Goal: Transaction & Acquisition: Purchase product/service

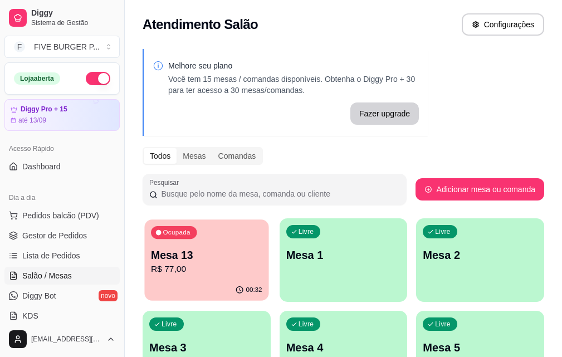
click at [194, 249] on p "Mesa 13" at bounding box center [206, 255] width 111 height 15
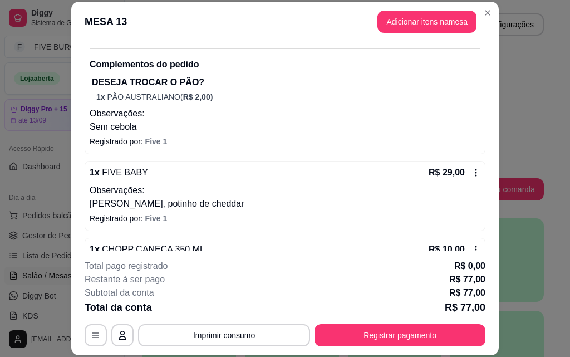
scroll to position [156, 0]
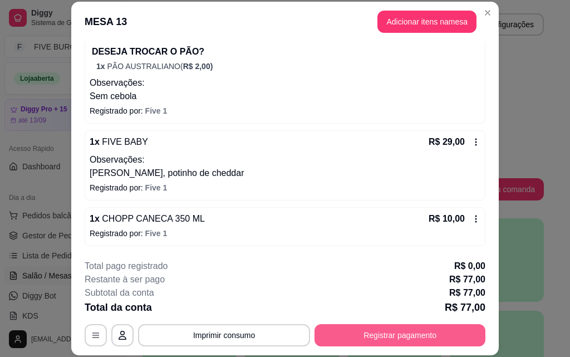
click at [444, 333] on button "Registrar pagamento" at bounding box center [399, 335] width 171 height 22
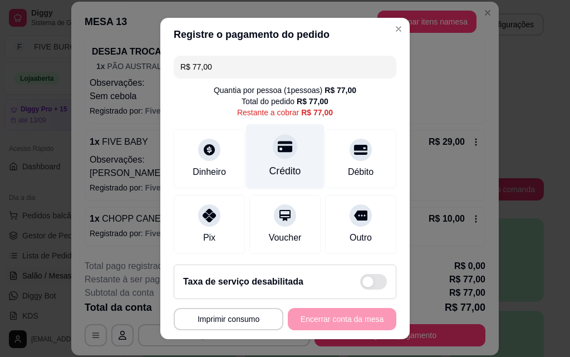
click at [282, 164] on div "Crédito" at bounding box center [285, 171] width 32 height 14
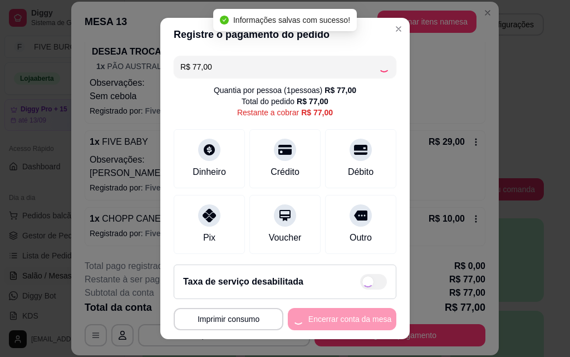
type input "R$ 0,00"
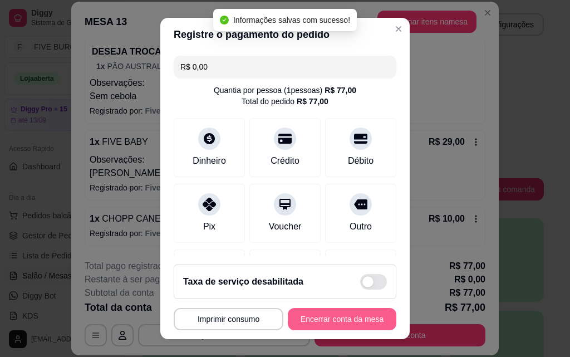
click at [311, 318] on button "Encerrar conta da mesa" at bounding box center [342, 319] width 109 height 22
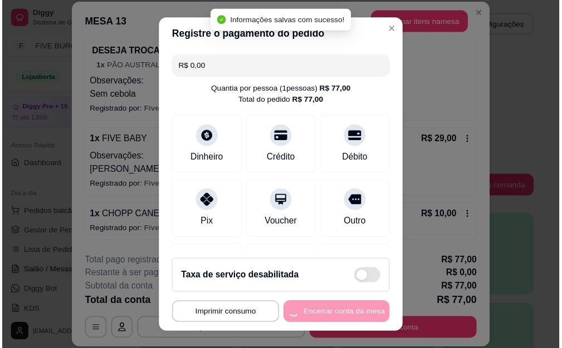
scroll to position [0, 0]
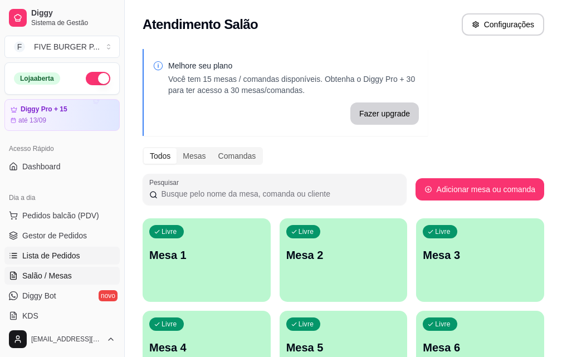
click at [101, 258] on link "Lista de Pedidos" at bounding box center [61, 256] width 115 height 18
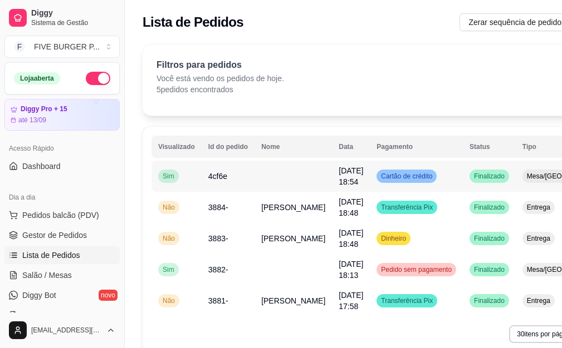
click at [398, 176] on span "Cartão de crédito" at bounding box center [406, 176] width 56 height 9
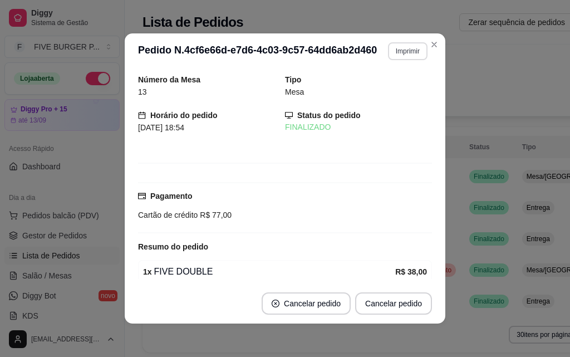
click at [393, 55] on button "Imprimir" at bounding box center [408, 51] width 40 height 18
click at [393, 88] on button "IMPRESSORA" at bounding box center [384, 89] width 78 height 17
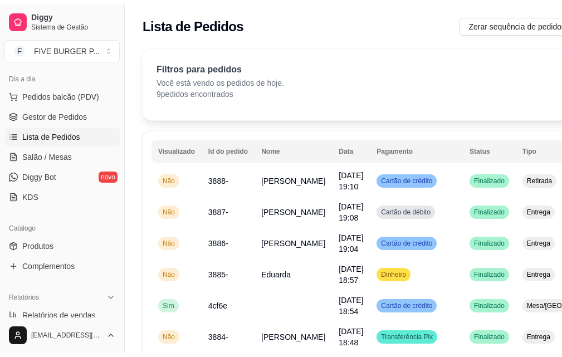
scroll to position [110, 0]
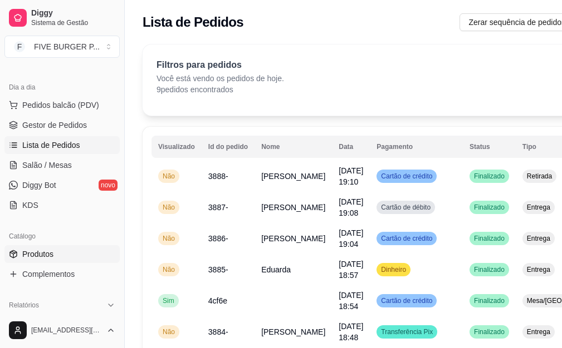
click at [67, 260] on link "Produtos" at bounding box center [61, 254] width 115 height 18
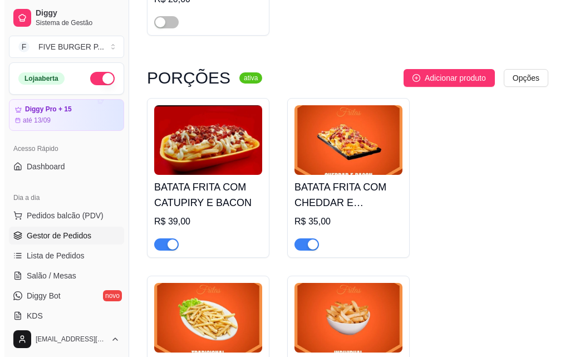
scroll to position [4341, 0]
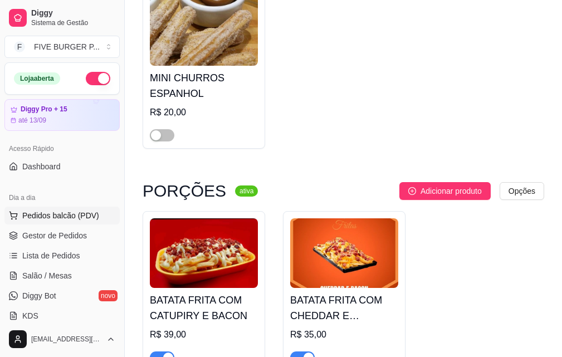
click at [72, 224] on button "Pedidos balcão (PDV)" at bounding box center [61, 215] width 115 height 18
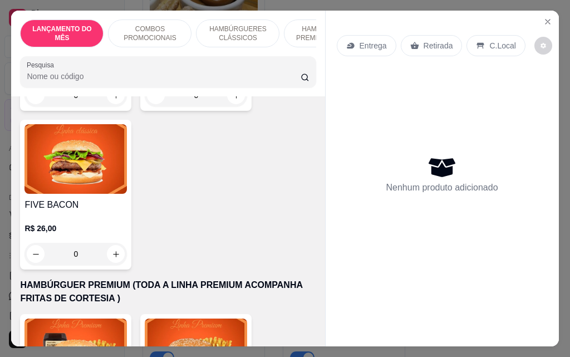
scroll to position [946, 0]
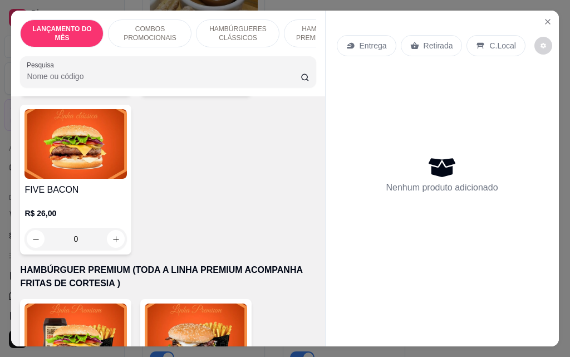
click at [113, 228] on div "0" at bounding box center [75, 239] width 102 height 22
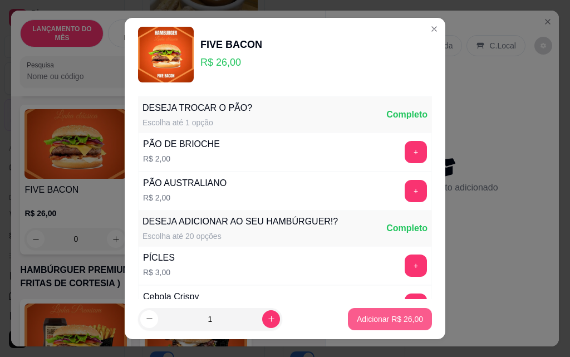
click at [385, 321] on p "Adicionar R$ 26,00" at bounding box center [390, 318] width 66 height 11
type input "1"
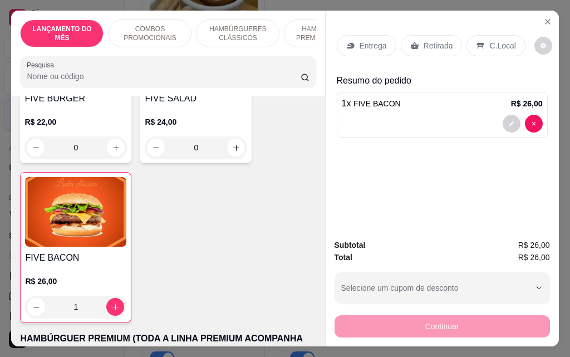
scroll to position [835, 0]
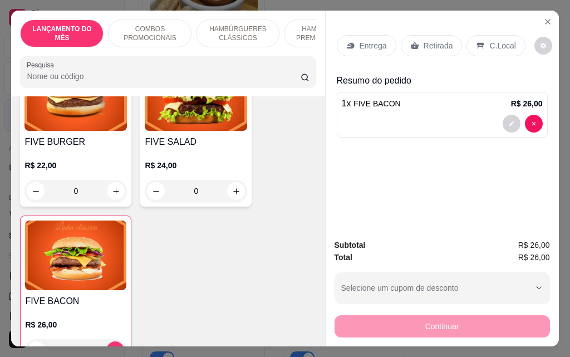
click at [377, 41] on p "Entrega" at bounding box center [373, 45] width 27 height 11
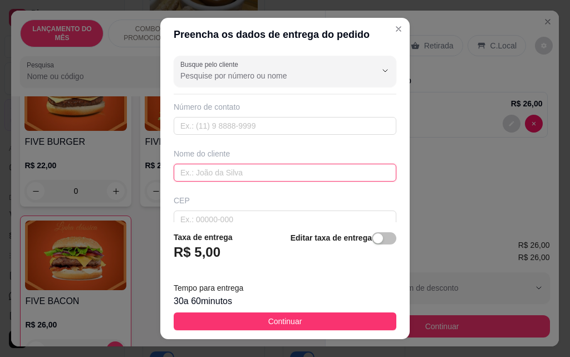
click at [217, 170] on input "text" at bounding box center [285, 173] width 223 height 18
type input "[PERSON_NAME]"
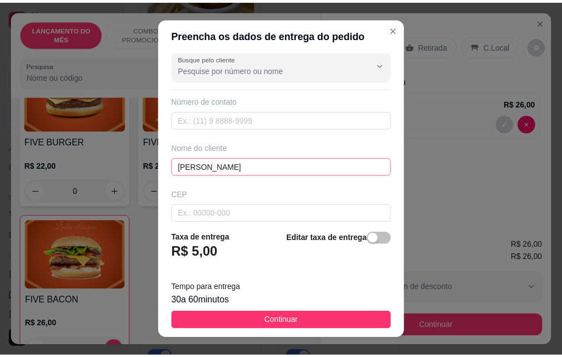
scroll to position [130, 0]
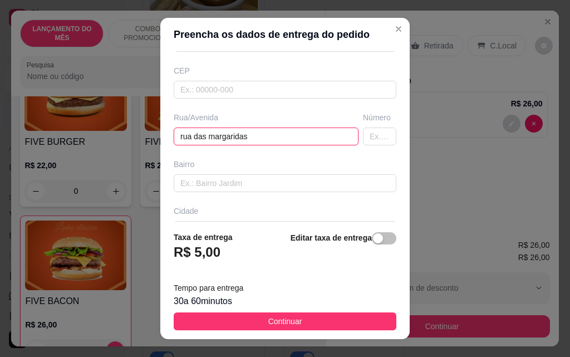
type input "rua das margaridas"
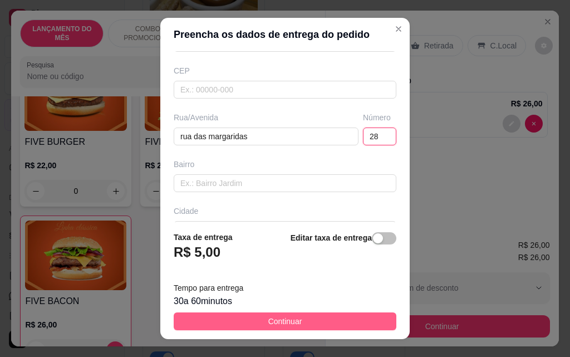
type input "28"
click at [275, 324] on span "Continuar" at bounding box center [285, 321] width 34 height 12
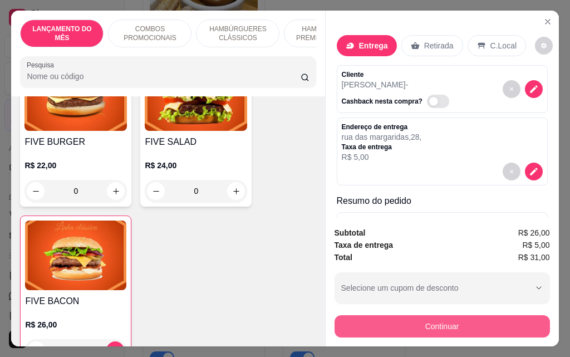
click at [441, 329] on button "Continuar" at bounding box center [441, 326] width 215 height 22
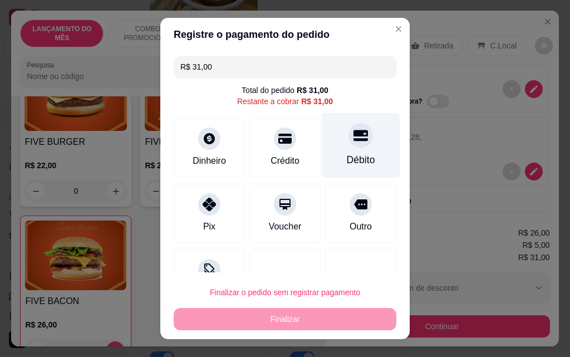
click at [347, 162] on div "Débito" at bounding box center [361, 159] width 28 height 14
type input "R$ 0,00"
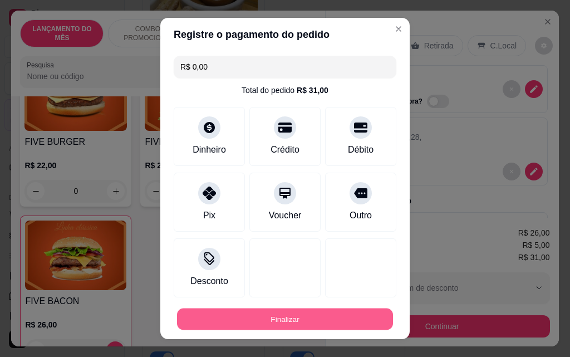
click at [341, 323] on button "Finalizar" at bounding box center [285, 319] width 216 height 22
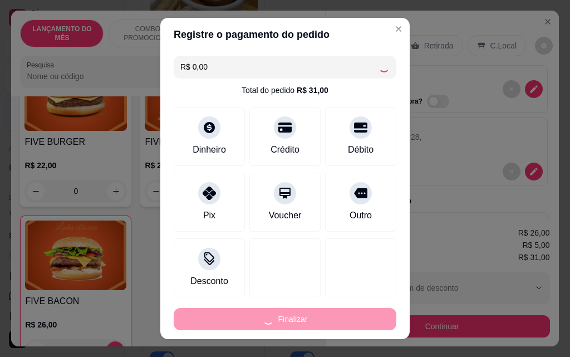
type input "0"
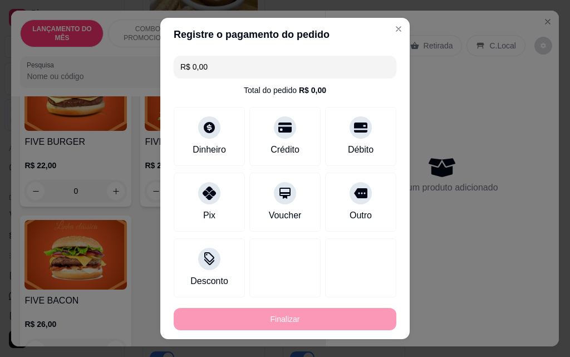
type input "-R$ 31,00"
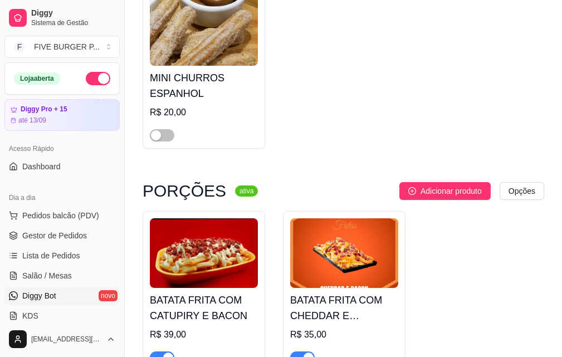
scroll to position [167, 0]
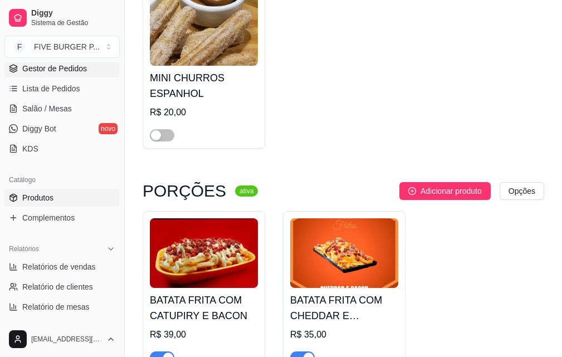
click at [71, 73] on span "Gestor de Pedidos" at bounding box center [54, 68] width 65 height 11
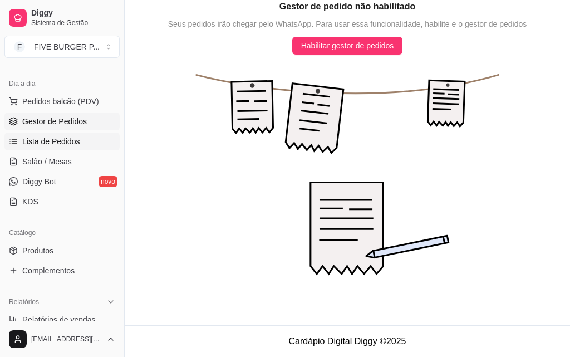
scroll to position [56, 0]
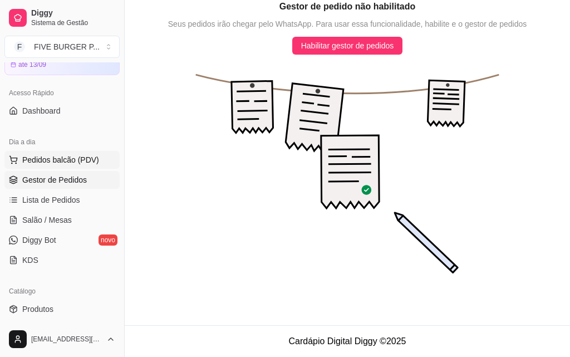
click at [81, 163] on span "Pedidos balcão (PDV)" at bounding box center [60, 159] width 77 height 11
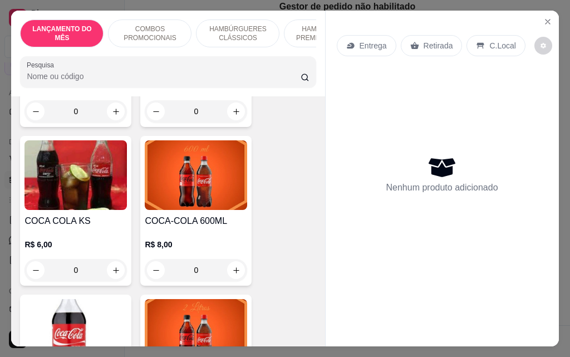
scroll to position [4731, 0]
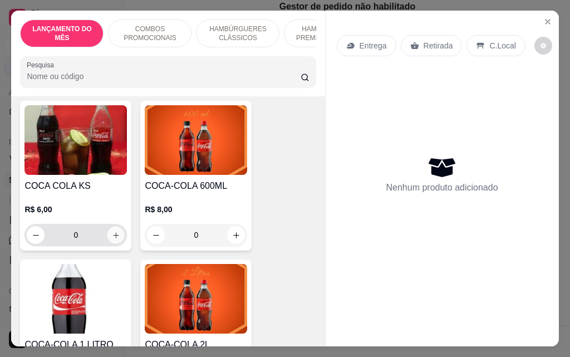
click at [116, 227] on button "increase-product-quantity" at bounding box center [115, 235] width 17 height 17
type input "1"
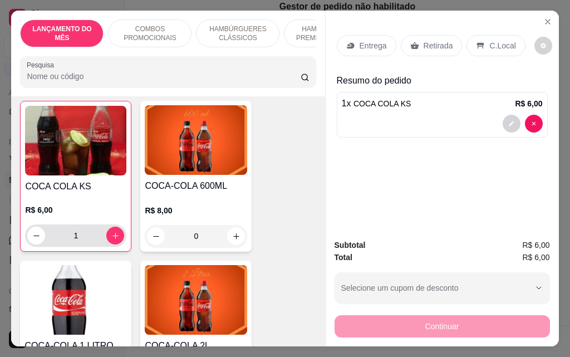
scroll to position [4731, 0]
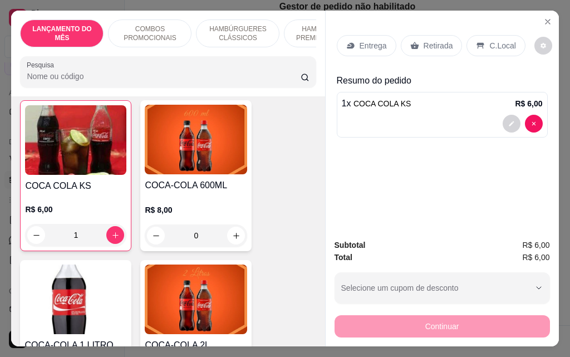
click at [441, 35] on div "Retirada" at bounding box center [432, 45] width 62 height 21
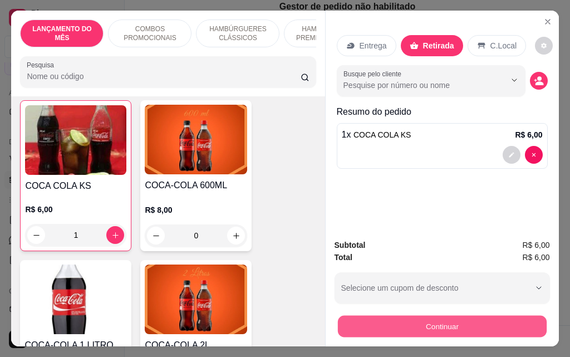
click at [488, 317] on button "Continuar" at bounding box center [441, 326] width 209 height 22
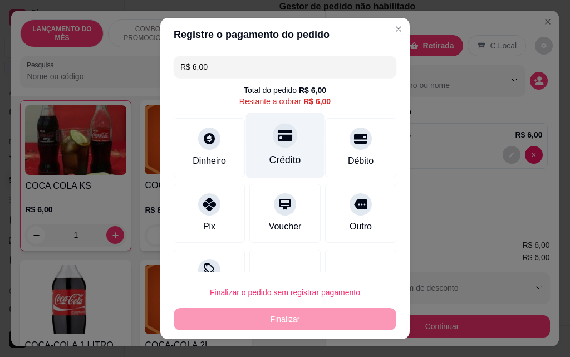
click at [292, 143] on div "Crédito" at bounding box center [285, 145] width 78 height 65
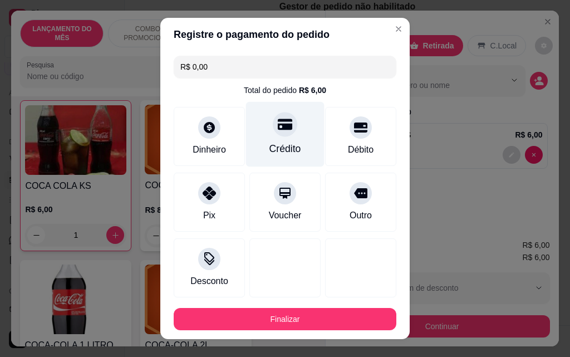
type input "R$ 0,00"
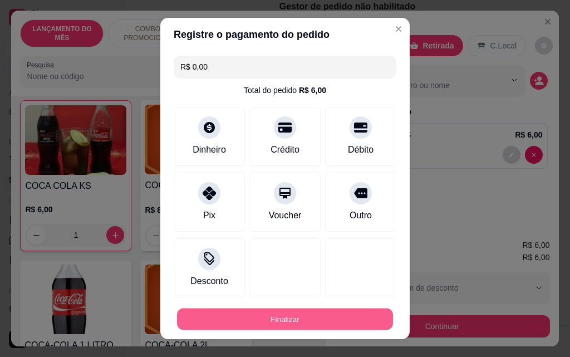
click at [347, 313] on button "Finalizar" at bounding box center [285, 319] width 216 height 22
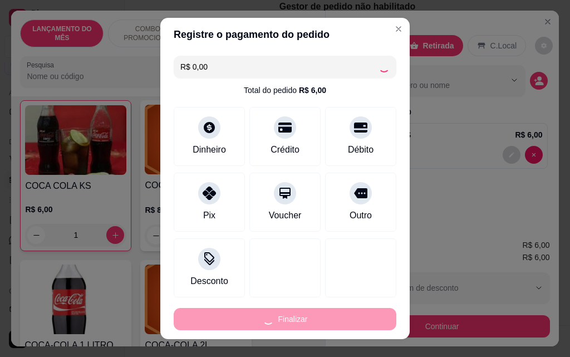
type input "0"
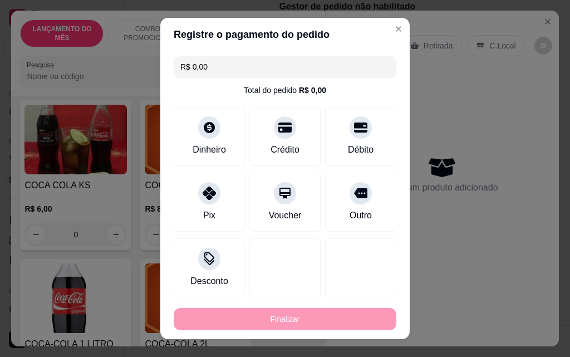
type input "-R$ 6,00"
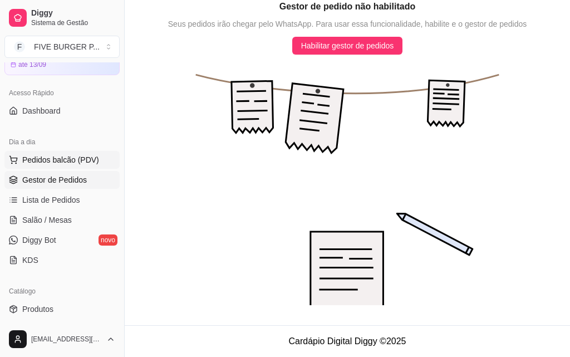
click at [44, 161] on span "Pedidos balcão (PDV)" at bounding box center [60, 159] width 77 height 11
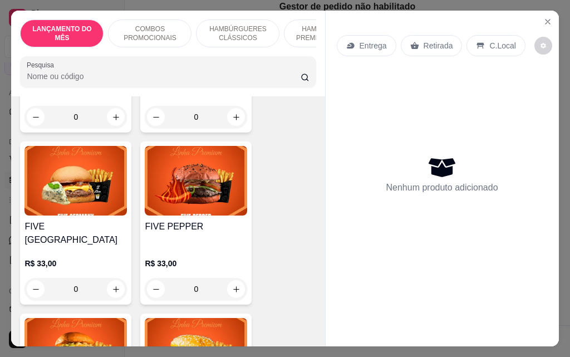
scroll to position [1614, 0]
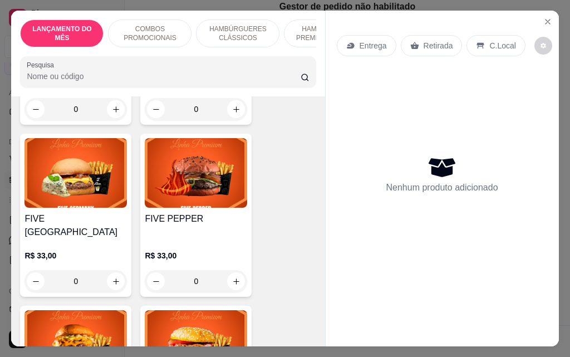
click at [114, 270] on div "0" at bounding box center [75, 281] width 102 height 22
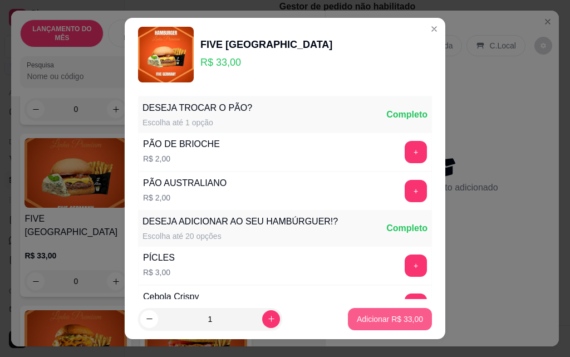
click at [407, 326] on button "Adicionar R$ 33,00" at bounding box center [390, 319] width 84 height 22
type input "1"
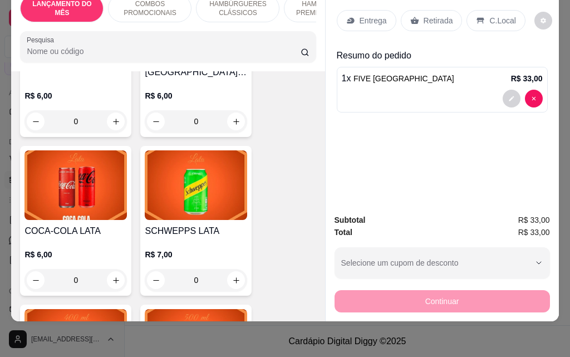
scroll to position [4341, 0]
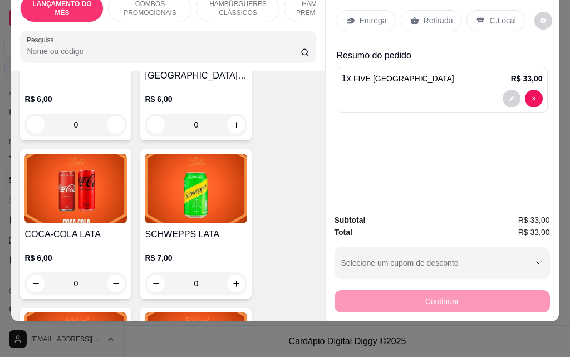
click at [118, 272] on div "0" at bounding box center [75, 283] width 102 height 22
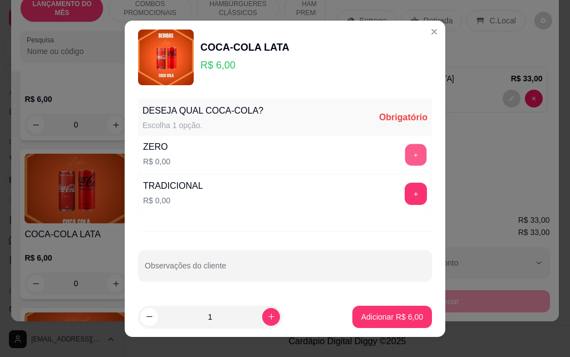
click at [408, 165] on button "+" at bounding box center [416, 155] width 22 height 22
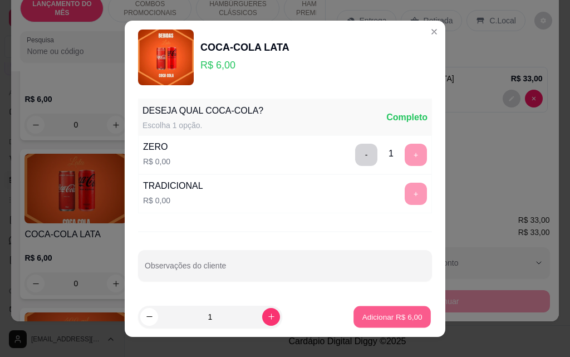
click at [412, 317] on button "Adicionar R$ 6,00" at bounding box center [391, 317] width 77 height 22
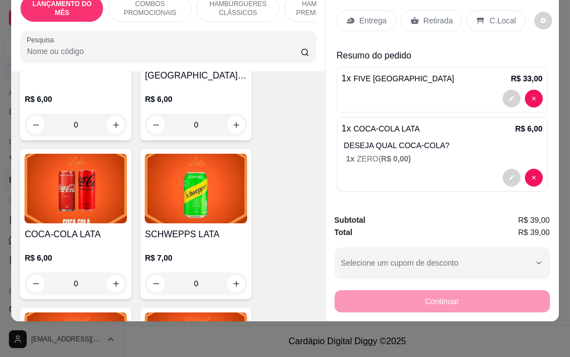
click at [424, 17] on p "Retirada" at bounding box center [438, 20] width 29 height 11
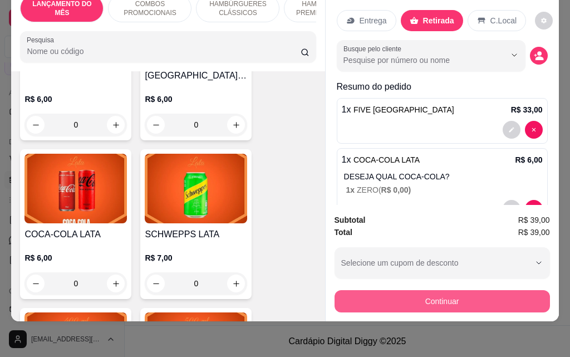
click at [465, 292] on button "Continuar" at bounding box center [441, 301] width 215 height 22
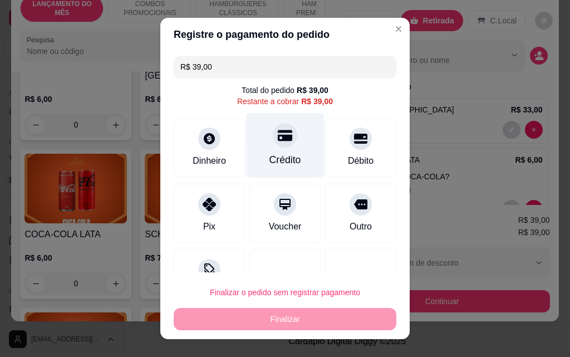
click at [277, 154] on div "Crédito" at bounding box center [285, 159] width 32 height 14
type input "R$ 0,00"
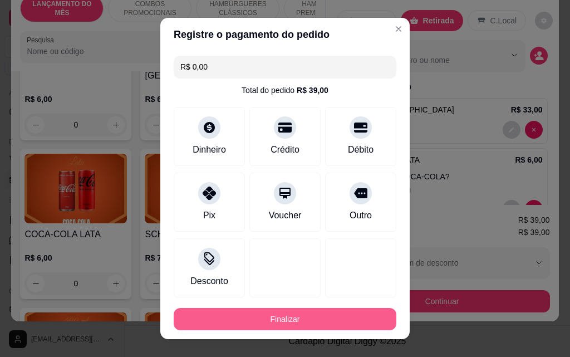
click at [323, 321] on button "Finalizar" at bounding box center [285, 319] width 223 height 22
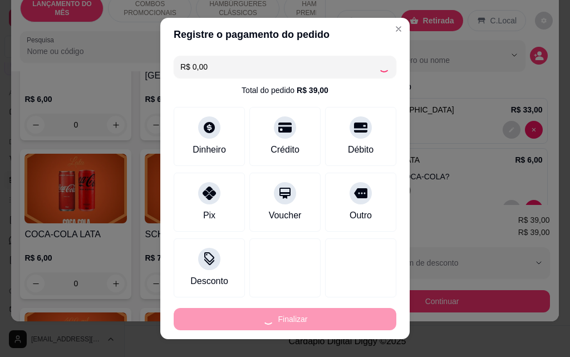
type input "0"
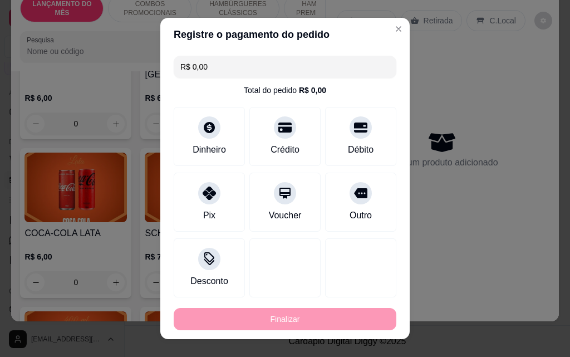
type input "-R$ 39,00"
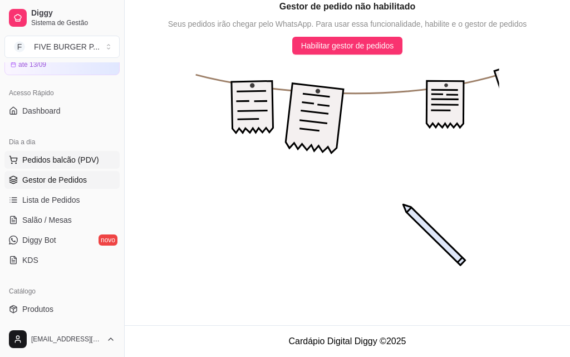
click at [82, 164] on span "Pedidos balcão (PDV)" at bounding box center [60, 159] width 77 height 11
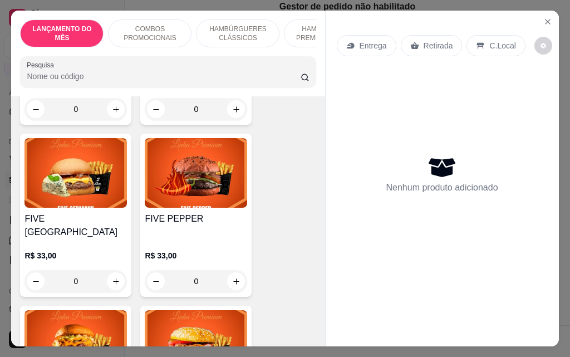
scroll to position [1670, 0]
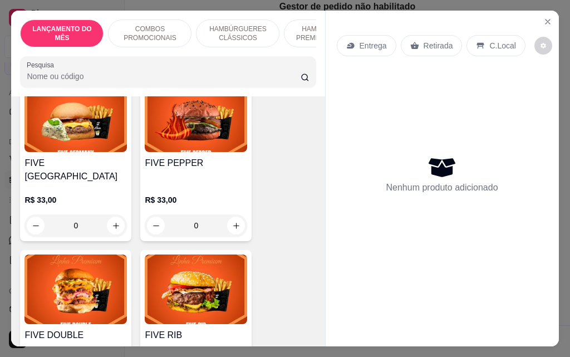
click at [239, 214] on div "0" at bounding box center [196, 225] width 102 height 22
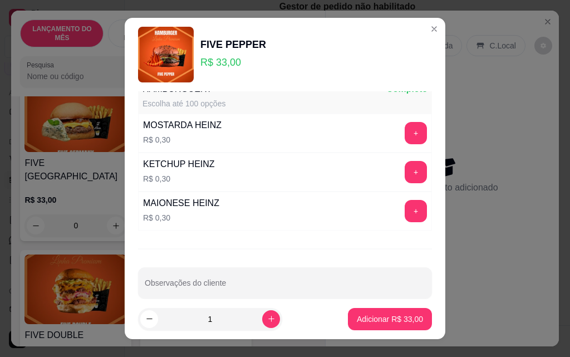
scroll to position [976, 0]
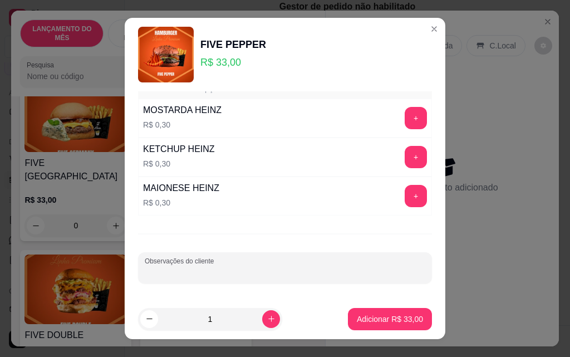
click at [253, 269] on input "Observações do cliente" at bounding box center [285, 272] width 281 height 11
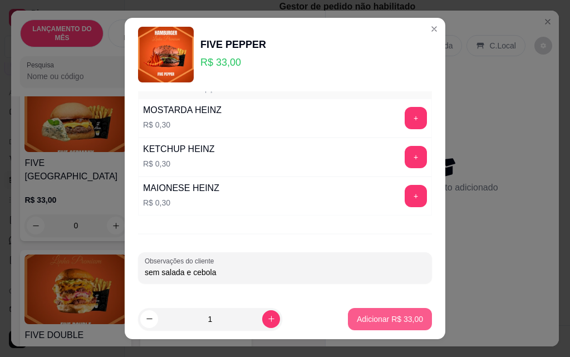
type input "sem salada e cebola"
click at [358, 320] on p "Adicionar R$ 33,00" at bounding box center [390, 318] width 65 height 11
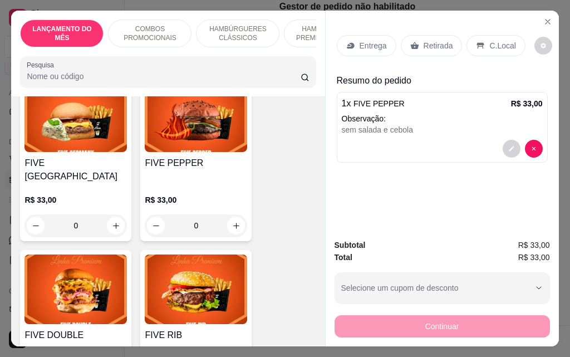
click at [434, 48] on div "Retirada" at bounding box center [432, 45] width 62 height 21
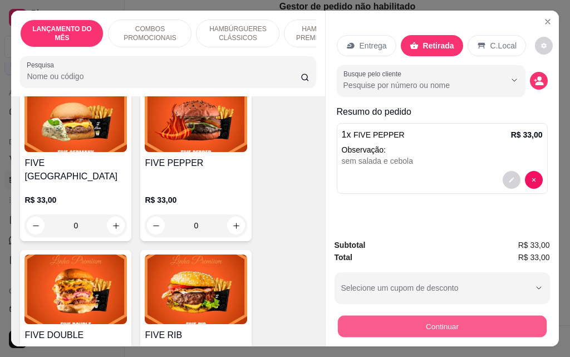
click at [483, 329] on button "Continuar" at bounding box center [441, 326] width 209 height 22
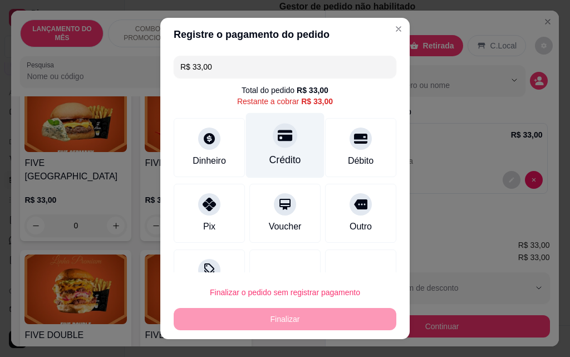
click at [291, 149] on div "Crédito" at bounding box center [285, 145] width 78 height 65
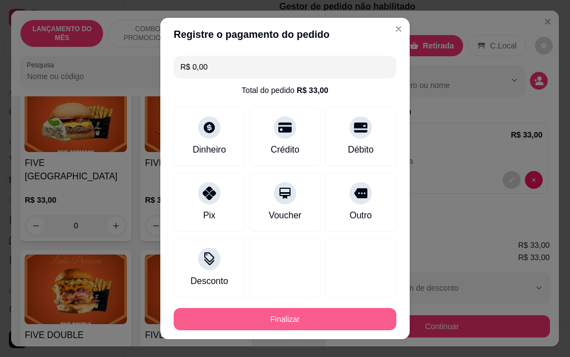
click at [329, 318] on button "Finalizar" at bounding box center [285, 319] width 223 height 22
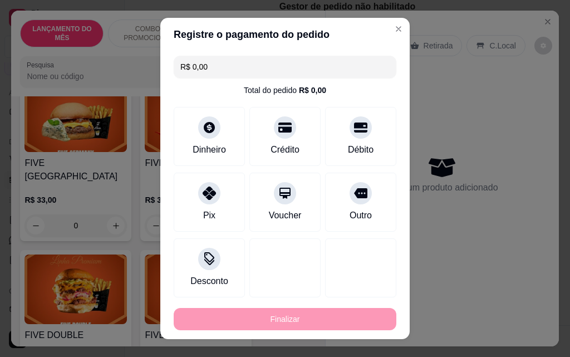
type input "-R$ 33,00"
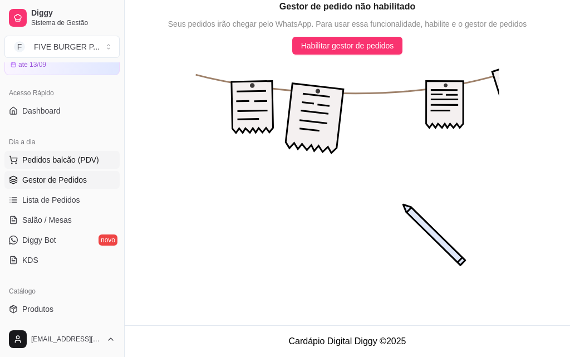
click at [55, 164] on span "Pedidos balcão (PDV)" at bounding box center [60, 159] width 77 height 11
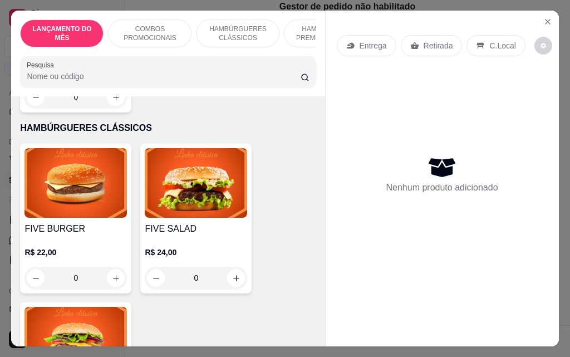
scroll to position [835, 0]
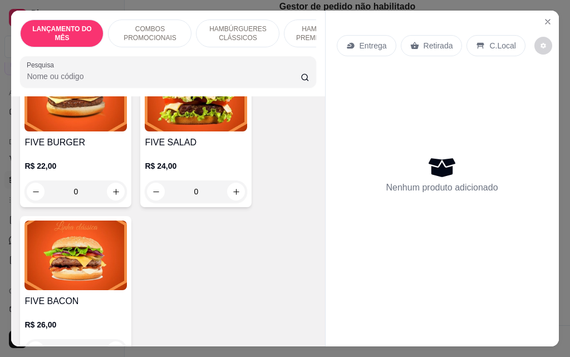
click at [112, 183] on div "0" at bounding box center [75, 191] width 102 height 22
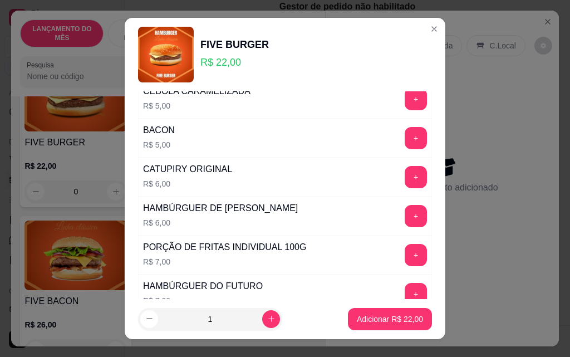
scroll to position [390, 0]
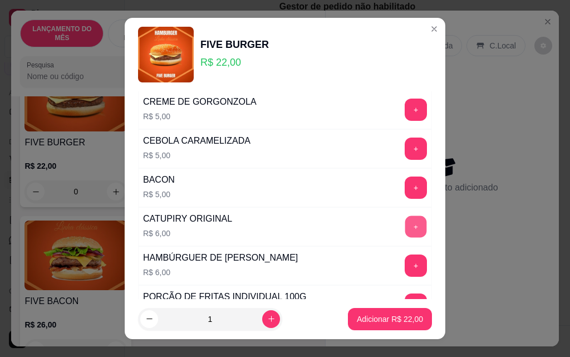
click at [405, 226] on button "+" at bounding box center [416, 227] width 22 height 22
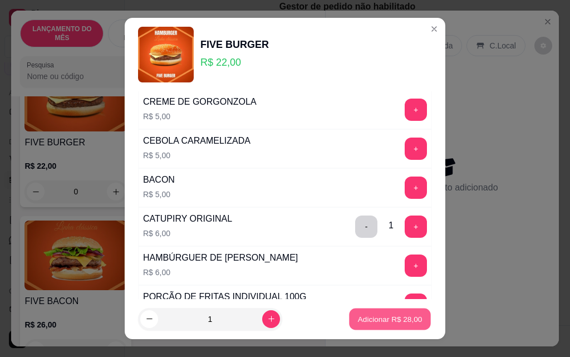
click at [405, 318] on p "Adicionar R$ 28,00" at bounding box center [390, 318] width 65 height 11
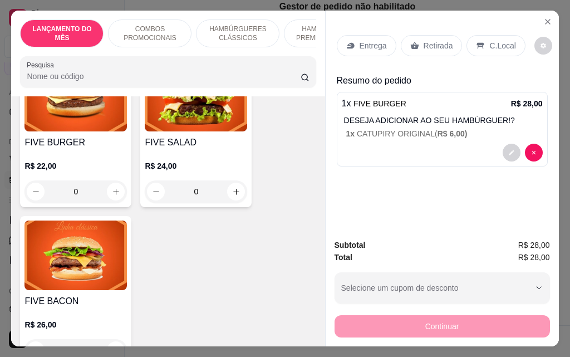
click at [434, 40] on p "Retirada" at bounding box center [438, 45] width 29 height 11
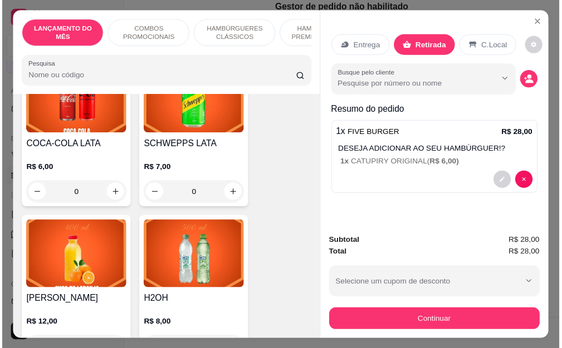
scroll to position [4397, 0]
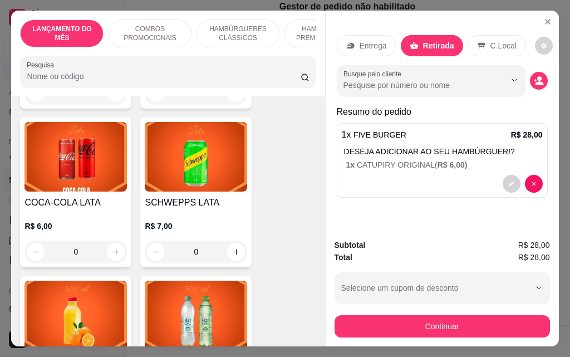
click at [109, 240] on div "0" at bounding box center [75, 251] width 102 height 22
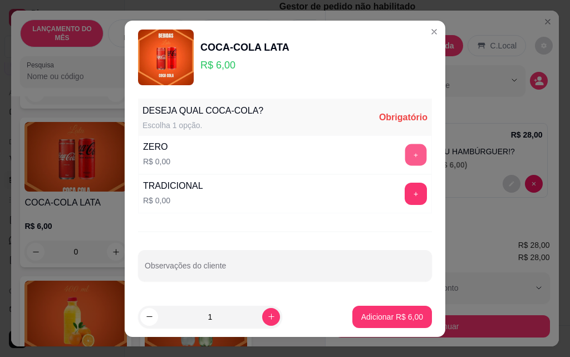
click at [405, 155] on button "+" at bounding box center [416, 155] width 22 height 22
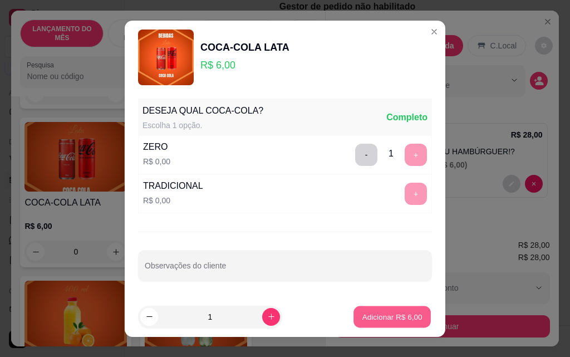
click at [388, 318] on p "Adicionar R$ 6,00" at bounding box center [392, 316] width 60 height 11
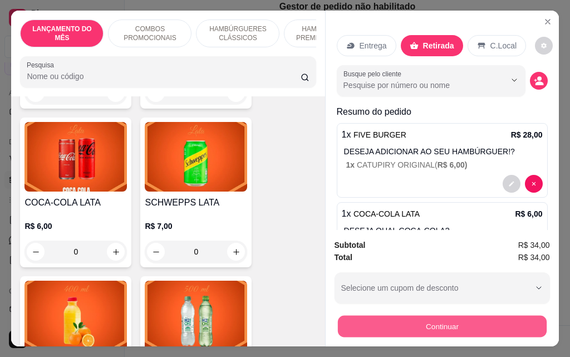
click at [484, 323] on button "Continuar" at bounding box center [441, 326] width 209 height 22
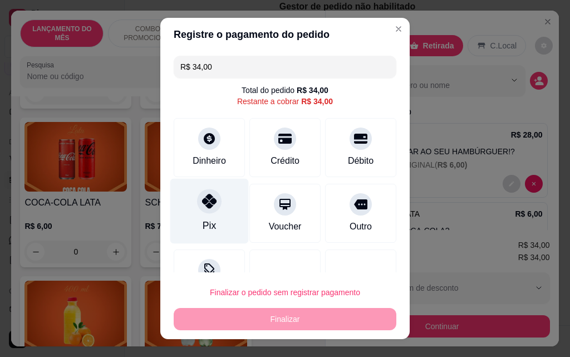
drag, startPoint x: 223, startPoint y: 215, endPoint x: 235, endPoint y: 222, distance: 14.2
click at [221, 215] on div "Pix" at bounding box center [209, 211] width 78 height 65
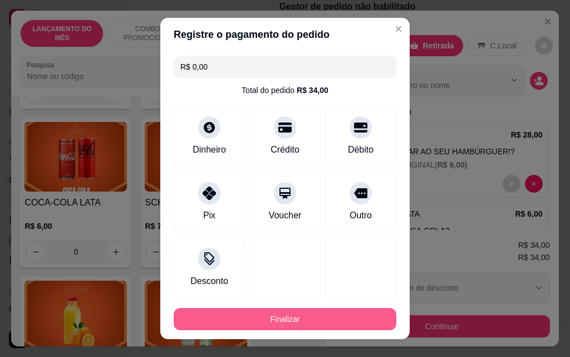
click at [302, 308] on div "Finalizar" at bounding box center [285, 319] width 223 height 22
click at [323, 316] on button "Finalizar" at bounding box center [285, 319] width 223 height 22
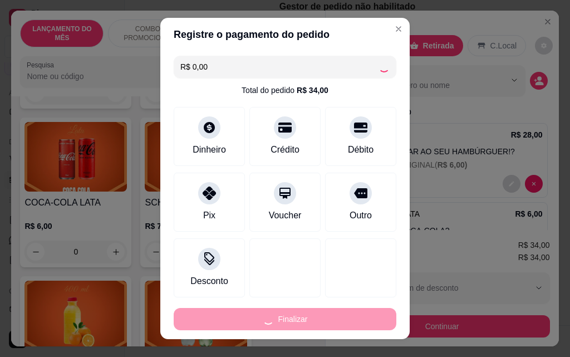
type input "-R$ 34,00"
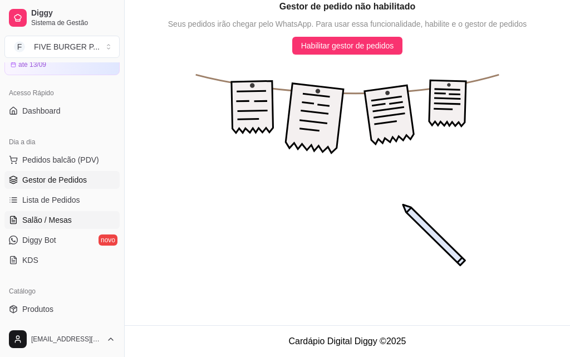
click at [87, 223] on link "Salão / Mesas" at bounding box center [61, 220] width 115 height 18
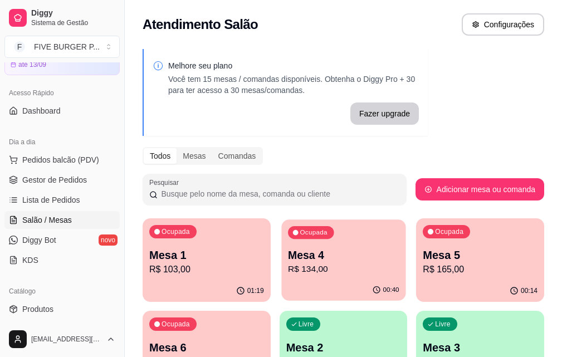
click at [301, 258] on p "Mesa 4" at bounding box center [343, 255] width 111 height 15
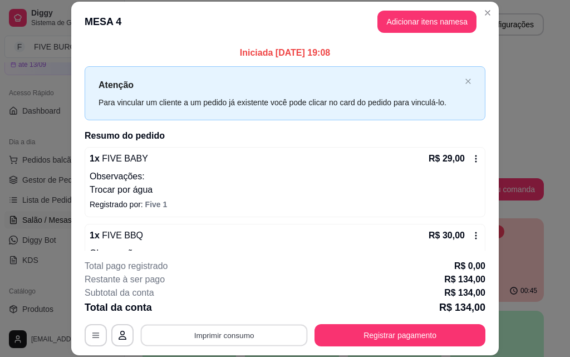
click at [216, 342] on button "Imprimir consumo" at bounding box center [224, 335] width 167 height 22
click at [218, 305] on button "IMPRESSORA" at bounding box center [223, 309] width 78 height 17
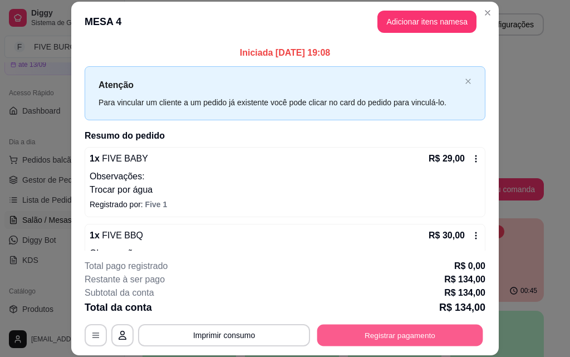
click at [421, 329] on button "Registrar pagamento" at bounding box center [400, 335] width 166 height 22
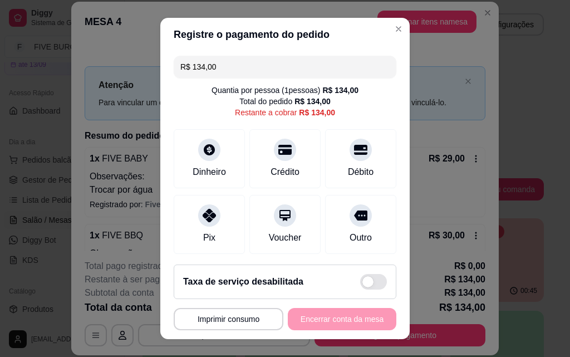
drag, startPoint x: 229, startPoint y: 71, endPoint x: 85, endPoint y: 70, distance: 143.6
click at [85, 70] on div "**********" at bounding box center [285, 178] width 570 height 357
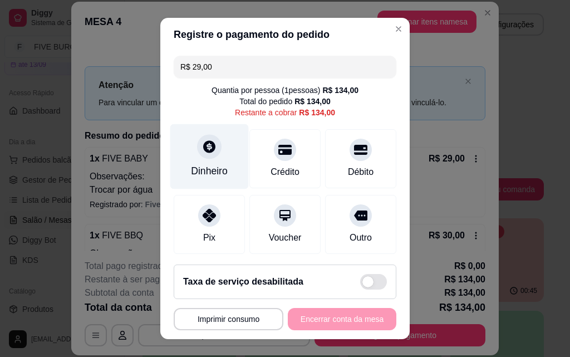
click at [208, 161] on div "Dinheiro" at bounding box center [209, 156] width 78 height 65
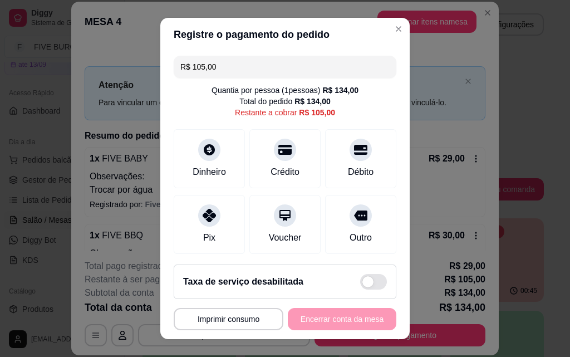
drag, startPoint x: 272, startPoint y: 74, endPoint x: 102, endPoint y: 100, distance: 171.8
click at [102, 100] on div "**********" at bounding box center [285, 178] width 570 height 357
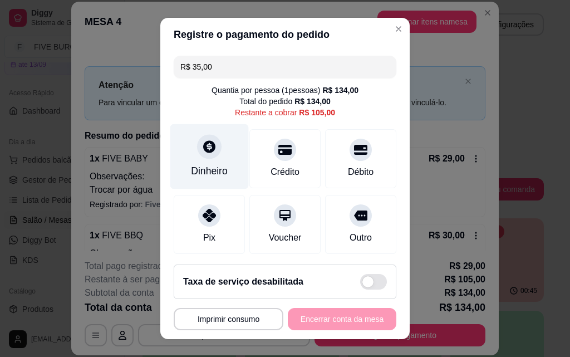
type input "R$ 35,00"
click at [208, 147] on icon at bounding box center [209, 146] width 12 height 12
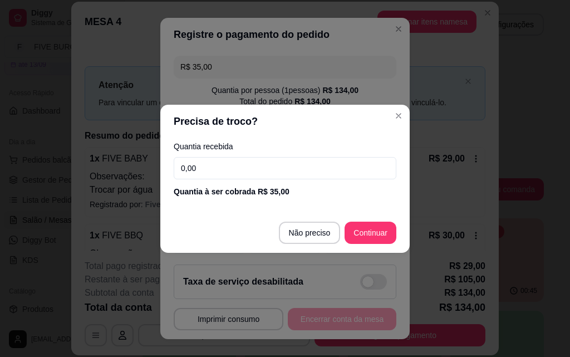
click at [252, 179] on div "Quantia recebida 0,00 Quantia à ser cobrada R$ 35,00" at bounding box center [284, 169] width 249 height 63
click at [248, 173] on input "0,00" at bounding box center [285, 168] width 223 height 22
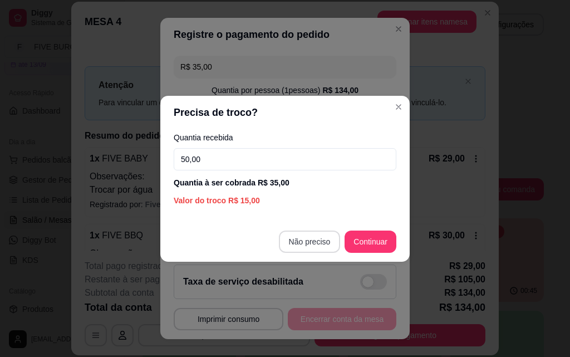
type input "50,00"
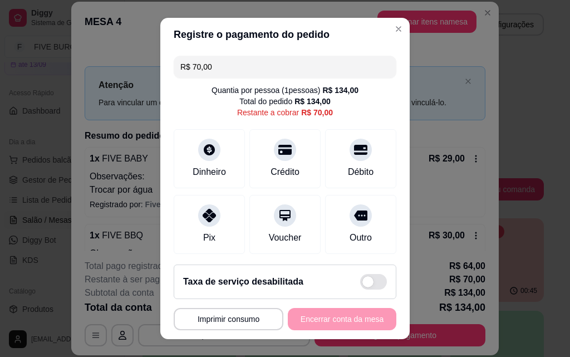
drag, startPoint x: 229, startPoint y: 64, endPoint x: 129, endPoint y: 64, distance: 100.7
click at [129, 64] on div "**********" at bounding box center [285, 178] width 570 height 357
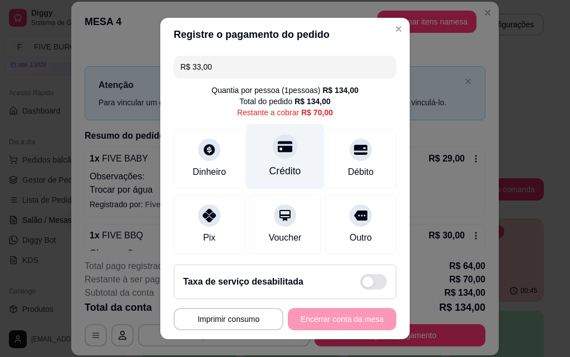
click at [271, 169] on div "Crédito" at bounding box center [285, 171] width 32 height 14
click at [288, 147] on div "Crédito" at bounding box center [285, 156] width 78 height 65
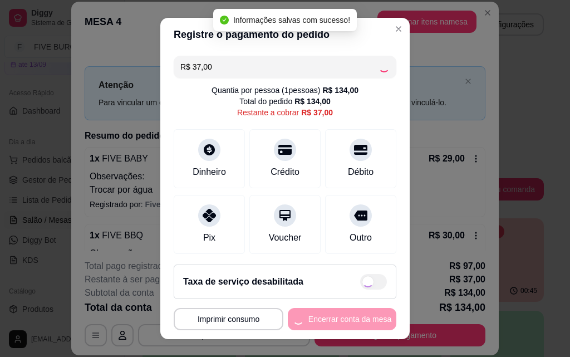
type input "R$ 0,00"
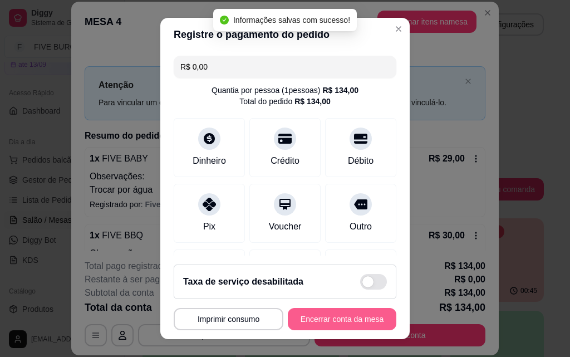
click at [340, 326] on button "Encerrar conta da mesa" at bounding box center [342, 319] width 109 height 22
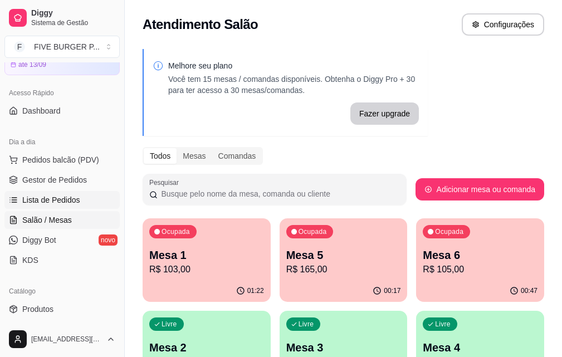
click at [70, 195] on span "Lista de Pedidos" at bounding box center [51, 199] width 58 height 11
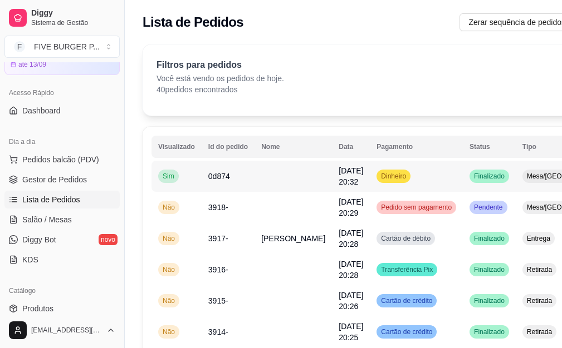
click at [411, 178] on td "Dinheiro" at bounding box center [416, 176] width 93 height 31
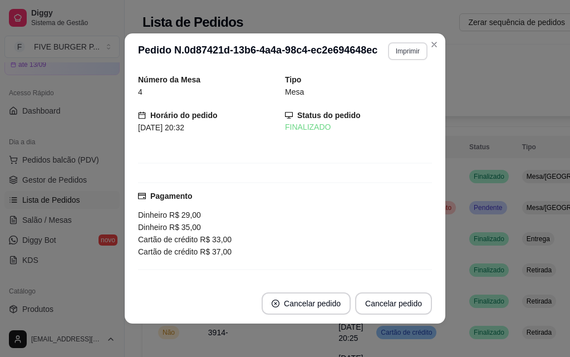
click at [411, 57] on button "Imprimir" at bounding box center [408, 51] width 40 height 18
click at [400, 90] on button "IMPRESSORA" at bounding box center [384, 89] width 78 height 17
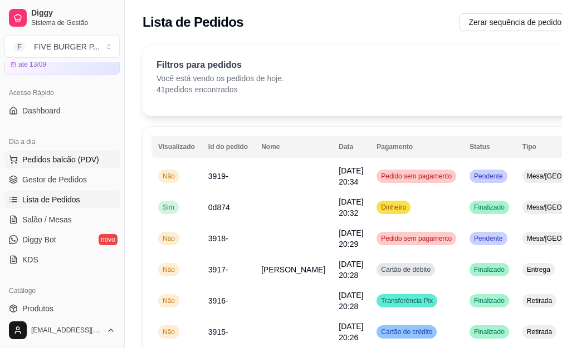
click at [66, 160] on span "Pedidos balcão (PDV)" at bounding box center [60, 159] width 77 height 11
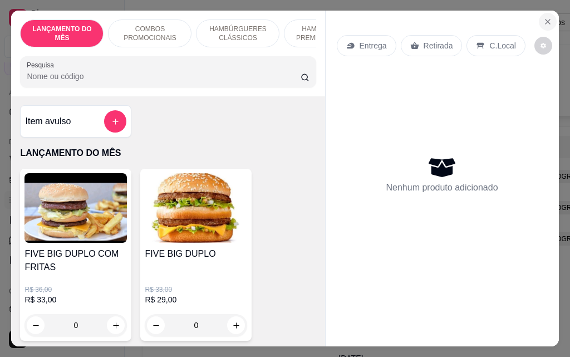
click at [550, 14] on button "Close" at bounding box center [548, 22] width 18 height 18
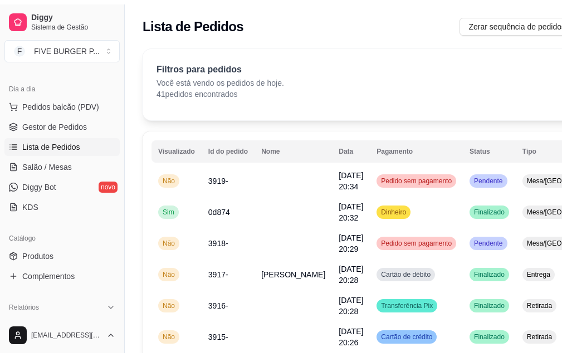
scroll to position [223, 0]
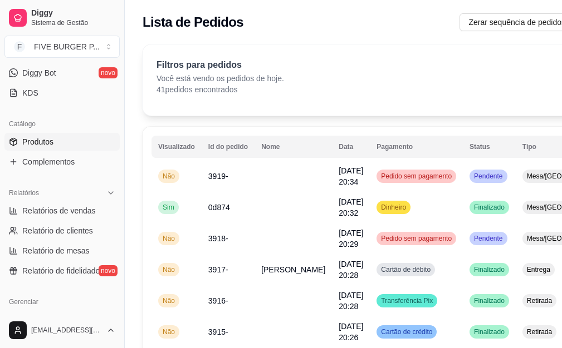
click at [76, 143] on link "Produtos" at bounding box center [61, 142] width 115 height 18
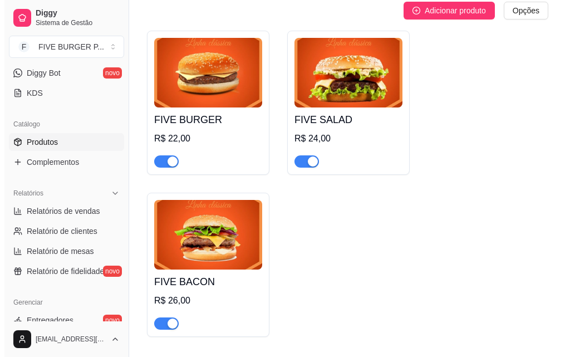
scroll to position [946, 0]
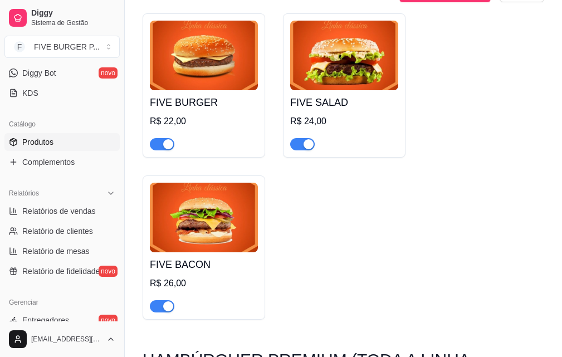
click at [343, 64] on img at bounding box center [344, 56] width 108 height 70
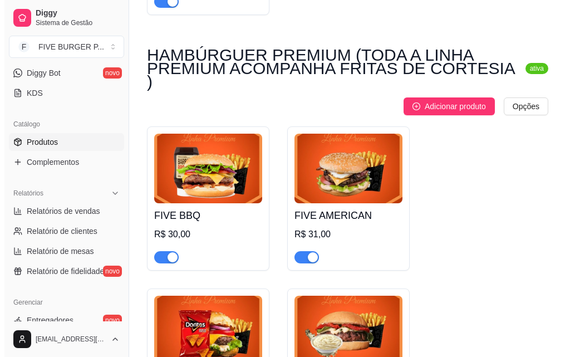
scroll to position [1280, 0]
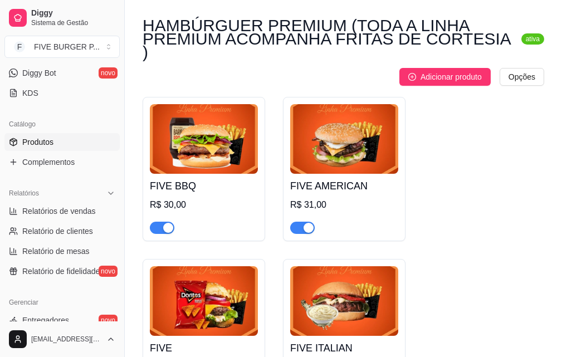
click at [217, 114] on img at bounding box center [204, 139] width 108 height 70
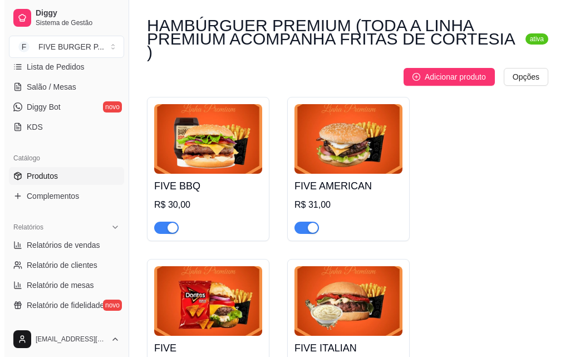
scroll to position [56, 0]
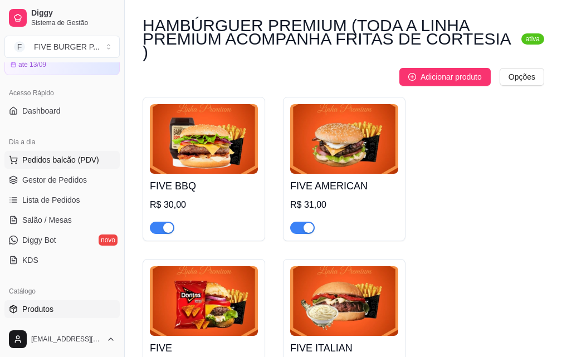
click at [56, 158] on span "Pedidos balcão (PDV)" at bounding box center [60, 159] width 77 height 11
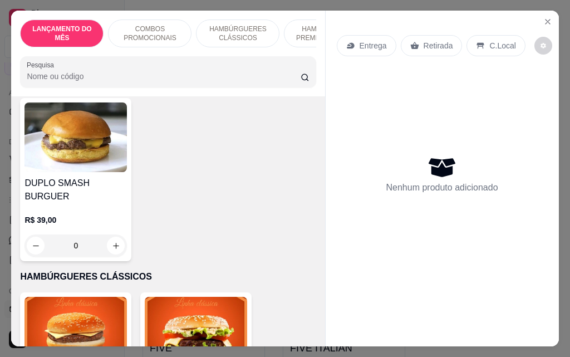
scroll to position [779, 0]
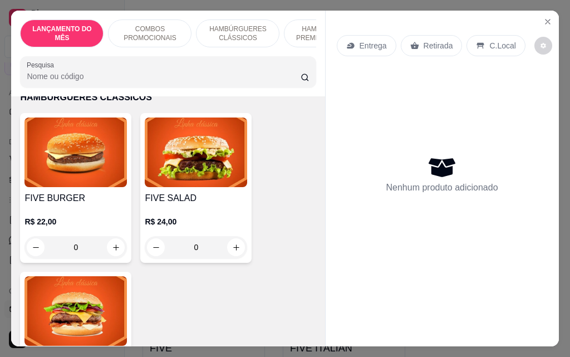
click at [234, 236] on div "0" at bounding box center [196, 247] width 102 height 22
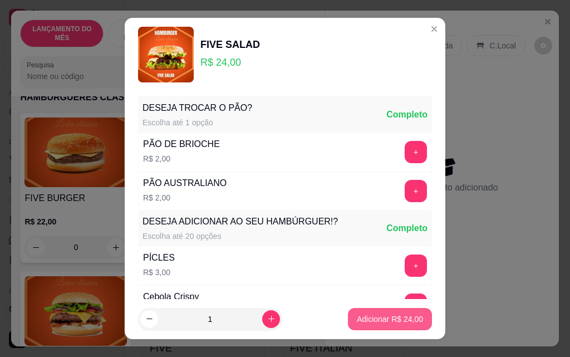
click at [357, 315] on p "Adicionar R$ 24,00" at bounding box center [390, 318] width 66 height 11
type input "1"
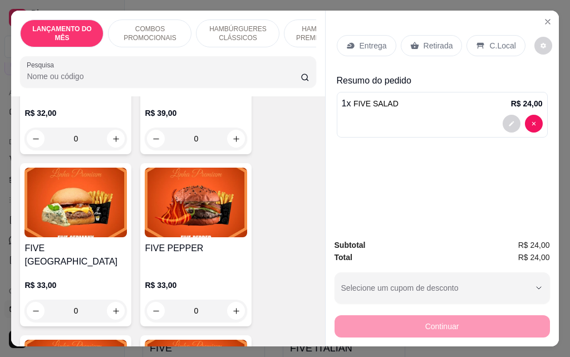
scroll to position [1725, 0]
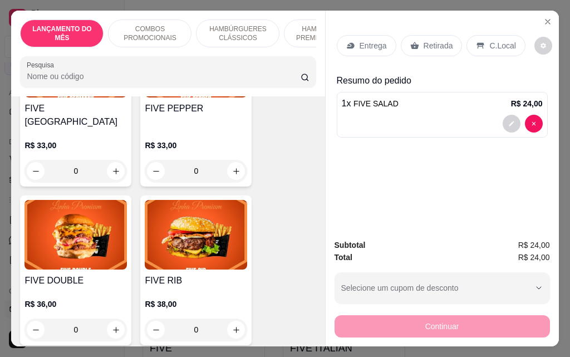
click at [112, 318] on div "0" at bounding box center [75, 329] width 102 height 22
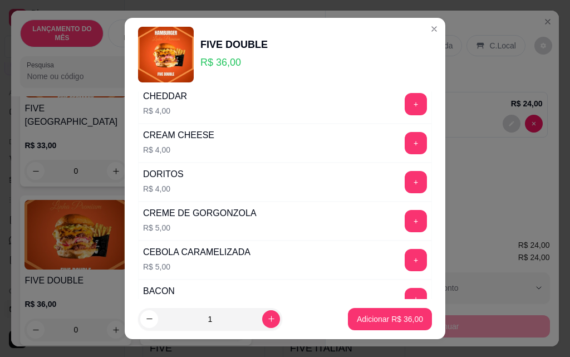
scroll to position [334, 0]
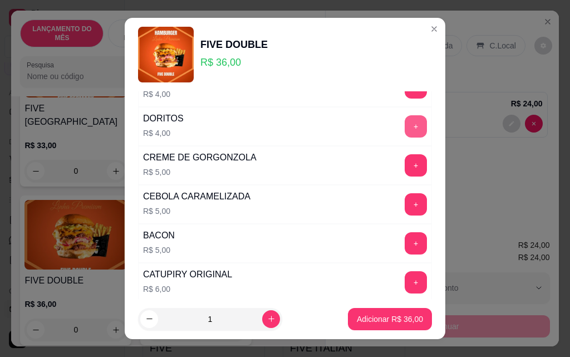
click at [405, 131] on button "+" at bounding box center [416, 126] width 22 height 22
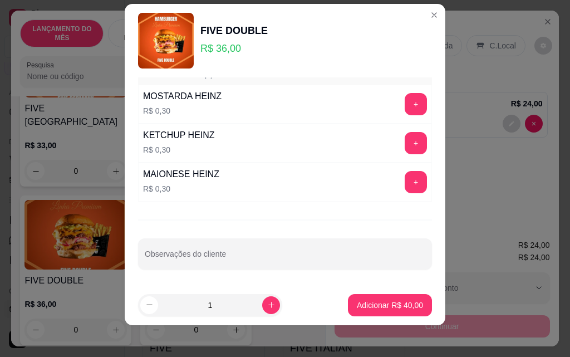
scroll to position [18, 0]
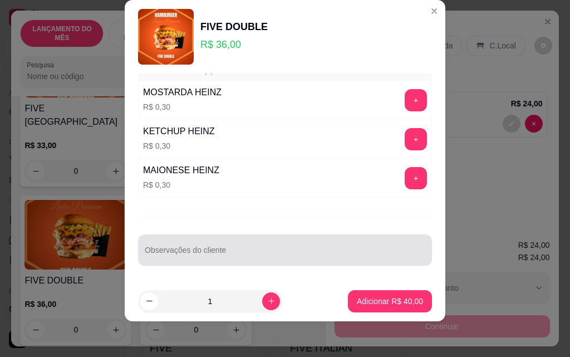
click at [278, 248] on div at bounding box center [285, 250] width 281 height 22
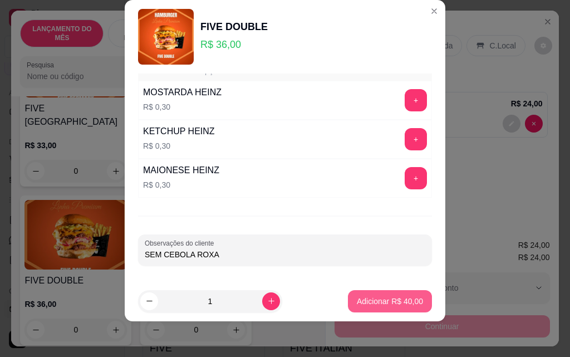
type input "SEM CEBOLA ROXA"
click at [374, 301] on p "Adicionar R$ 40,00" at bounding box center [390, 301] width 66 height 11
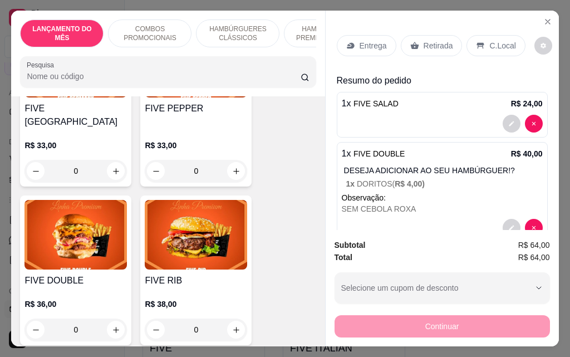
click at [113, 318] on div "0" at bounding box center [75, 329] width 102 height 22
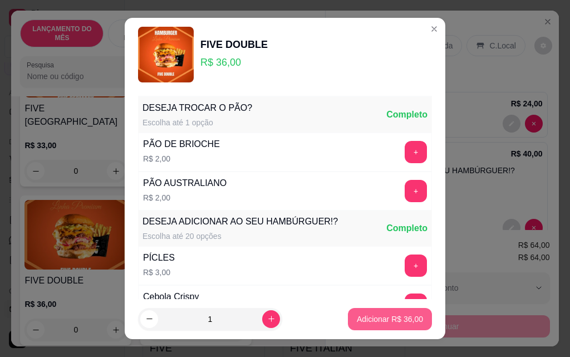
click at [348, 319] on button "Adicionar R$ 36,00" at bounding box center [390, 319] width 84 height 22
type input "1"
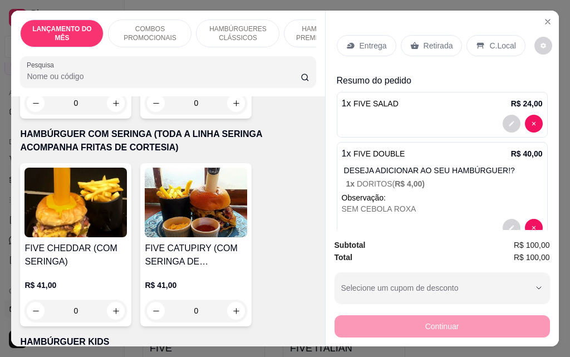
scroll to position [2727, 0]
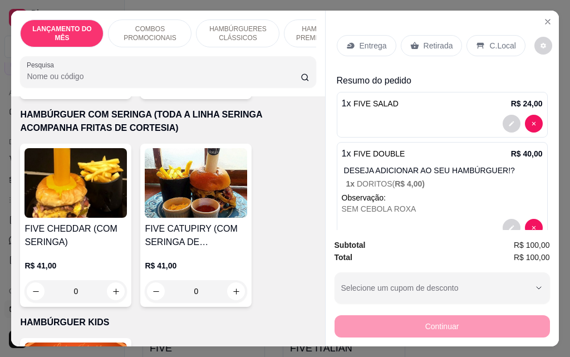
click at [112, 280] on div "0" at bounding box center [75, 291] width 102 height 22
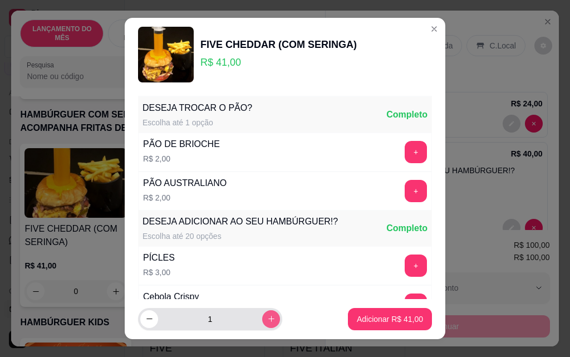
click at [262, 319] on button "increase-product-quantity" at bounding box center [271, 319] width 18 height 18
type input "2"
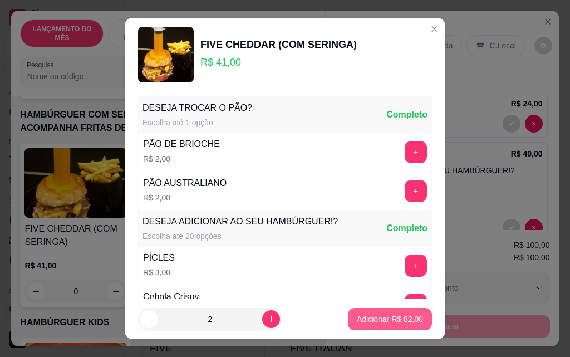
click at [406, 322] on p "Adicionar R$ 82,00" at bounding box center [390, 318] width 66 height 11
type input "2"
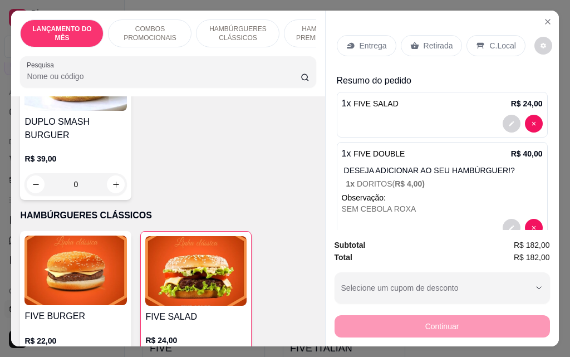
scroll to position [835, 0]
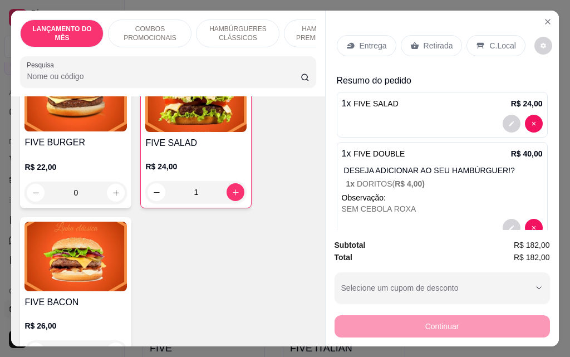
click at [112, 186] on div "0" at bounding box center [75, 192] width 102 height 22
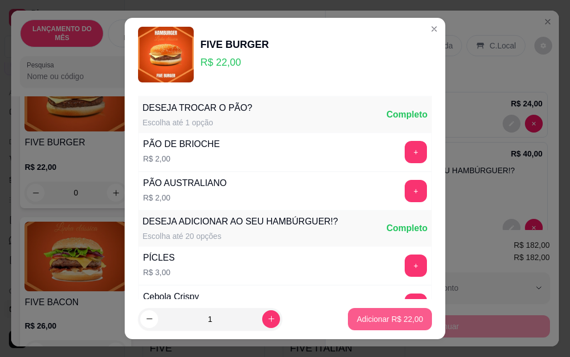
click at [378, 322] on p "Adicionar R$ 22,00" at bounding box center [390, 318] width 66 height 11
type input "1"
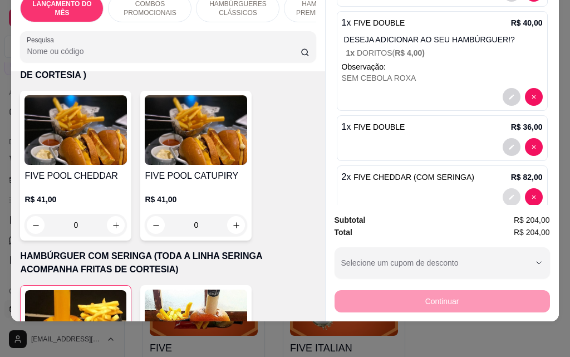
scroll to position [0, 0]
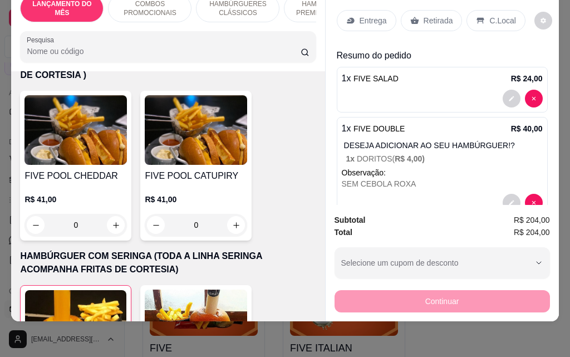
click at [355, 10] on div "Entrega" at bounding box center [367, 20] width 60 height 21
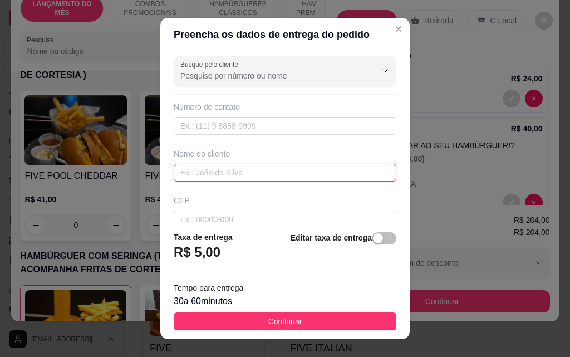
click at [243, 168] on input "text" at bounding box center [285, 173] width 223 height 18
type input "[PERSON_NAME]"
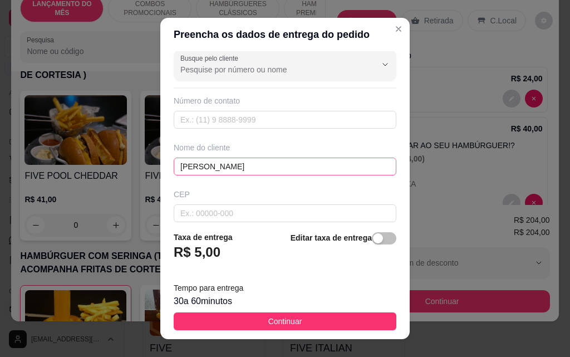
scroll to position [130, 0]
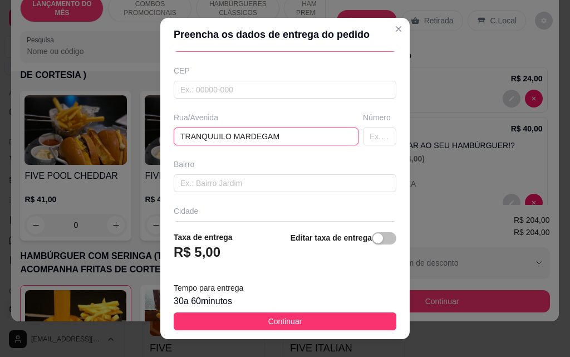
type input "TRANQUUILO MARDEGAM"
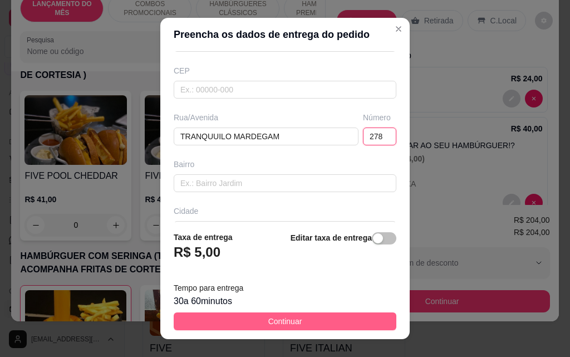
type input "278"
click at [279, 321] on span "Continuar" at bounding box center [285, 321] width 34 height 12
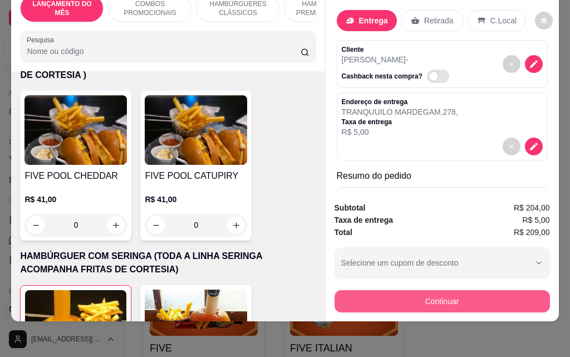
click at [388, 294] on button "Continuar" at bounding box center [441, 301] width 215 height 22
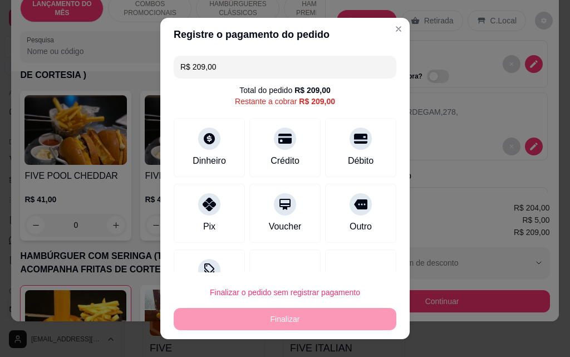
drag, startPoint x: 238, startPoint y: 62, endPoint x: 36, endPoint y: 66, distance: 202.1
click at [36, 66] on div "Registre o pagamento do pedido R$ 209,00 Total do pedido R$ 209,00 Restante a c…" at bounding box center [285, 178] width 570 height 357
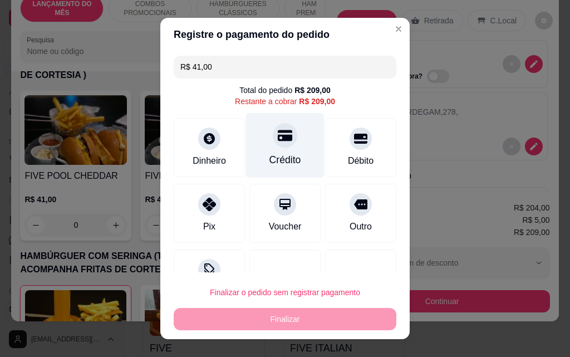
click at [288, 154] on div "Crédito" at bounding box center [285, 159] width 32 height 14
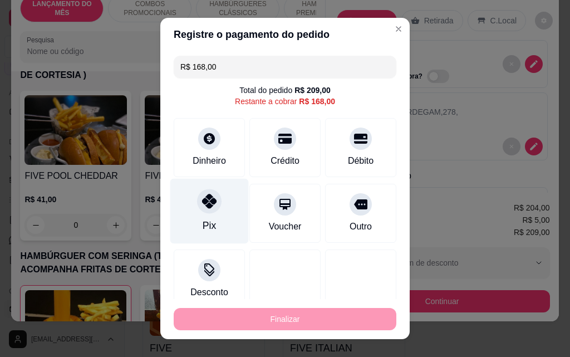
click at [206, 218] on div "Pix" at bounding box center [209, 211] width 78 height 65
type input "R$ 0,00"
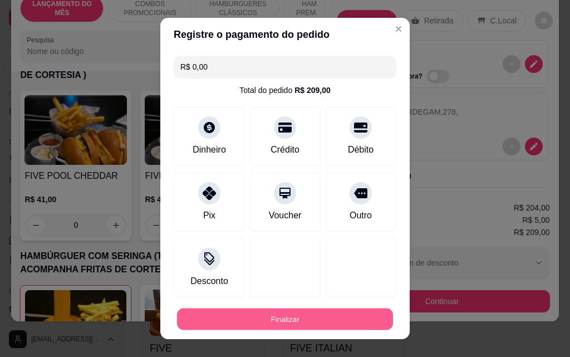
click at [293, 320] on button "Finalizar" at bounding box center [285, 319] width 216 height 22
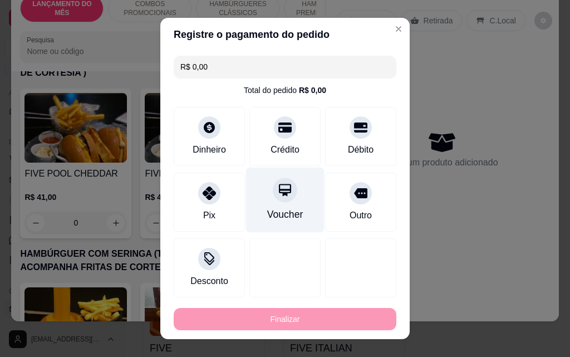
type input "0"
type input "-R$ 209,00"
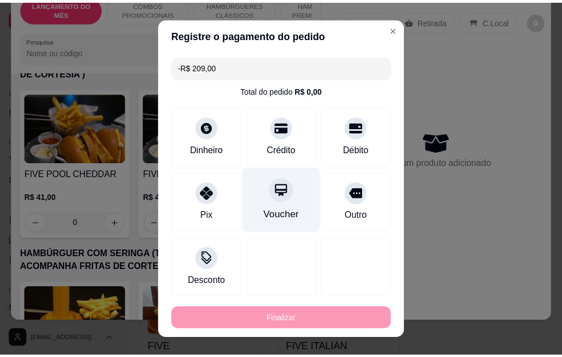
scroll to position [2559, 0]
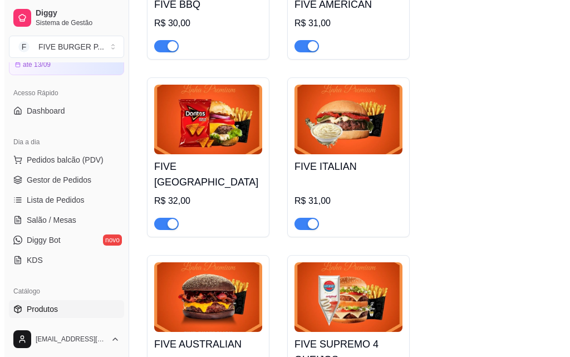
scroll to position [1503, 0]
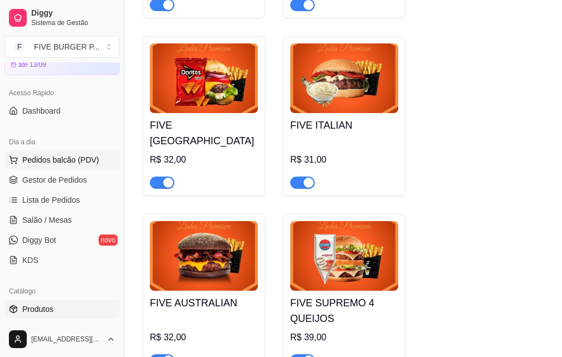
click at [56, 158] on span "Pedidos balcão (PDV)" at bounding box center [60, 159] width 77 height 11
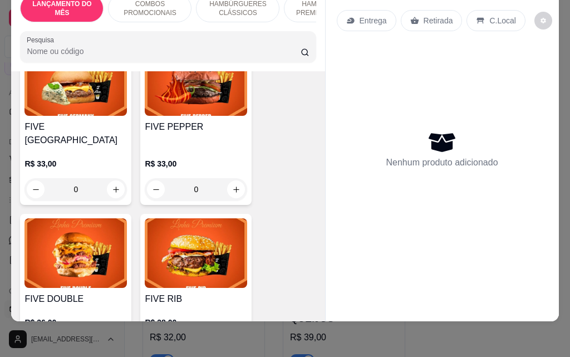
scroll to position [1614, 0]
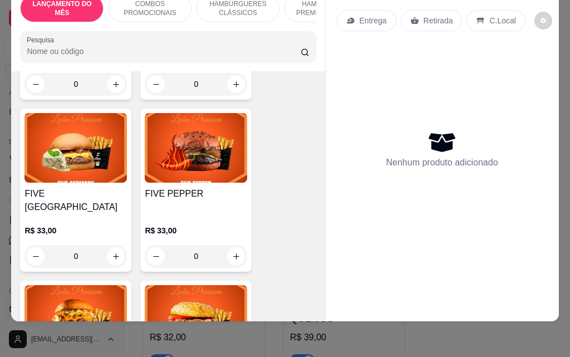
click at [231, 245] on div "0" at bounding box center [196, 256] width 102 height 22
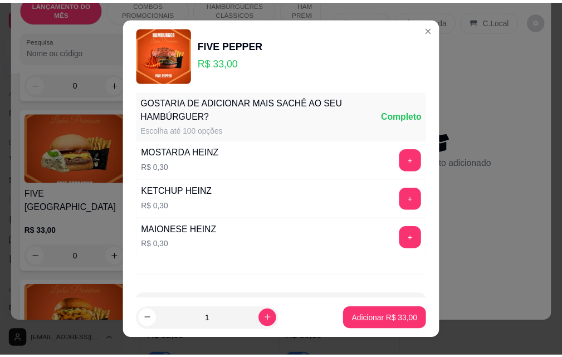
scroll to position [976, 0]
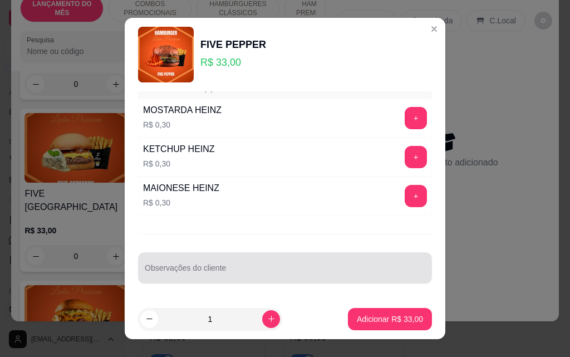
click at [291, 262] on div at bounding box center [285, 268] width 281 height 22
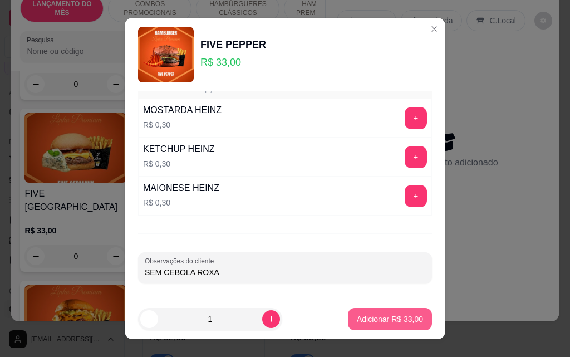
type input "SEM CEBOLA ROXA"
click at [395, 317] on p "Adicionar R$ 33,00" at bounding box center [390, 318] width 66 height 11
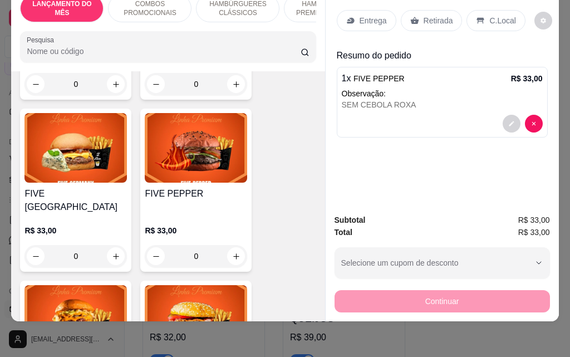
click at [446, 15] on p "Retirada" at bounding box center [438, 20] width 29 height 11
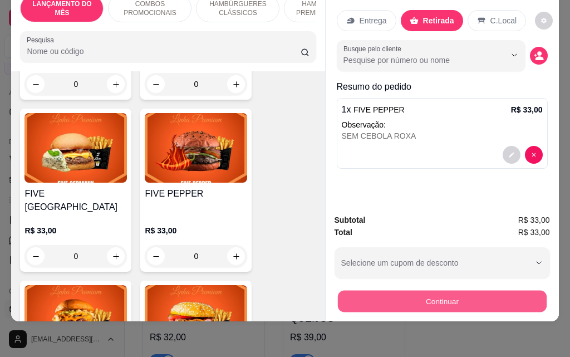
click at [431, 290] on button "Continuar" at bounding box center [441, 301] width 209 height 22
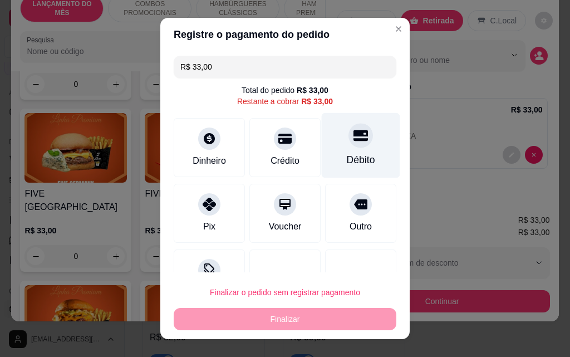
click at [353, 136] on icon at bounding box center [360, 135] width 14 height 11
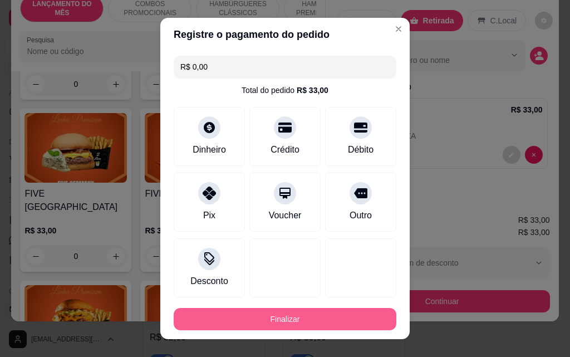
click at [343, 318] on button "Finalizar" at bounding box center [285, 319] width 223 height 22
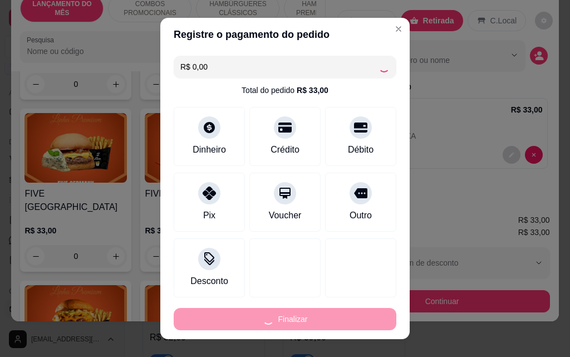
type input "-R$ 33,00"
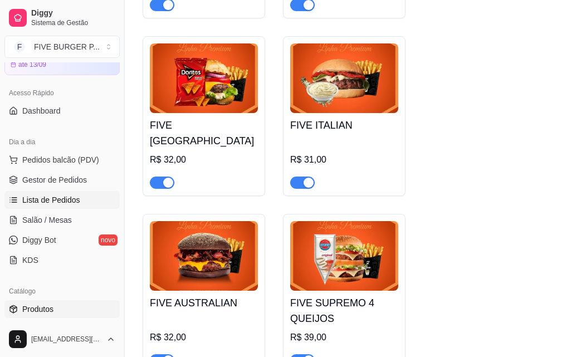
click at [74, 200] on span "Lista de Pedidos" at bounding box center [51, 199] width 58 height 11
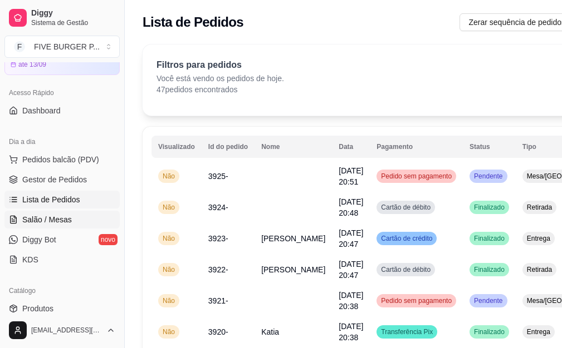
click at [58, 225] on link "Salão / Mesas" at bounding box center [61, 220] width 115 height 18
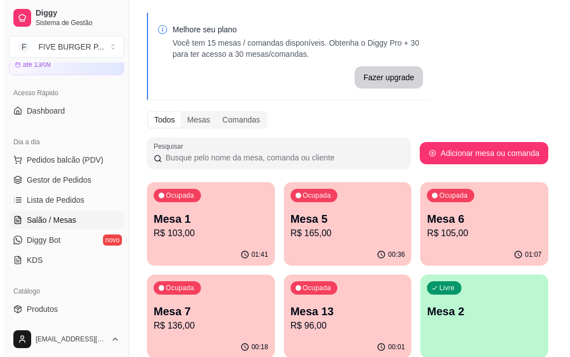
scroll to position [56, 0]
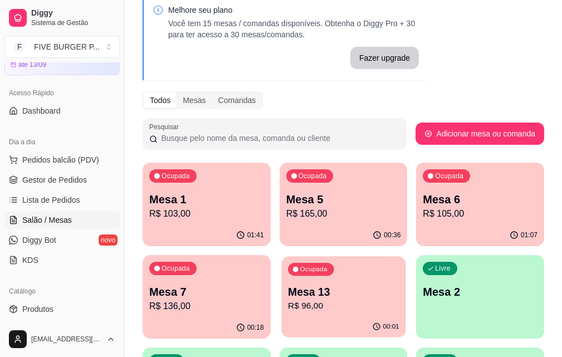
click at [281, 314] on div "Ocupada Mesa 13 R$ 96,00" at bounding box center [343, 286] width 124 height 60
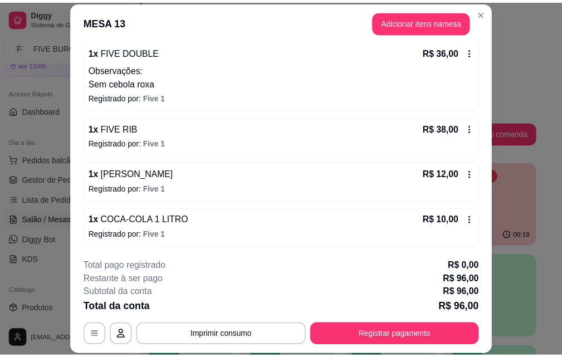
scroll to position [108, 0]
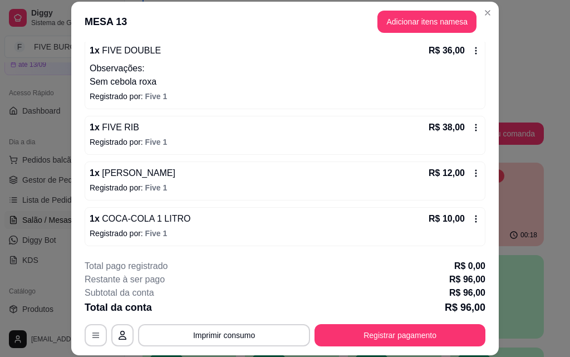
click at [471, 220] on icon at bounding box center [475, 218] width 9 height 9
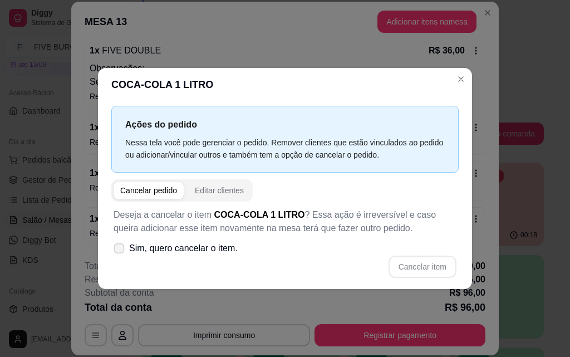
click at [123, 249] on icon at bounding box center [119, 248] width 8 height 6
click at [120, 250] on input "Sim, quero cancelar o item." at bounding box center [116, 253] width 7 height 7
checkbox input "true"
click at [409, 264] on button "Cancelar item" at bounding box center [422, 266] width 68 height 22
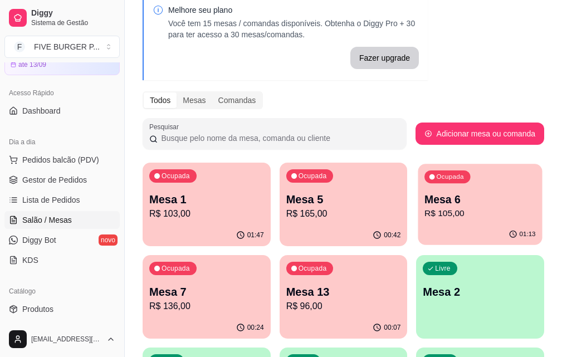
click at [418, 229] on div "01:13" at bounding box center [480, 234] width 124 height 21
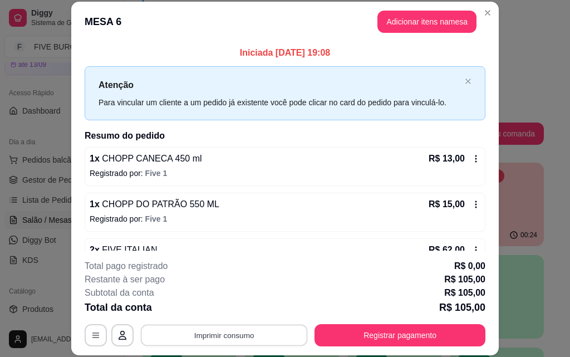
click at [227, 335] on button "Imprimir consumo" at bounding box center [224, 335] width 167 height 22
click at [226, 309] on button "IMPRESSORA" at bounding box center [223, 309] width 78 height 17
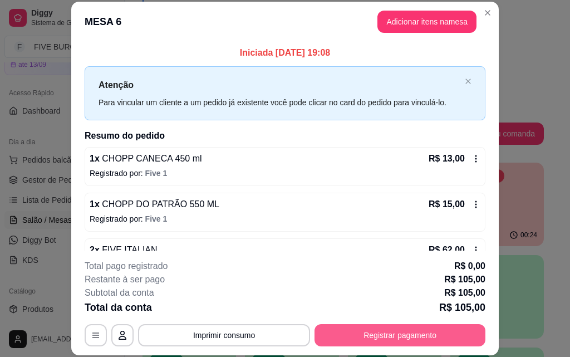
click at [327, 331] on button "Registrar pagamento" at bounding box center [399, 335] width 171 height 22
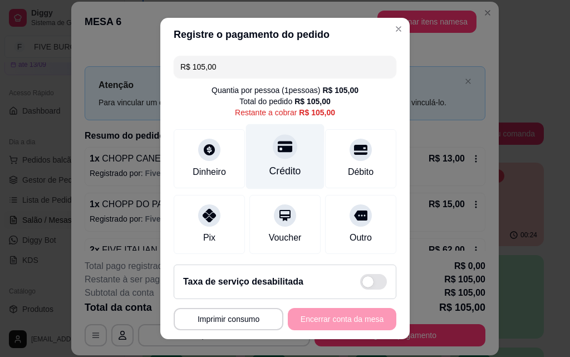
click at [285, 140] on div "Crédito" at bounding box center [285, 156] width 78 height 65
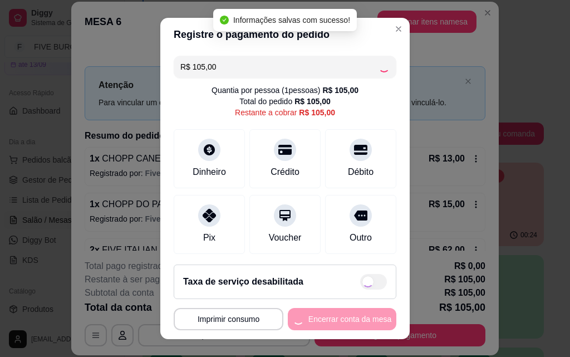
type input "R$ 0,00"
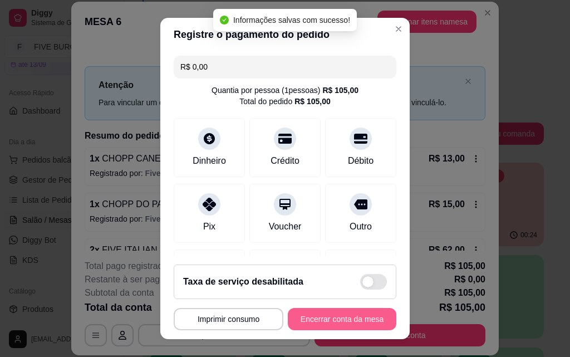
click at [343, 321] on button "Encerrar conta da mesa" at bounding box center [342, 319] width 109 height 22
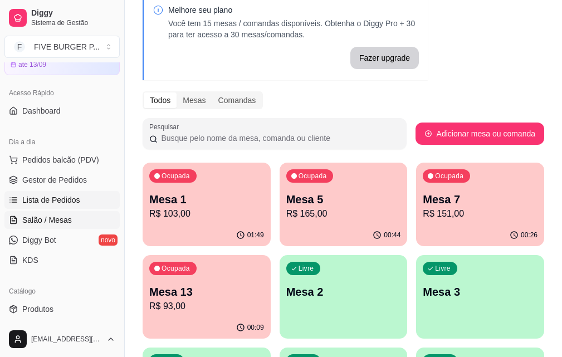
click at [73, 197] on span "Lista de Pedidos" at bounding box center [51, 199] width 58 height 11
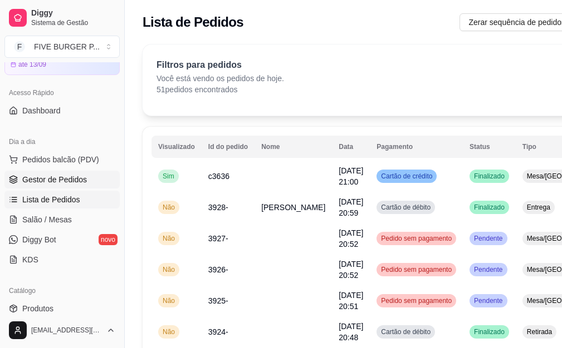
click at [51, 178] on span "Gestor de Pedidos" at bounding box center [54, 179] width 65 height 11
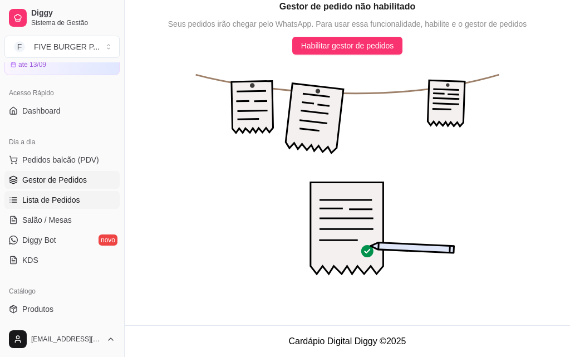
click at [61, 198] on span "Lista de Pedidos" at bounding box center [51, 199] width 58 height 11
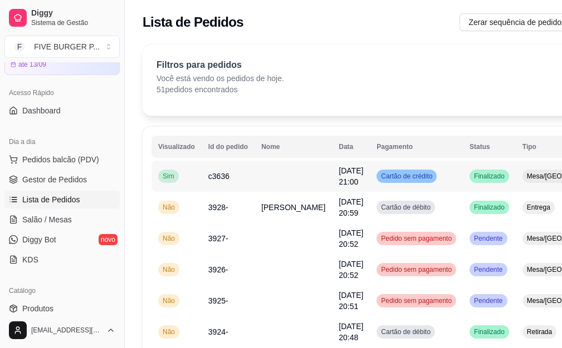
click at [422, 186] on td "Cartão de crédito" at bounding box center [416, 176] width 93 height 31
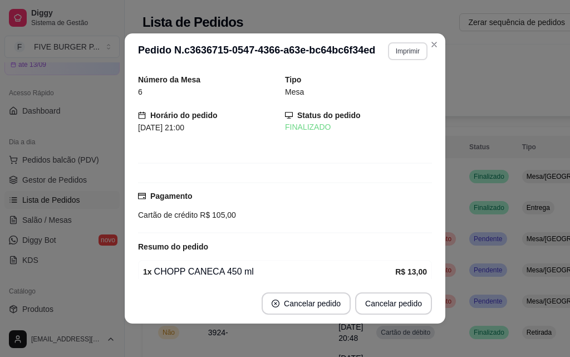
click at [402, 58] on button "Imprimir" at bounding box center [408, 51] width 40 height 18
click at [400, 88] on button "IMPRESSORA" at bounding box center [384, 89] width 78 height 17
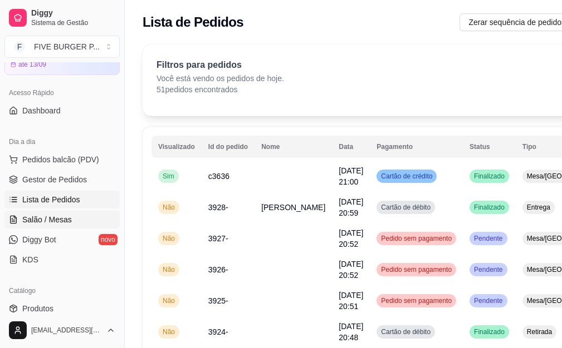
click at [85, 225] on link "Salão / Mesas" at bounding box center [61, 220] width 115 height 18
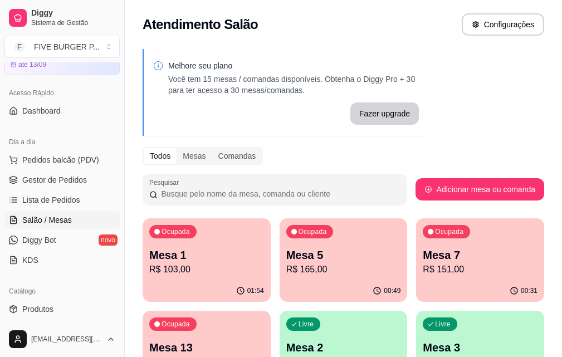
click at [319, 267] on p "R$ 165,00" at bounding box center [343, 269] width 115 height 13
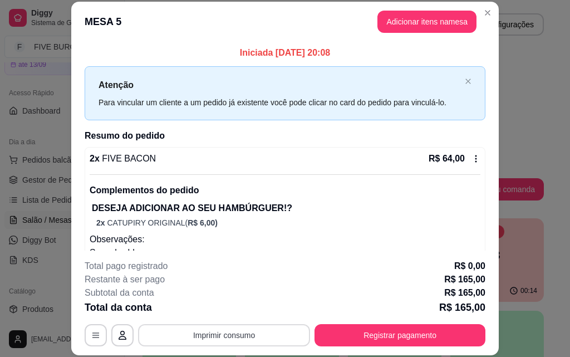
click at [201, 340] on button "Imprimir consumo" at bounding box center [224, 335] width 172 height 22
click at [186, 312] on button "IMPRESSORA" at bounding box center [223, 309] width 78 height 17
click at [321, 345] on button "Registrar pagamento" at bounding box center [399, 335] width 171 height 22
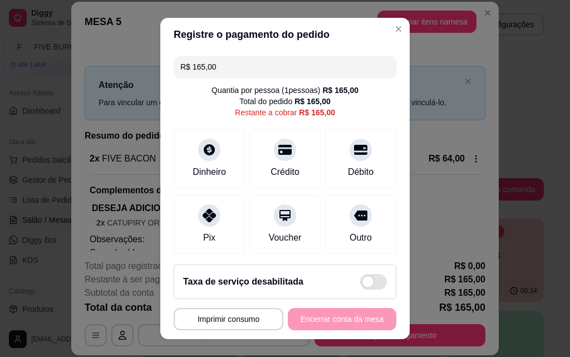
drag, startPoint x: 237, startPoint y: 70, endPoint x: 171, endPoint y: 73, distance: 65.2
click at [174, 73] on div "R$ 165,00" at bounding box center [285, 67] width 223 height 22
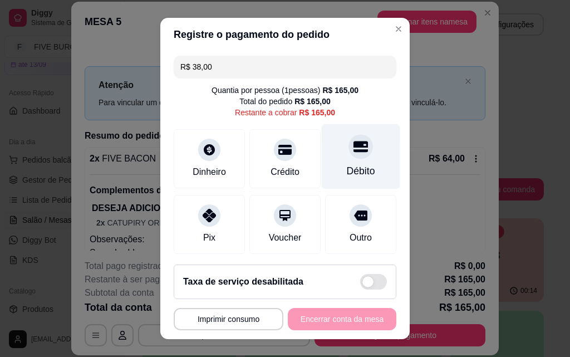
click at [347, 171] on div "Débito" at bounding box center [361, 171] width 28 height 14
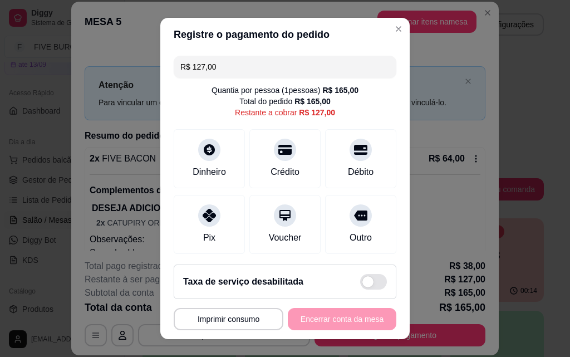
drag, startPoint x: 225, startPoint y: 63, endPoint x: 136, endPoint y: 72, distance: 89.4
click at [136, 72] on div "**********" at bounding box center [285, 178] width 570 height 357
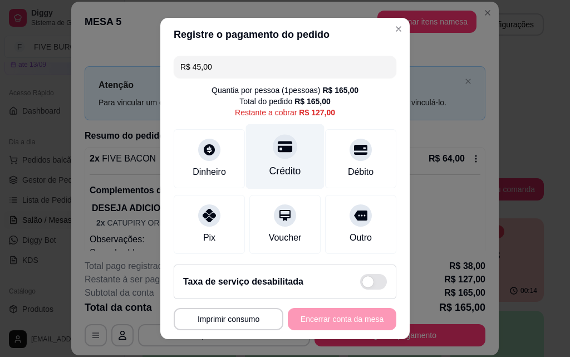
click at [299, 163] on div "Crédito" at bounding box center [285, 156] width 78 height 65
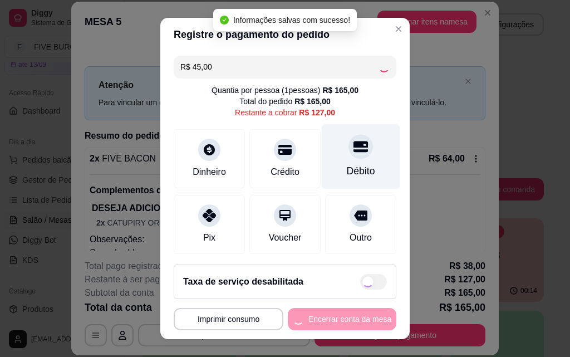
type input "R$ 82,00"
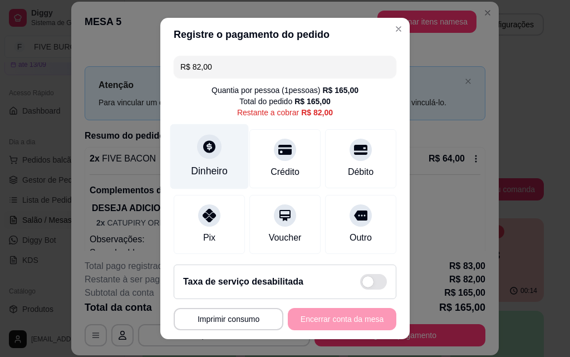
click at [217, 150] on div "Dinheiro" at bounding box center [209, 156] width 78 height 65
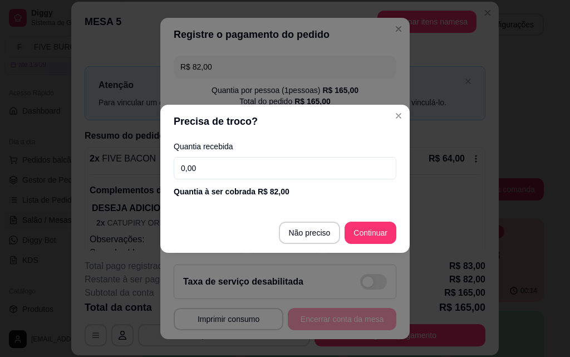
click at [226, 166] on input "0,00" at bounding box center [285, 168] width 223 height 22
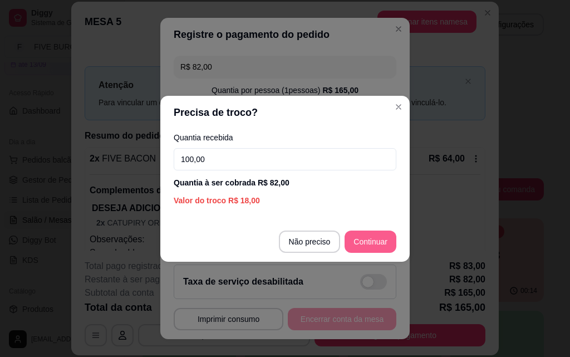
type input "100,00"
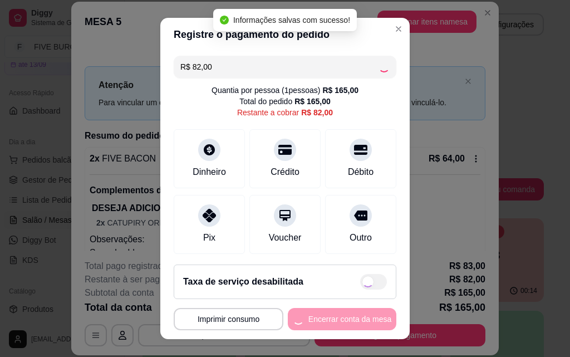
type input "R$ 0,00"
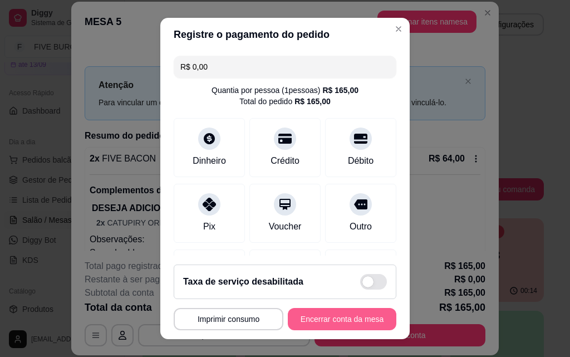
click at [360, 322] on button "Encerrar conta da mesa" at bounding box center [342, 319] width 109 height 22
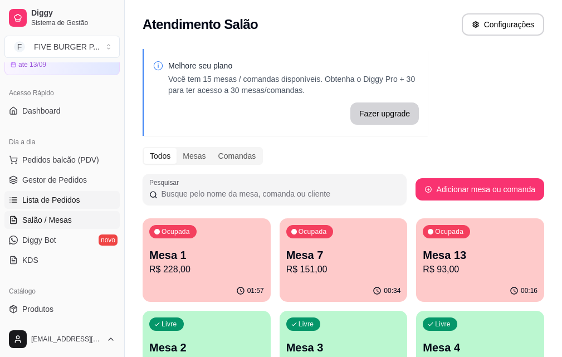
click at [74, 201] on span "Lista de Pedidos" at bounding box center [51, 199] width 58 height 11
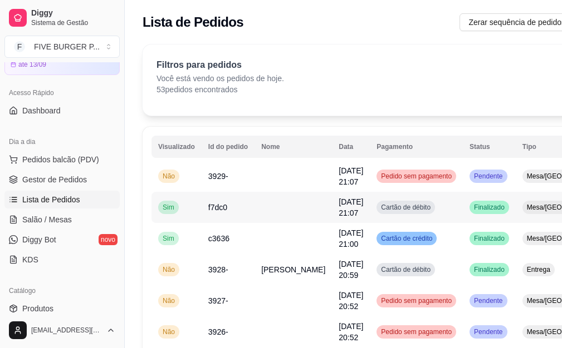
click at [421, 208] on td "Cartão de débito" at bounding box center [416, 207] width 93 height 31
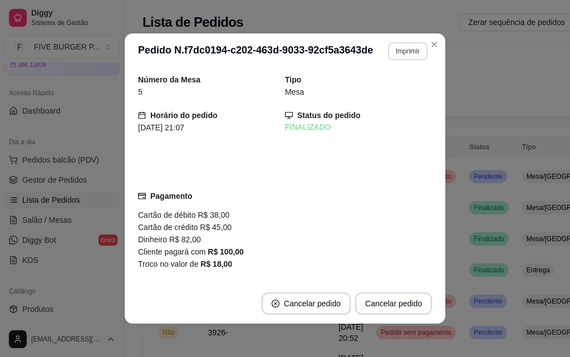
click at [406, 55] on button "Imprimir" at bounding box center [408, 51] width 40 height 18
click at [405, 90] on button "IMPRESSORA" at bounding box center [384, 89] width 78 height 17
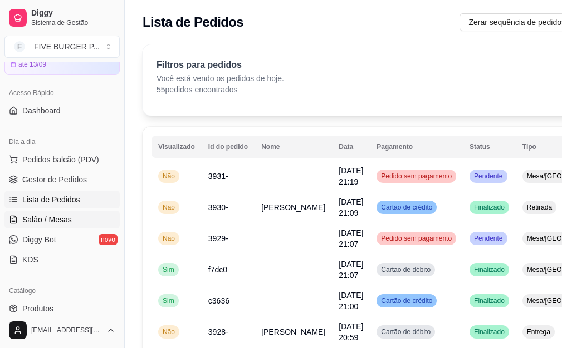
click at [78, 227] on link "Salão / Mesas" at bounding box center [61, 220] width 115 height 18
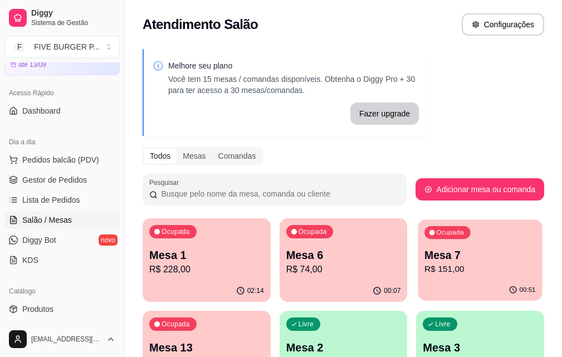
click at [424, 272] on p "R$ 151,00" at bounding box center [479, 269] width 111 height 13
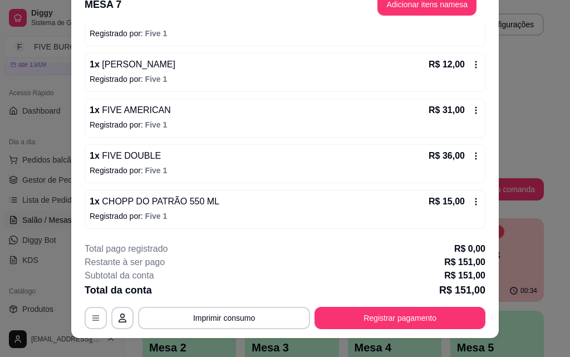
scroll to position [34, 0]
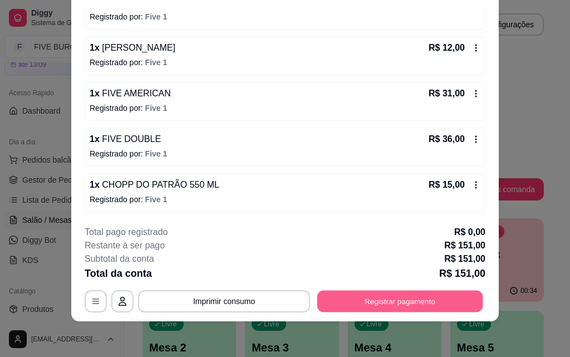
click at [389, 299] on button "Registrar pagamento" at bounding box center [400, 301] width 166 height 22
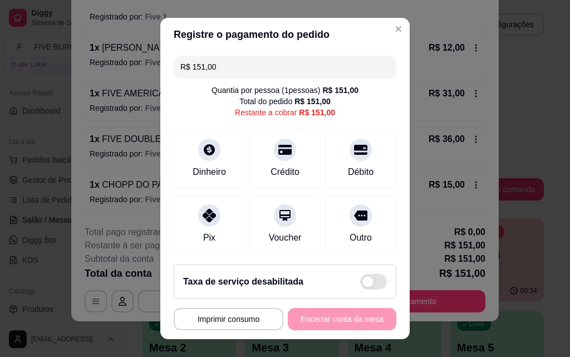
drag, startPoint x: 227, startPoint y: 65, endPoint x: 153, endPoint y: 63, distance: 74.0
click at [153, 63] on div "**********" at bounding box center [285, 178] width 570 height 357
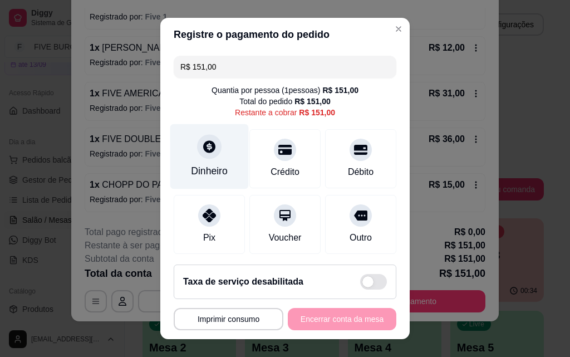
click at [218, 141] on div "Dinheiro" at bounding box center [209, 156] width 78 height 65
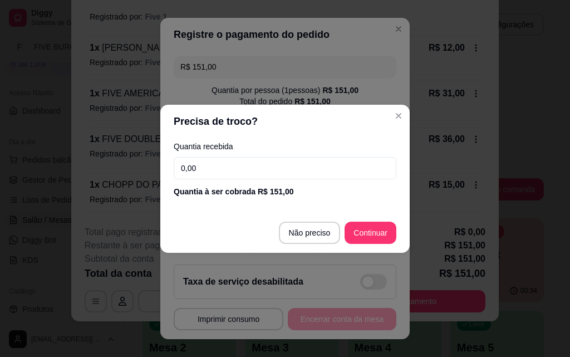
click at [219, 169] on input "0,00" at bounding box center [285, 168] width 223 height 22
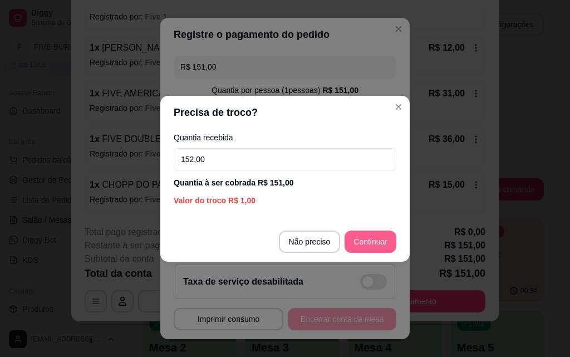
type input "152,00"
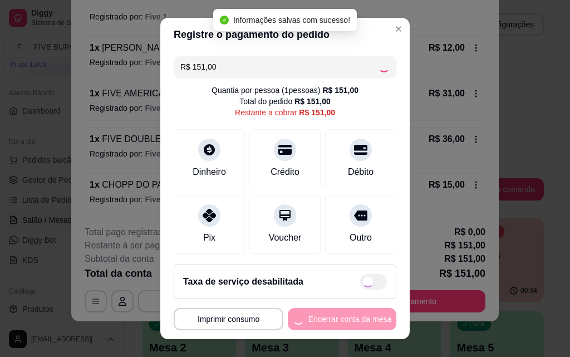
type input "R$ 0,00"
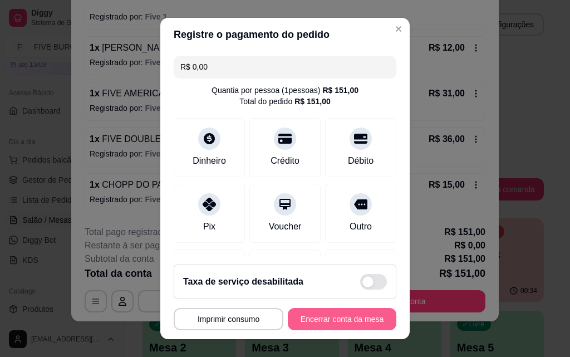
click at [355, 315] on button "Encerrar conta da mesa" at bounding box center [342, 319] width 109 height 22
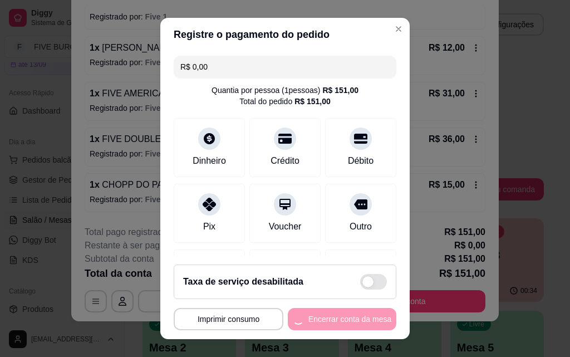
scroll to position [0, 0]
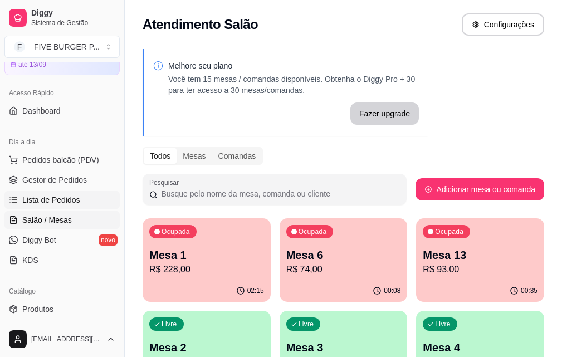
click at [81, 206] on link "Lista de Pedidos" at bounding box center [61, 200] width 115 height 18
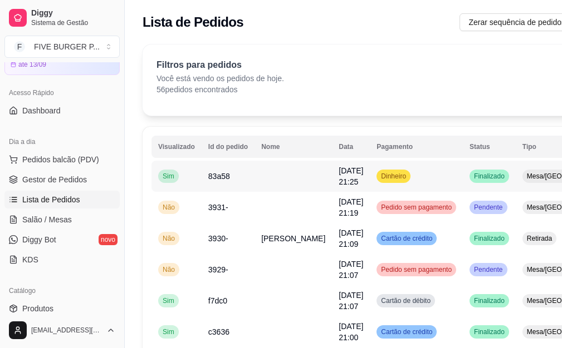
click at [402, 180] on td "Dinheiro" at bounding box center [416, 176] width 93 height 31
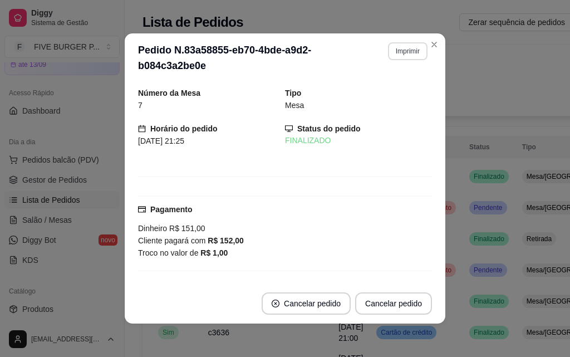
click at [414, 55] on button "Imprimir" at bounding box center [408, 51] width 40 height 18
click at [406, 87] on button "IMPRESSORA" at bounding box center [383, 90] width 81 height 18
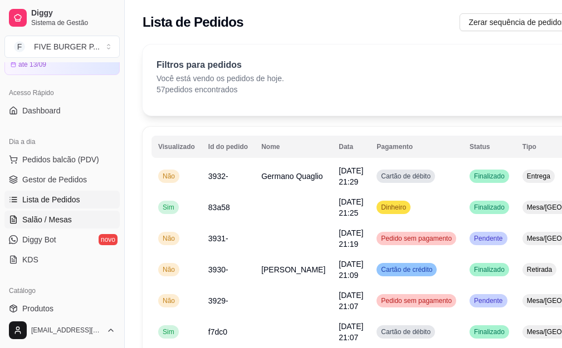
click at [58, 217] on span "Salão / Mesas" at bounding box center [47, 219] width 50 height 11
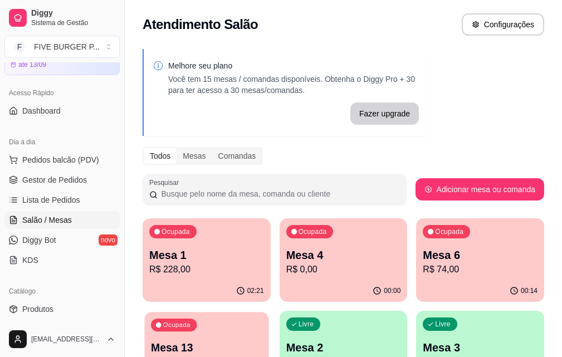
click at [262, 340] on p "Mesa 13" at bounding box center [206, 347] width 111 height 15
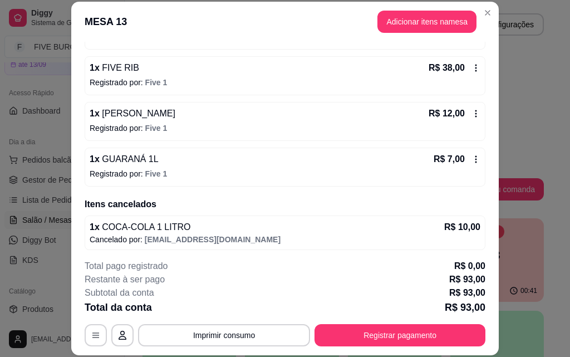
scroll to position [171, 0]
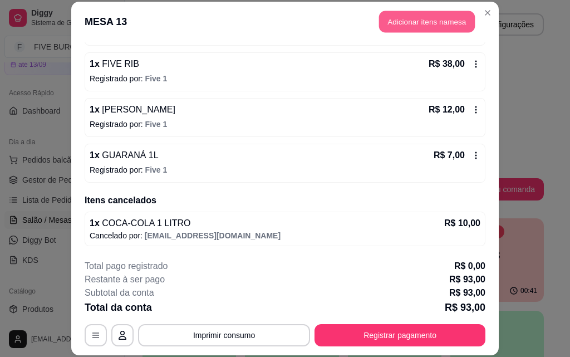
click at [423, 28] on button "Adicionar itens na mesa" at bounding box center [427, 22] width 96 height 22
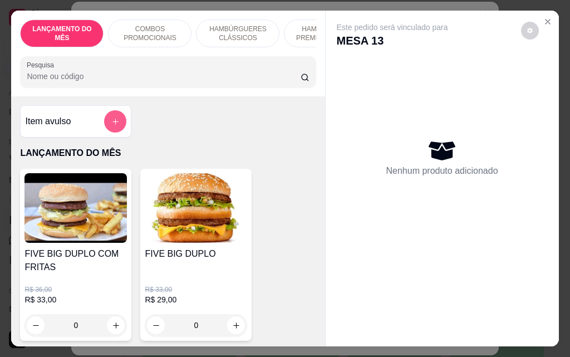
click at [112, 125] on icon "add-separate-item" at bounding box center [115, 122] width 6 height 6
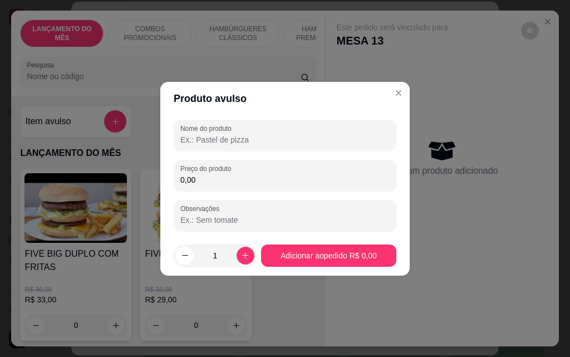
click at [252, 141] on input "Nome do produto" at bounding box center [284, 139] width 209 height 11
type input "dois chocolates"
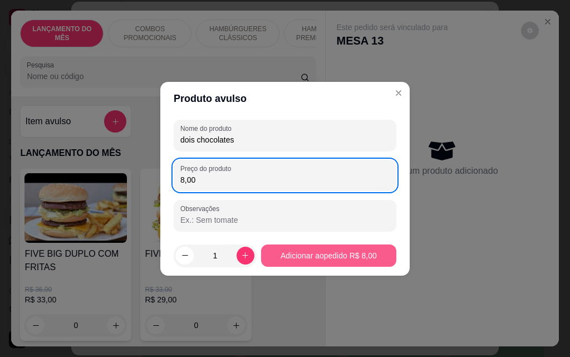
type input "8,00"
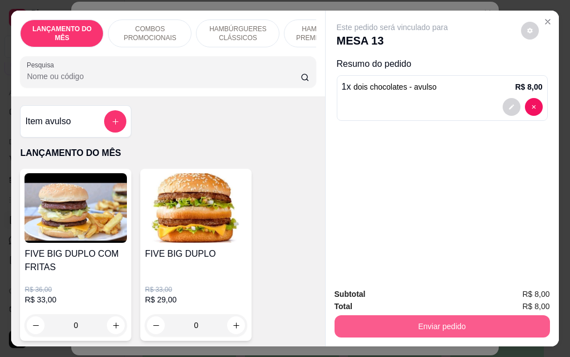
click at [442, 315] on button "Enviar pedido" at bounding box center [441, 326] width 215 height 22
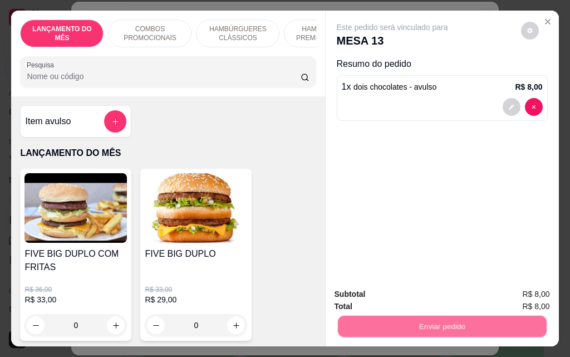
click at [430, 299] on button "Não registrar e enviar pedido" at bounding box center [405, 294] width 112 height 21
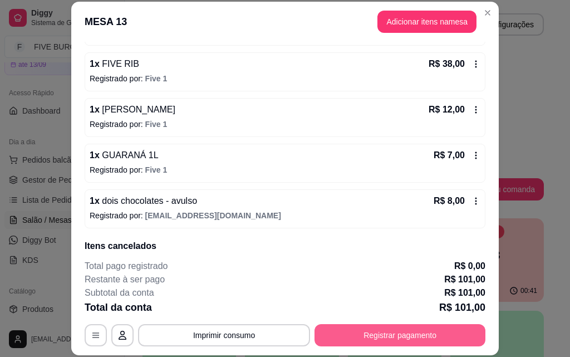
click at [395, 339] on button "Registrar pagamento" at bounding box center [399, 335] width 171 height 22
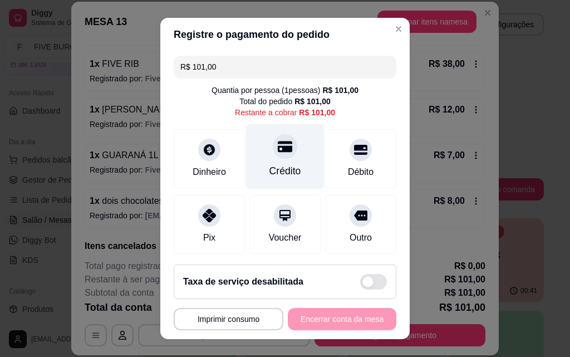
click at [273, 165] on div "Crédito" at bounding box center [285, 171] width 32 height 14
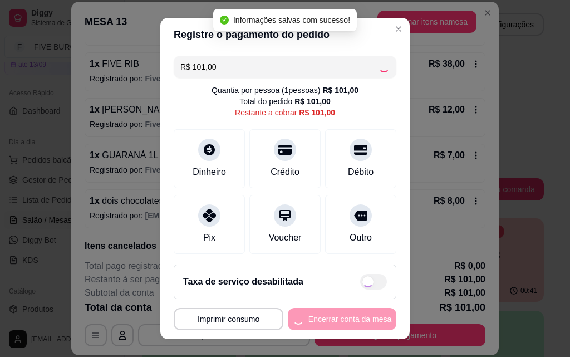
type input "R$ 0,00"
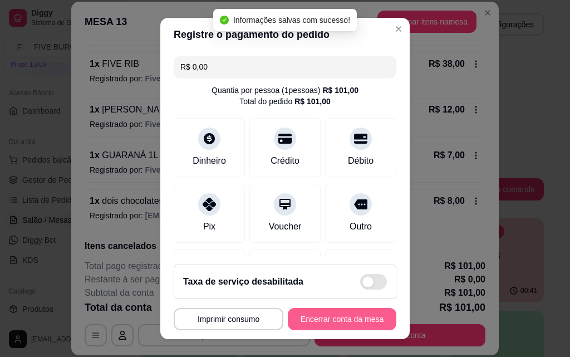
click at [308, 319] on button "Encerrar conta da mesa" at bounding box center [342, 319] width 109 height 22
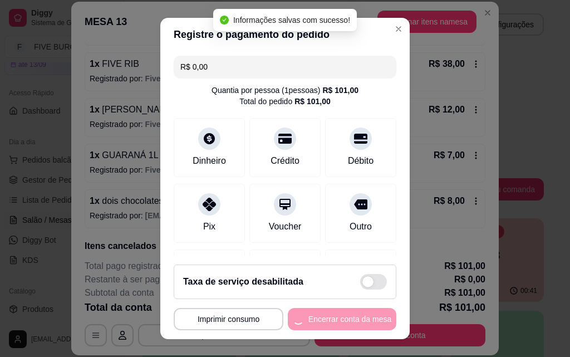
scroll to position [0, 0]
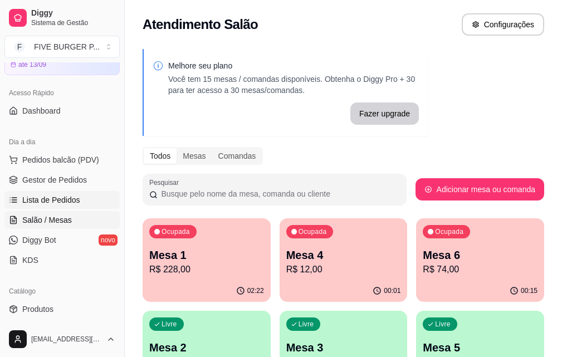
click at [67, 204] on span "Lista de Pedidos" at bounding box center [51, 199] width 58 height 11
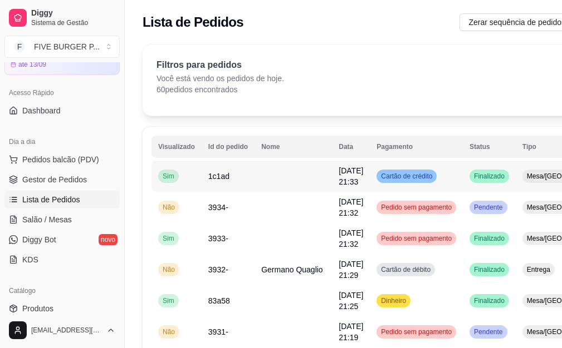
click at [413, 177] on td "Cartão de crédito" at bounding box center [416, 176] width 93 height 31
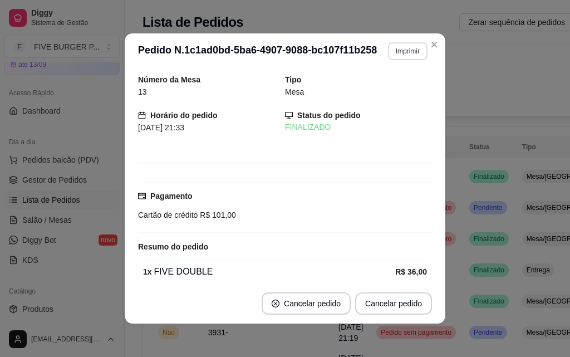
click at [406, 54] on button "Imprimir" at bounding box center [408, 51] width 40 height 18
click at [400, 86] on button "IMPRESSORA" at bounding box center [384, 89] width 78 height 17
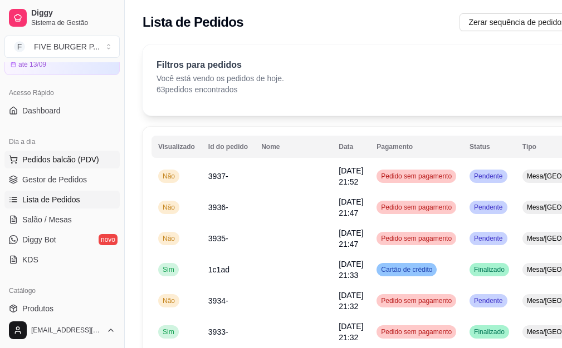
click at [68, 156] on span "Pedidos balcão (PDV)" at bounding box center [60, 159] width 77 height 11
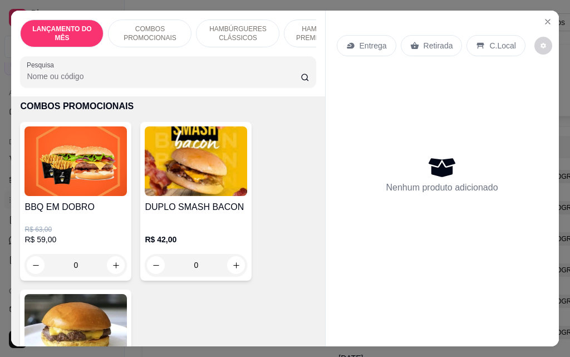
scroll to position [445, 0]
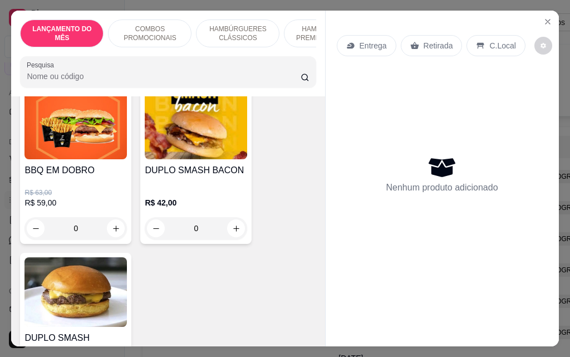
click at [237, 229] on div "0" at bounding box center [196, 228] width 102 height 22
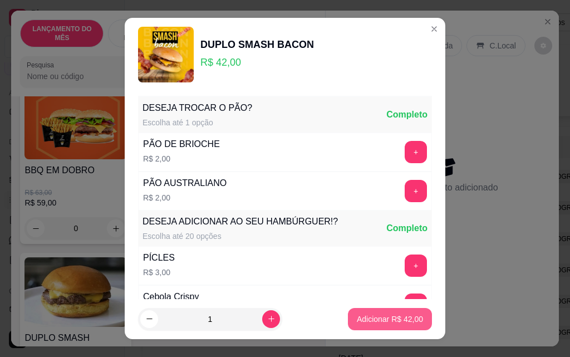
click at [378, 321] on p "Adicionar R$ 42,00" at bounding box center [390, 318] width 66 height 11
type input "1"
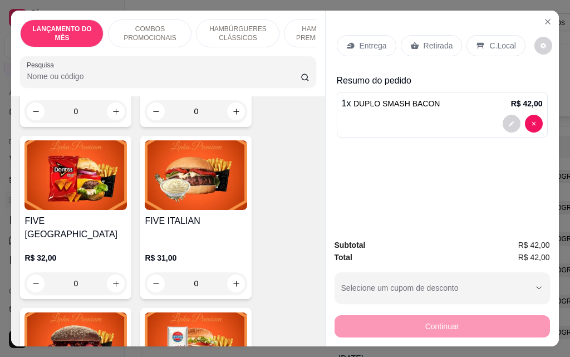
scroll to position [1280, 0]
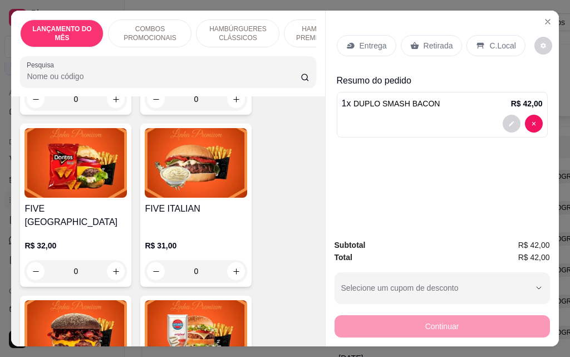
click at [237, 260] on div "0" at bounding box center [196, 271] width 102 height 22
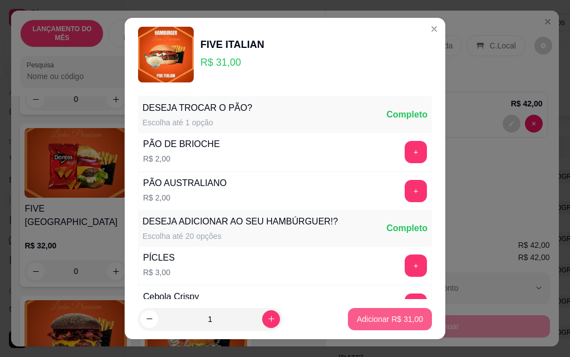
click at [403, 317] on p "Adicionar R$ 31,00" at bounding box center [390, 318] width 66 height 11
type input "1"
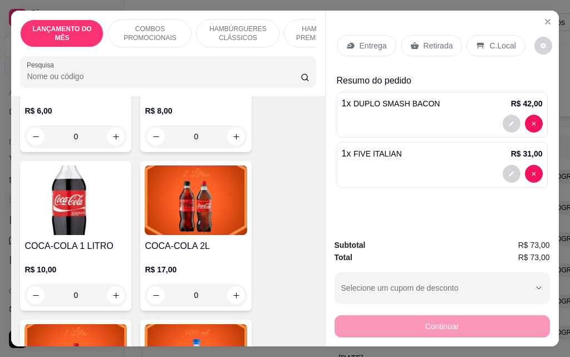
scroll to position [4842, 0]
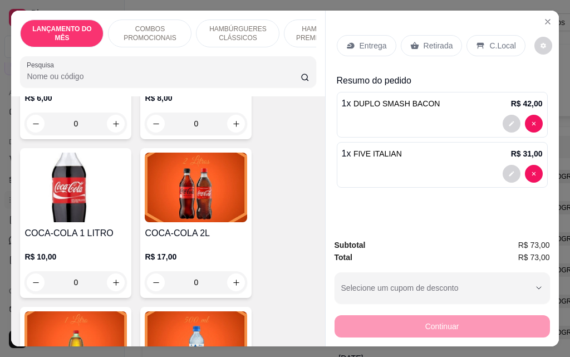
click at [233, 271] on div "0" at bounding box center [196, 282] width 102 height 22
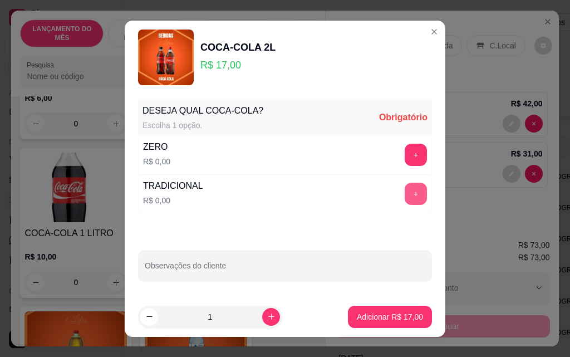
click at [405, 196] on button "+" at bounding box center [416, 194] width 22 height 22
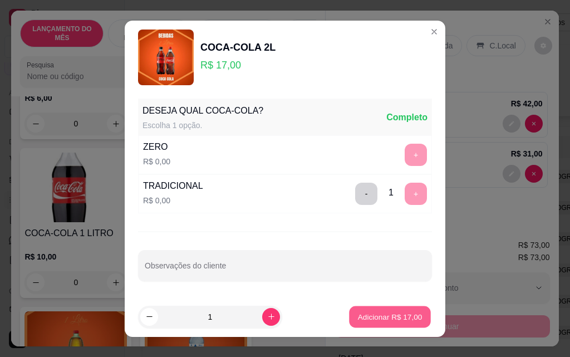
click at [379, 315] on p "Adicionar R$ 17,00" at bounding box center [390, 316] width 65 height 11
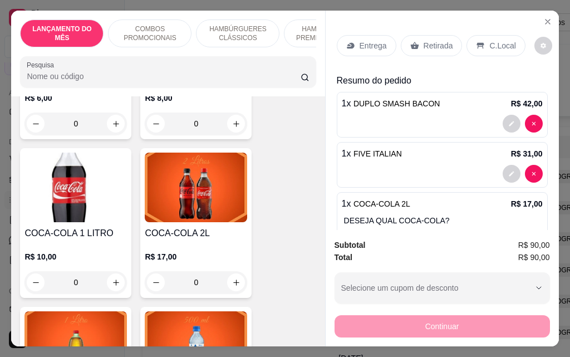
click at [371, 40] on p "Entrega" at bounding box center [373, 45] width 27 height 11
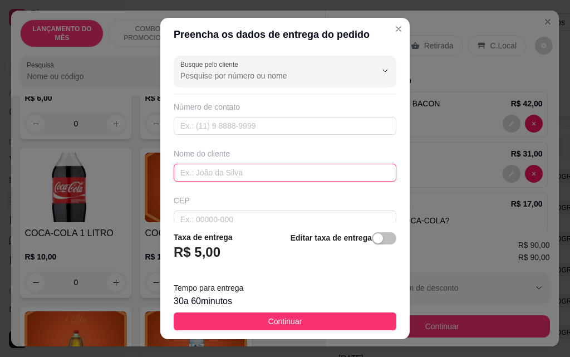
click at [324, 168] on input "text" at bounding box center [285, 173] width 223 height 18
type input "[PERSON_NAME]"
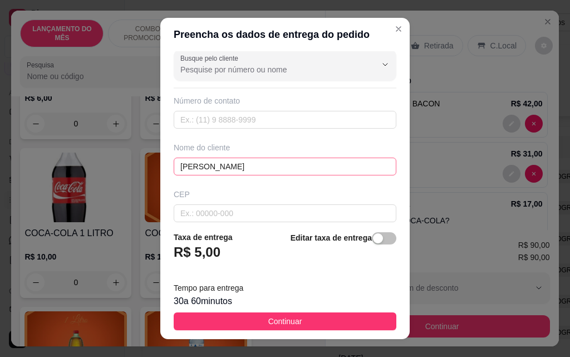
scroll to position [130, 0]
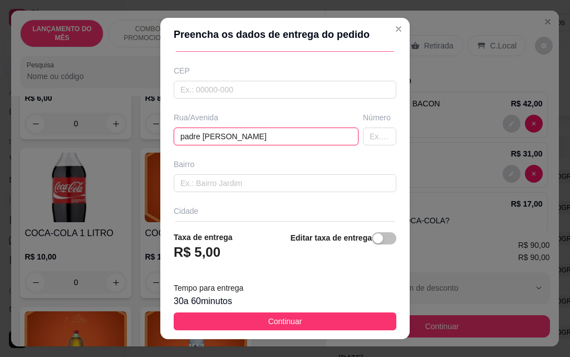
type input "padre [PERSON_NAME]"
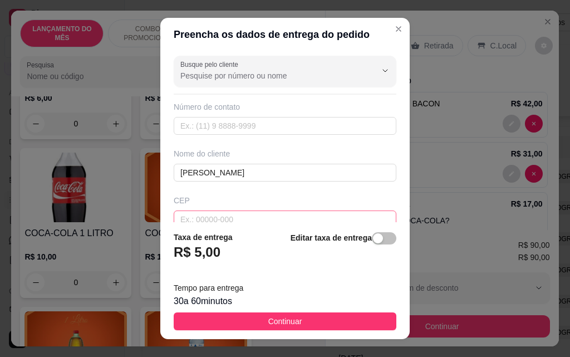
scroll to position [204, 0]
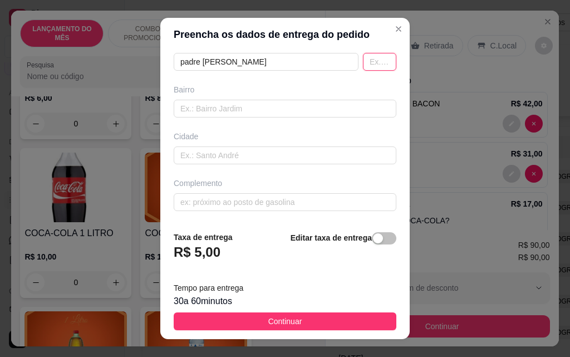
click at [367, 67] on input "text" at bounding box center [379, 62] width 33 height 18
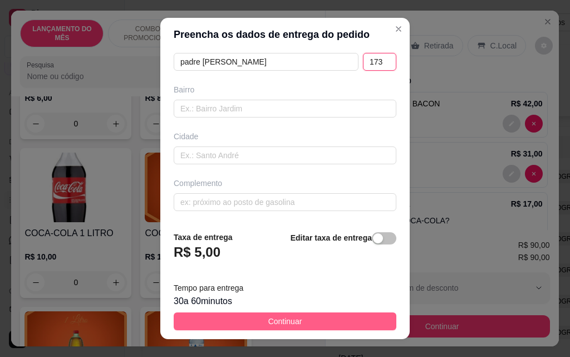
type input "173"
click at [366, 322] on button "Continuar" at bounding box center [285, 321] width 223 height 18
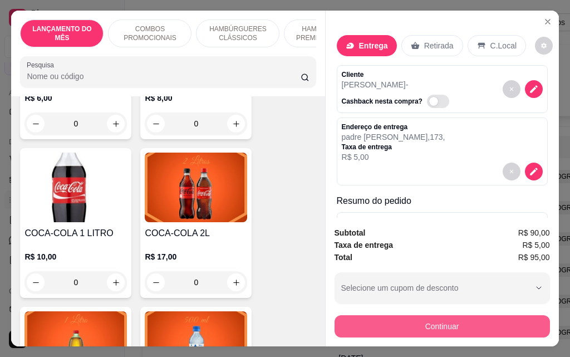
click at [424, 319] on button "Continuar" at bounding box center [441, 326] width 215 height 22
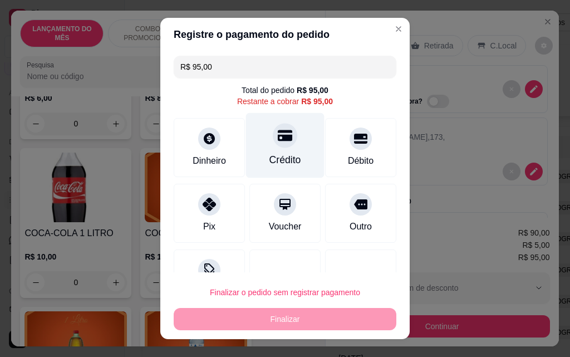
click at [271, 155] on div "Crédito" at bounding box center [285, 159] width 32 height 14
type input "R$ 0,00"
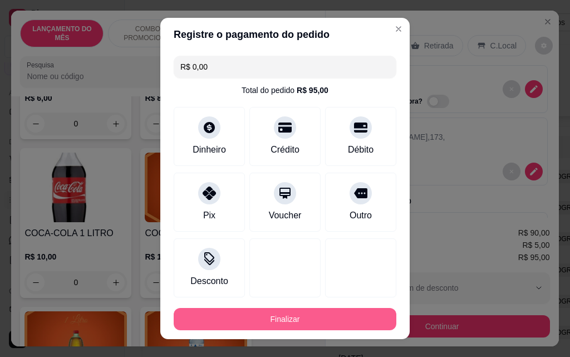
click at [310, 324] on button "Finalizar" at bounding box center [285, 319] width 223 height 22
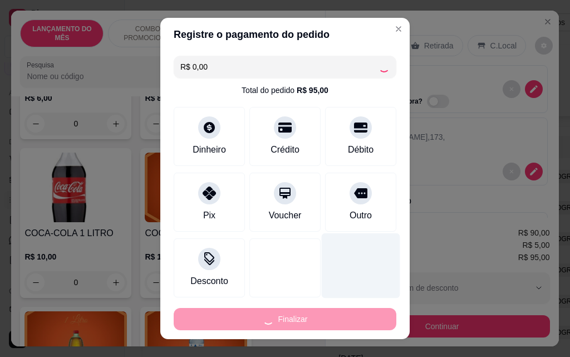
type input "0"
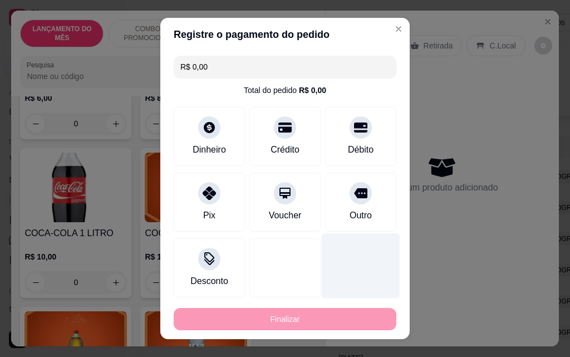
type input "-R$ 95,00"
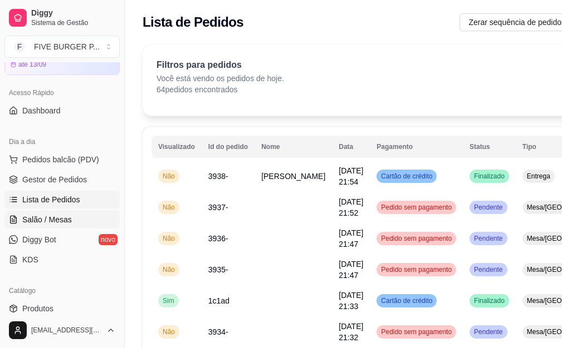
click at [73, 217] on link "Salão / Mesas" at bounding box center [61, 220] width 115 height 18
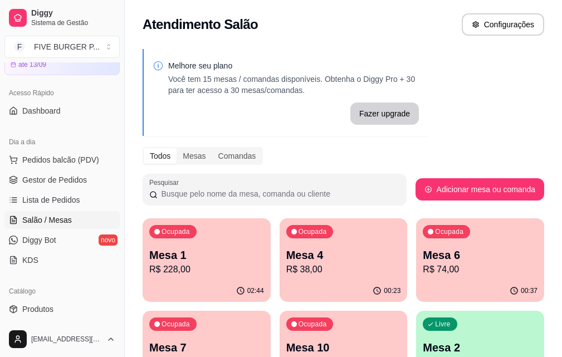
click at [422, 253] on p "Mesa 6" at bounding box center [479, 255] width 115 height 16
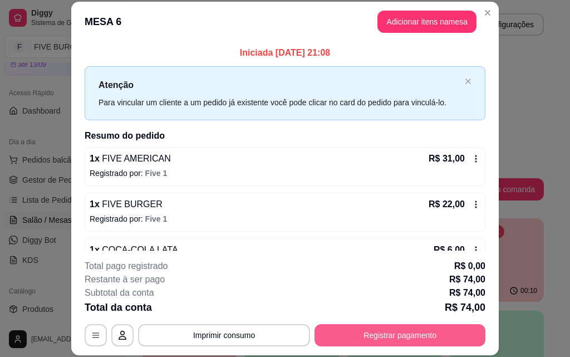
click at [372, 332] on button "Registrar pagamento" at bounding box center [399, 335] width 171 height 22
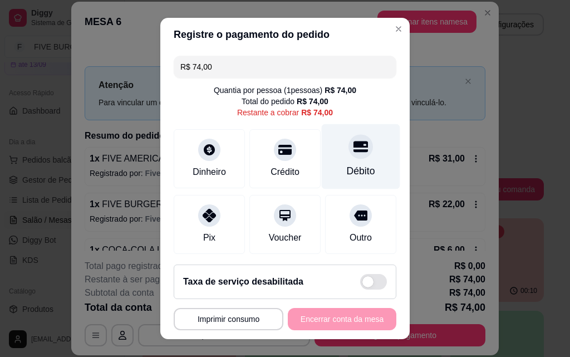
click at [355, 169] on div "Débito" at bounding box center [361, 171] width 28 height 14
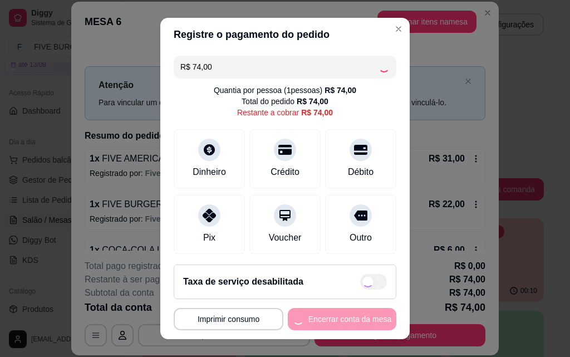
type input "R$ 0,00"
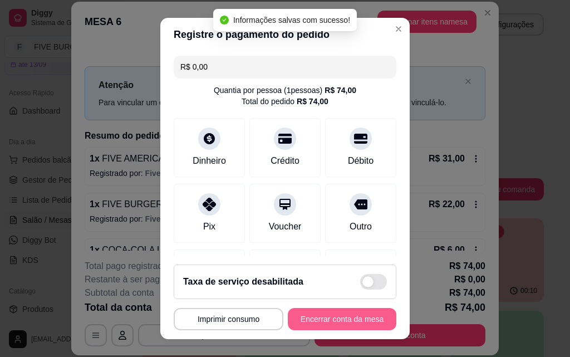
click at [340, 324] on button "Encerrar conta da mesa" at bounding box center [342, 319] width 109 height 22
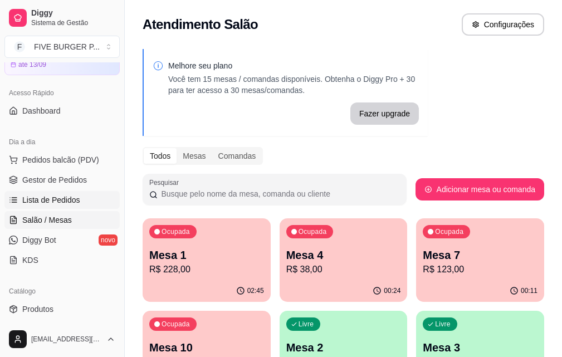
click at [74, 199] on span "Lista de Pedidos" at bounding box center [51, 199] width 58 height 11
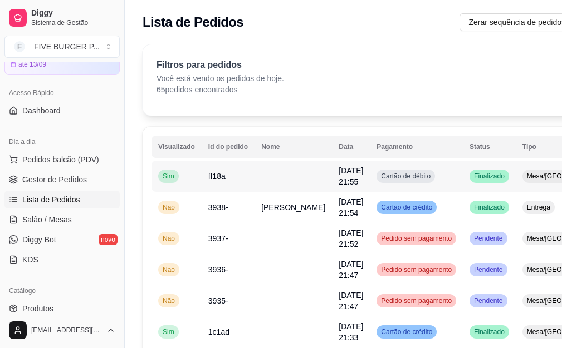
click at [430, 183] on td "Cartão de débito" at bounding box center [416, 176] width 93 height 31
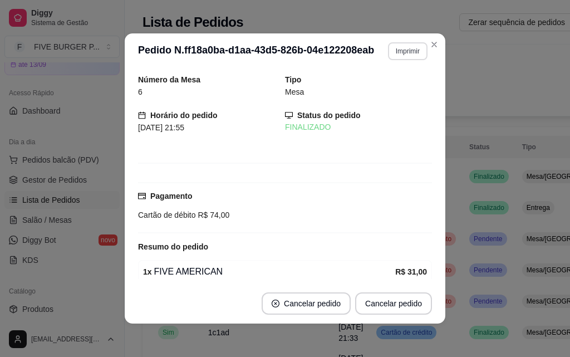
click at [409, 53] on button "Imprimir" at bounding box center [408, 51] width 40 height 18
click at [412, 87] on button "IMPRESSORA" at bounding box center [383, 90] width 81 height 18
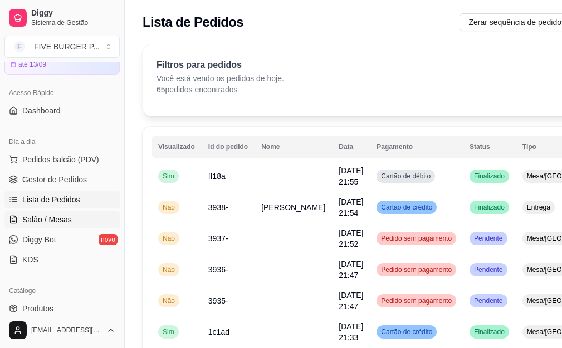
click at [51, 223] on span "Salão / Mesas" at bounding box center [47, 219] width 50 height 11
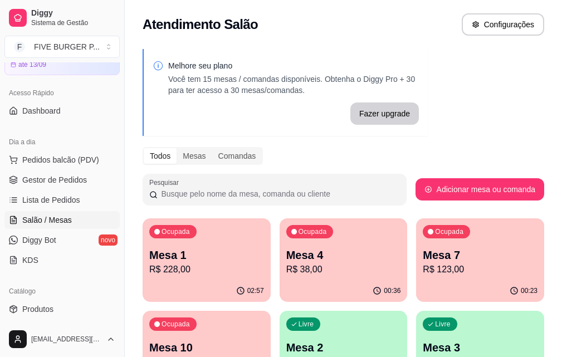
click at [298, 263] on p "R$ 38,00" at bounding box center [343, 269] width 115 height 13
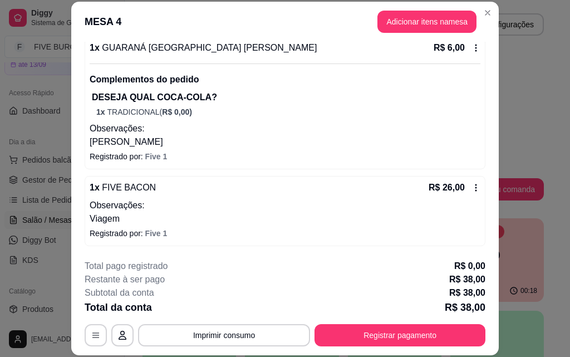
scroll to position [34, 0]
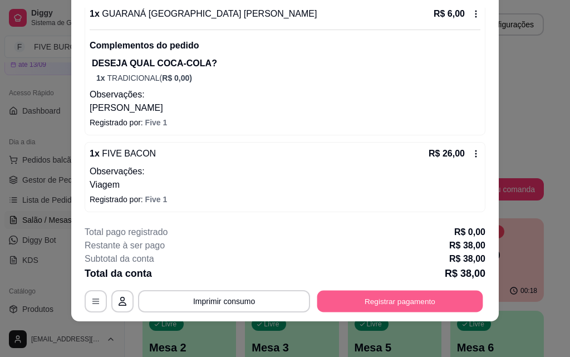
click at [392, 308] on button "Registrar pagamento" at bounding box center [400, 301] width 166 height 22
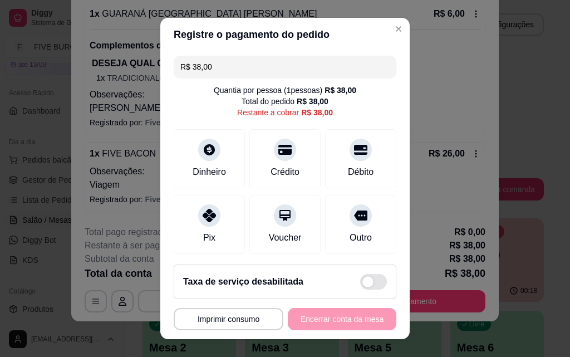
drag, startPoint x: 159, startPoint y: 70, endPoint x: 122, endPoint y: 71, distance: 36.7
click at [122, 71] on div "**********" at bounding box center [285, 178] width 570 height 357
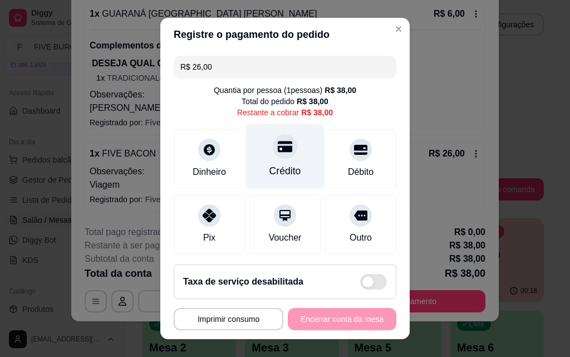
click at [269, 169] on div "Crédito" at bounding box center [285, 171] width 32 height 14
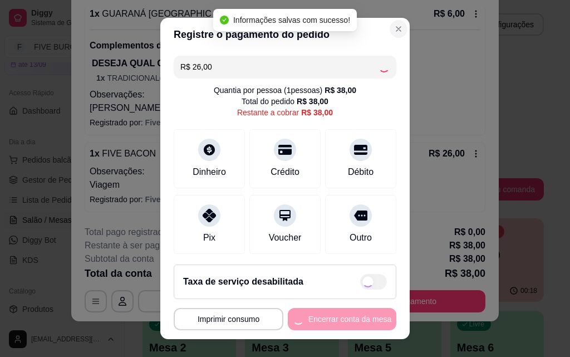
type input "R$ 12,00"
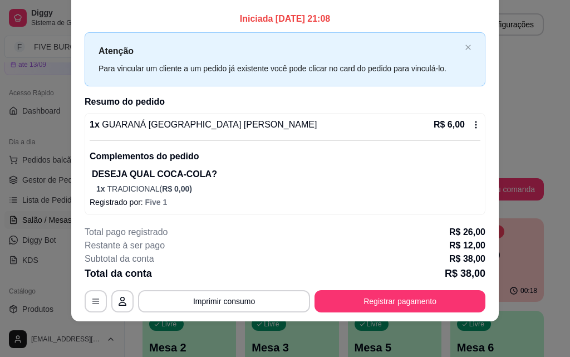
scroll to position [219, 0]
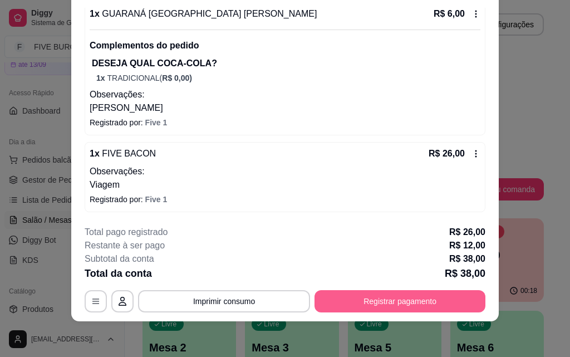
click at [403, 305] on button "Registrar pagamento" at bounding box center [399, 301] width 171 height 22
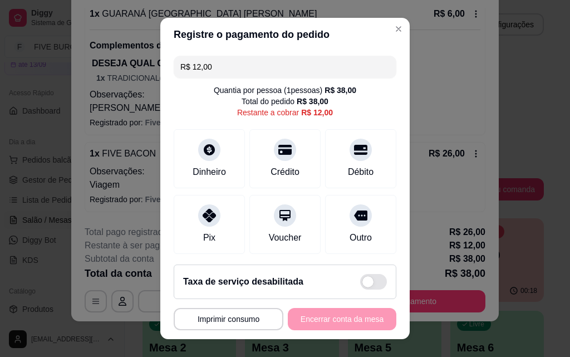
drag, startPoint x: 215, startPoint y: 68, endPoint x: 141, endPoint y: 68, distance: 73.5
click at [141, 68] on div "**********" at bounding box center [285, 178] width 570 height 357
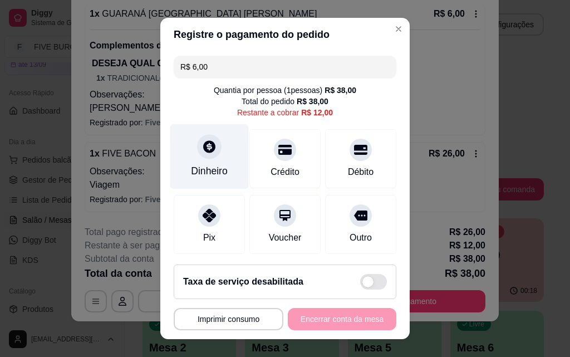
type input "R$ 6,00"
click at [233, 161] on div "Dinheiro" at bounding box center [209, 156] width 78 height 65
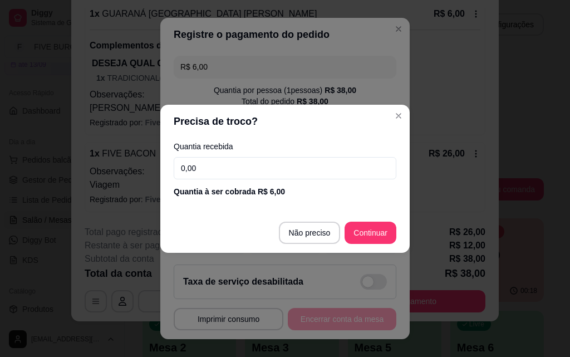
click at [237, 170] on input "0,00" at bounding box center [285, 168] width 223 height 22
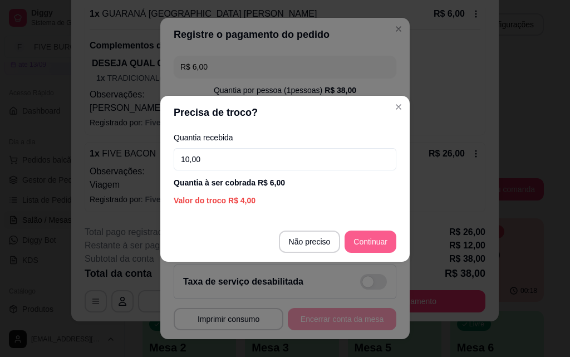
type input "10,00"
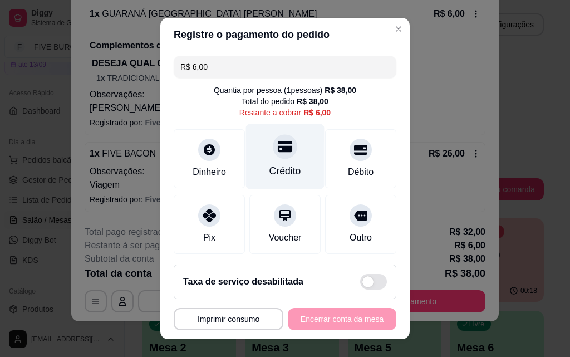
click at [281, 159] on div "Crédito" at bounding box center [285, 156] width 78 height 65
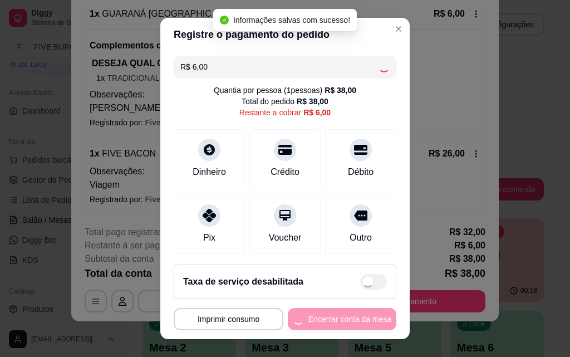
type input "R$ 0,00"
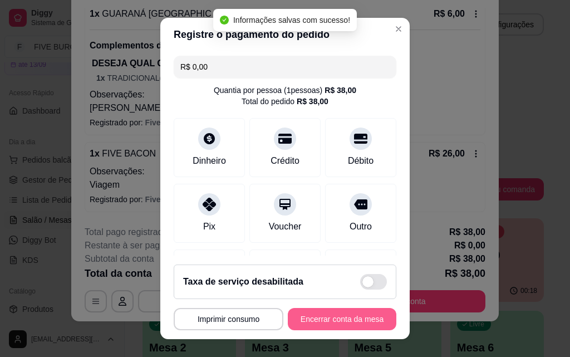
click at [343, 326] on button "Encerrar conta da mesa" at bounding box center [342, 319] width 109 height 22
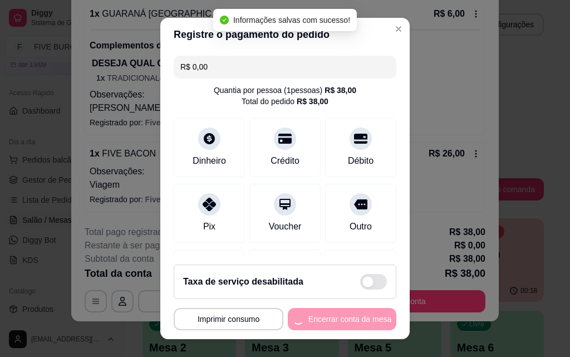
scroll to position [0, 0]
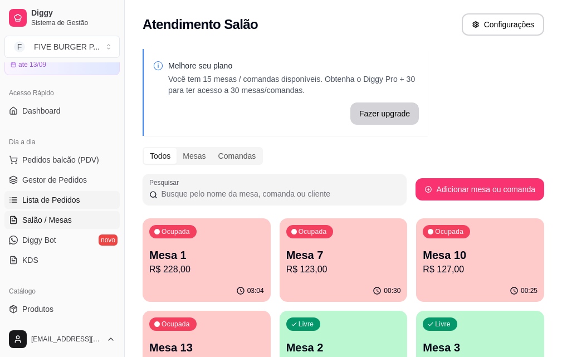
click at [59, 201] on span "Lista de Pedidos" at bounding box center [51, 199] width 58 height 11
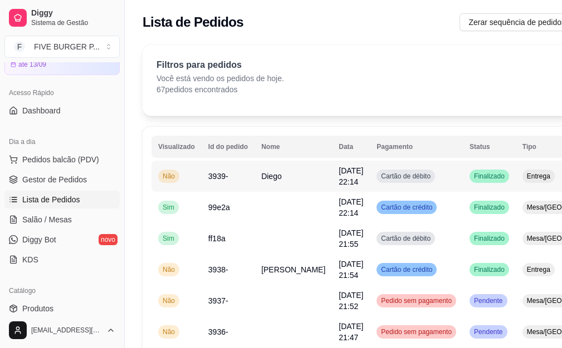
click at [401, 175] on span "Cartão de débito" at bounding box center [405, 176] width 54 height 9
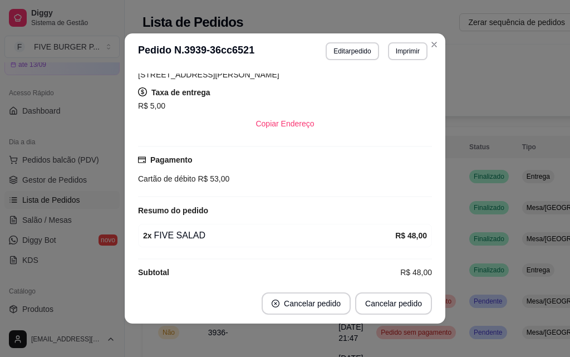
scroll to position [201, 0]
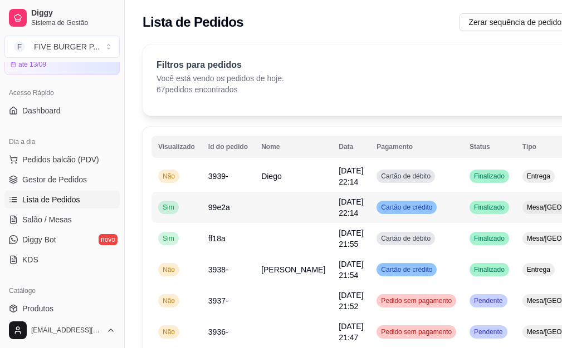
click at [424, 211] on td "Cartão de crédito" at bounding box center [416, 207] width 93 height 31
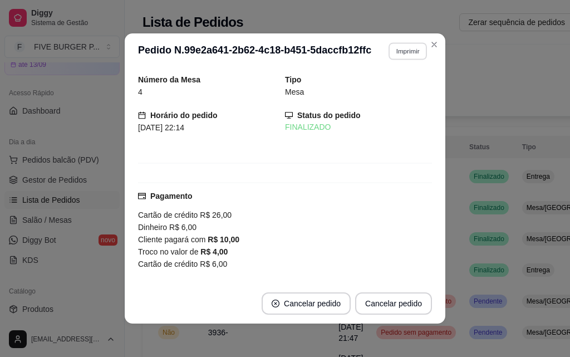
click at [399, 47] on button "Imprimir" at bounding box center [407, 50] width 38 height 17
click at [388, 88] on button "IMPRESSORA" at bounding box center [383, 90] width 81 height 18
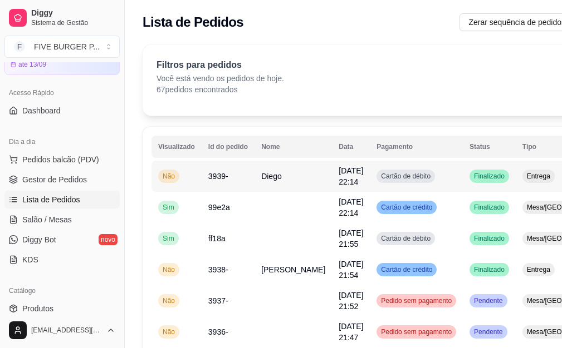
click at [429, 184] on td "Cartão de débito" at bounding box center [416, 176] width 93 height 31
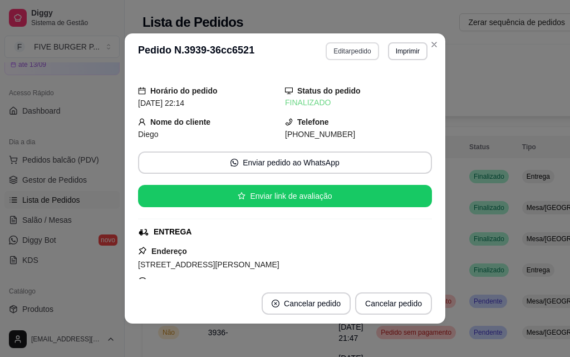
click at [355, 47] on button "Editar pedido" at bounding box center [352, 51] width 53 height 18
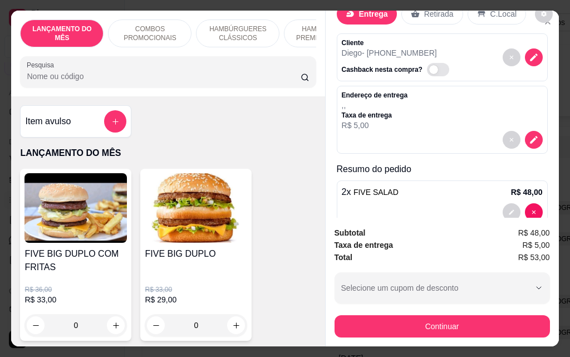
scroll to position [56, 0]
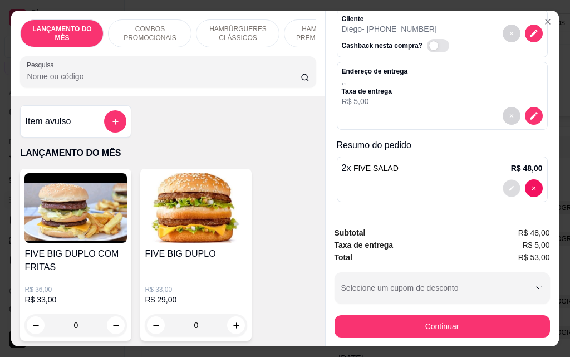
click at [508, 185] on icon "decrease-product-quantity" at bounding box center [511, 188] width 7 height 7
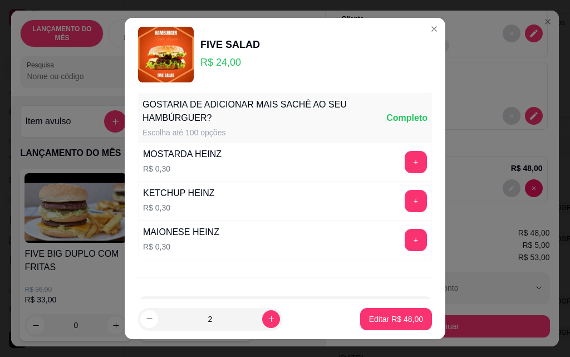
scroll to position [976, 0]
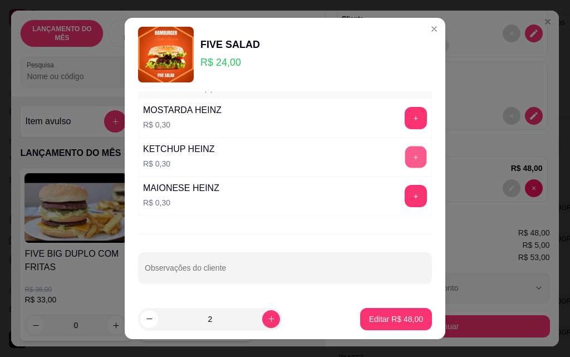
click at [405, 159] on button "+" at bounding box center [416, 157] width 22 height 22
click at [405, 192] on button "+" at bounding box center [416, 196] width 22 height 22
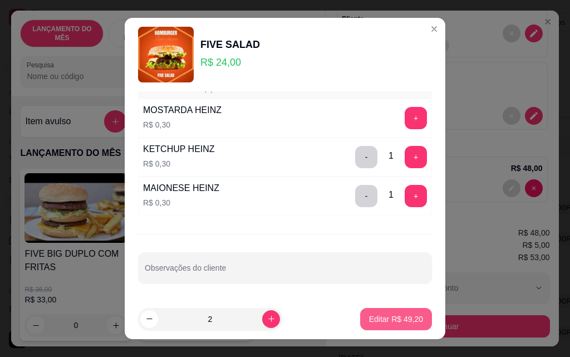
click at [377, 321] on p "Editar R$ 49,20" at bounding box center [396, 318] width 54 height 11
type input "0"
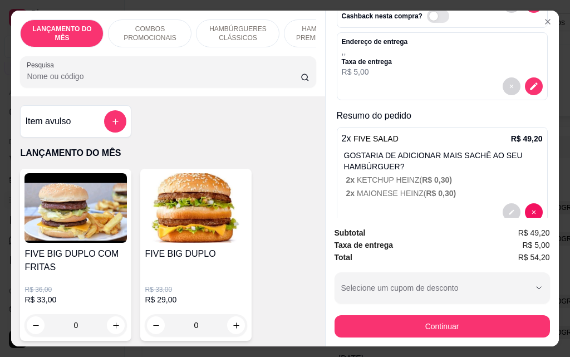
scroll to position [109, 0]
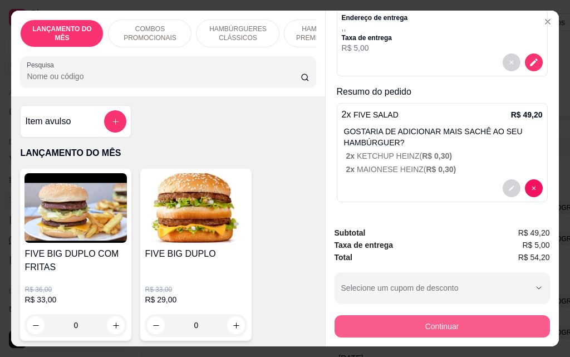
click at [446, 318] on button "Continuar" at bounding box center [441, 326] width 215 height 22
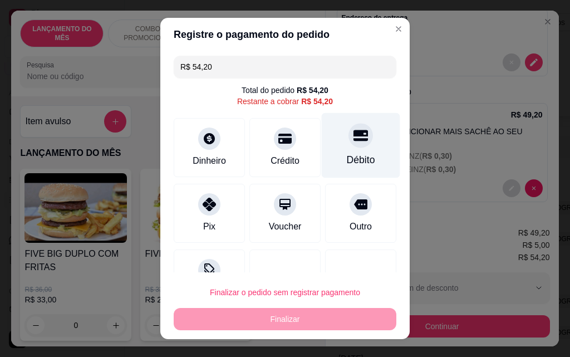
click at [357, 152] on div "Débito" at bounding box center [361, 145] width 78 height 65
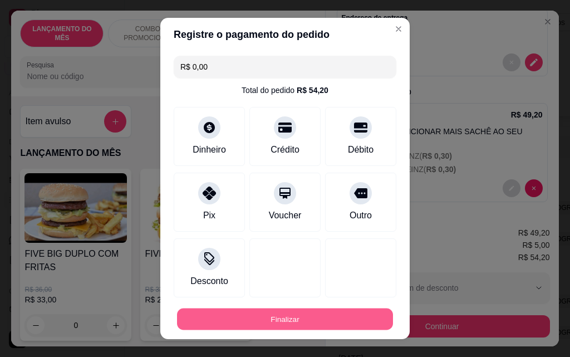
click at [319, 313] on button "Finalizar" at bounding box center [285, 319] width 216 height 22
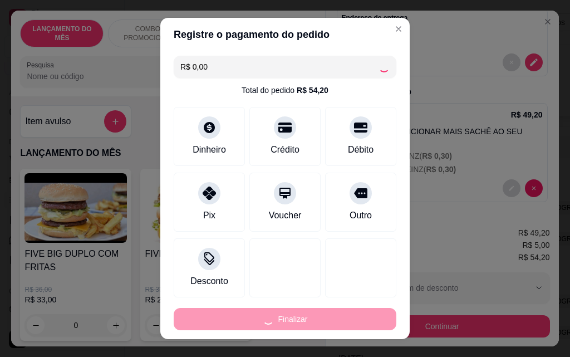
type input "-R$ 54,20"
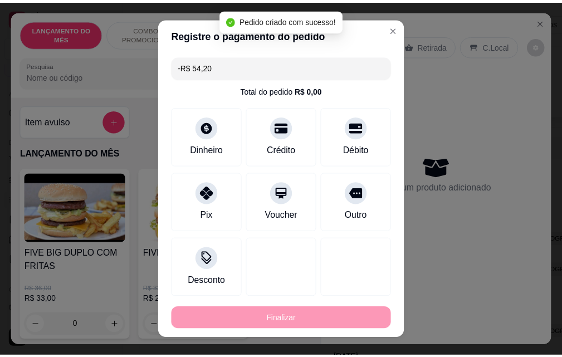
scroll to position [0, 0]
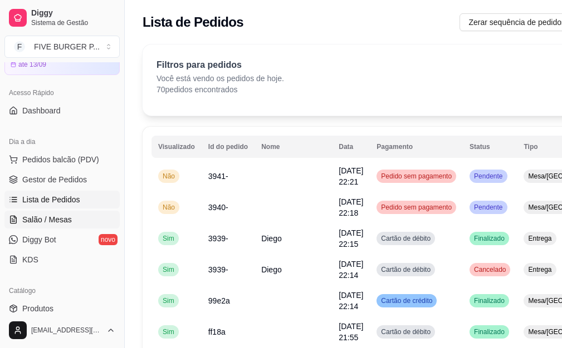
click at [70, 217] on link "Salão / Mesas" at bounding box center [61, 220] width 115 height 18
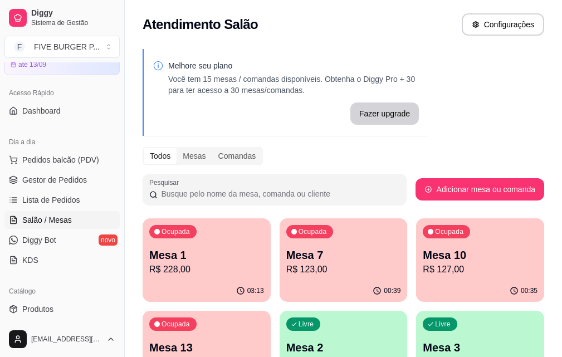
click at [184, 264] on p "R$ 228,00" at bounding box center [206, 269] width 115 height 13
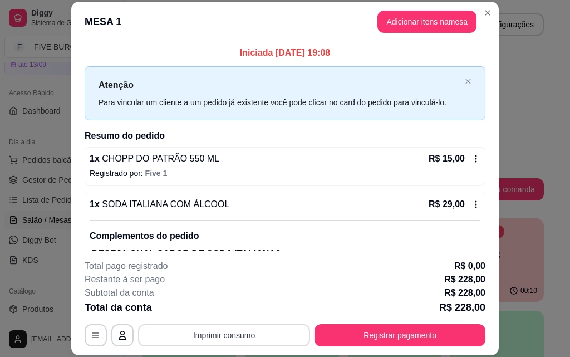
click at [195, 340] on button "Imprimir consumo" at bounding box center [224, 335] width 172 height 22
click at [198, 309] on button "IMPRESSORA" at bounding box center [223, 310] width 81 height 18
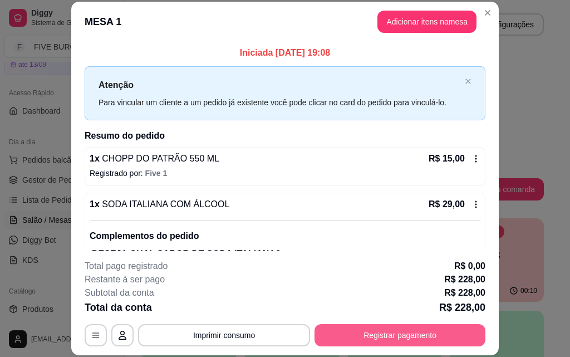
click at [371, 341] on button "Registrar pagamento" at bounding box center [399, 335] width 171 height 22
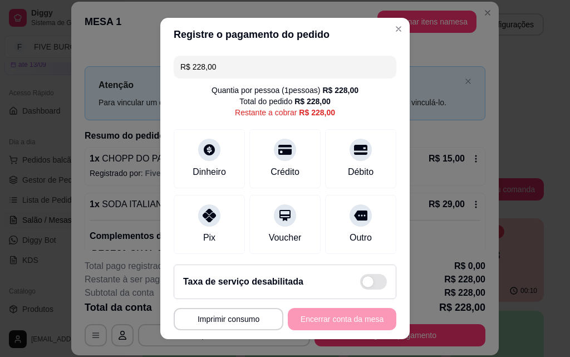
drag, startPoint x: 230, startPoint y: 72, endPoint x: 150, endPoint y: 71, distance: 80.1
click at [150, 71] on div "**********" at bounding box center [285, 178] width 570 height 357
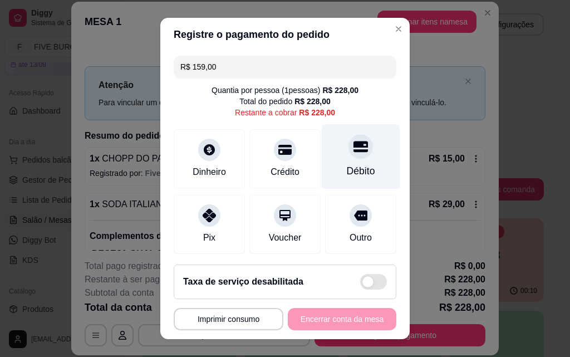
click at [348, 169] on div "Débito" at bounding box center [361, 171] width 28 height 14
click at [353, 148] on icon at bounding box center [360, 146] width 14 height 14
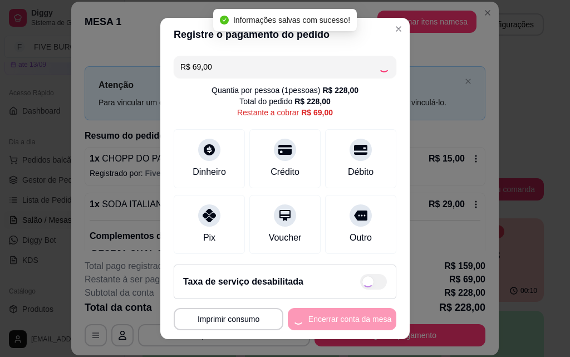
type input "R$ 0,00"
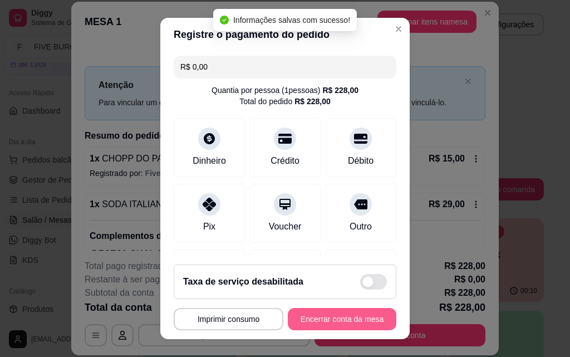
click at [339, 319] on button "Encerrar conta da mesa" at bounding box center [342, 319] width 109 height 22
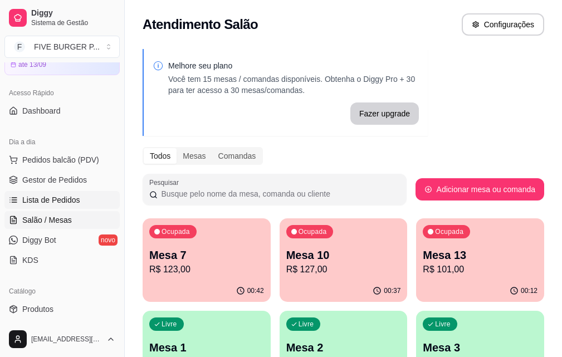
click at [58, 199] on span "Lista de Pedidos" at bounding box center [51, 199] width 58 height 11
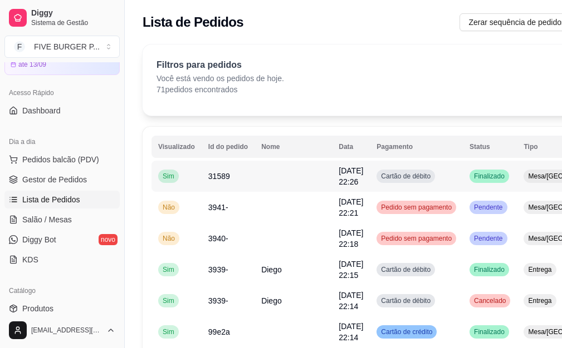
click at [420, 181] on td "Cartão de débito" at bounding box center [416, 176] width 93 height 31
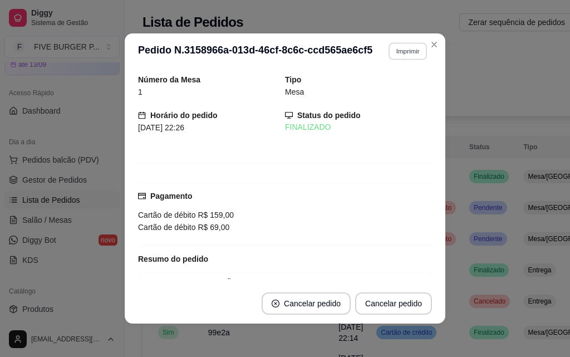
click at [414, 49] on button "Imprimir" at bounding box center [407, 50] width 38 height 17
click at [401, 92] on button "IMPRESSORA" at bounding box center [383, 90] width 81 height 18
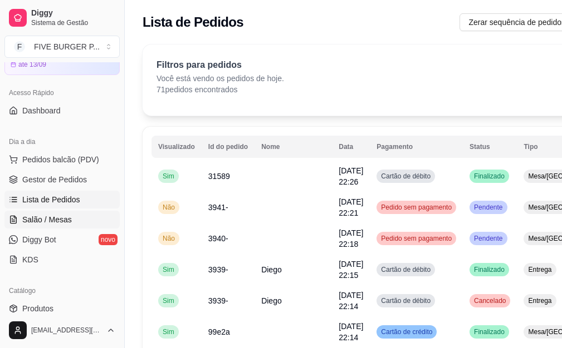
click at [83, 221] on link "Salão / Mesas" at bounding box center [61, 220] width 115 height 18
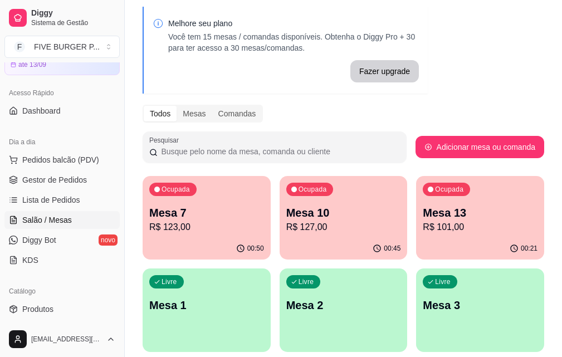
scroll to position [111, 0]
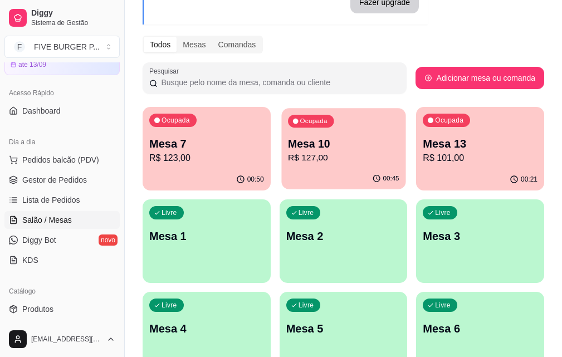
click at [297, 158] on p "R$ 127,00" at bounding box center [343, 157] width 111 height 13
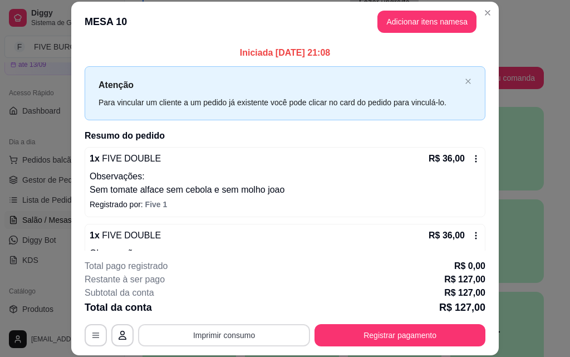
click at [225, 334] on button "Imprimir consumo" at bounding box center [224, 335] width 172 height 22
click at [225, 311] on button "IMPRESSORA" at bounding box center [223, 310] width 81 height 18
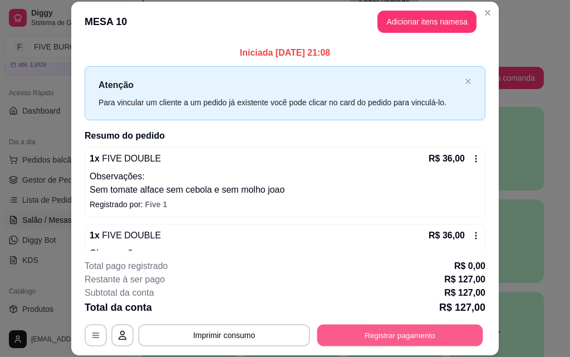
click at [443, 333] on button "Registrar pagamento" at bounding box center [400, 335] width 166 height 22
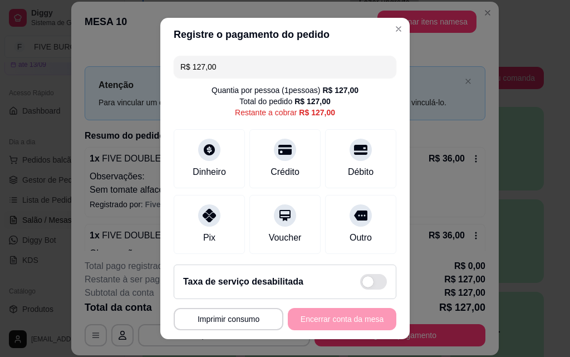
drag, startPoint x: 231, startPoint y: 72, endPoint x: 147, endPoint y: 69, distance: 84.1
click at [147, 69] on div "**********" at bounding box center [285, 178] width 570 height 357
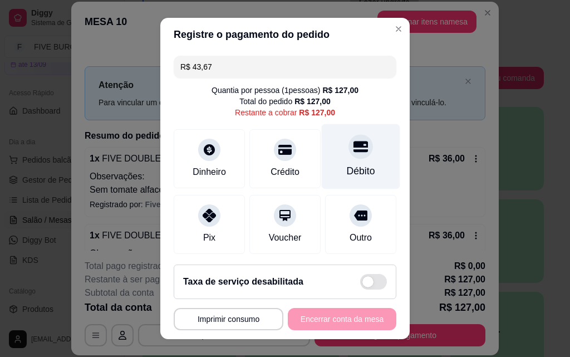
click at [348, 157] on div at bounding box center [360, 146] width 24 height 24
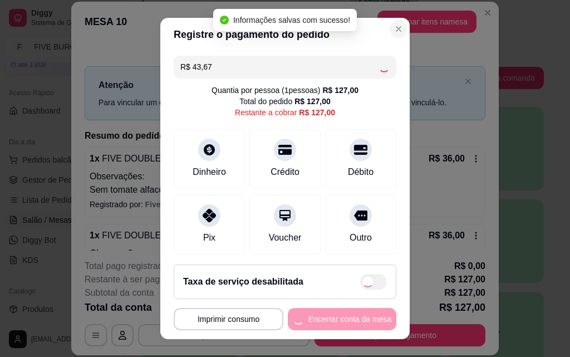
type input "R$ 83,33"
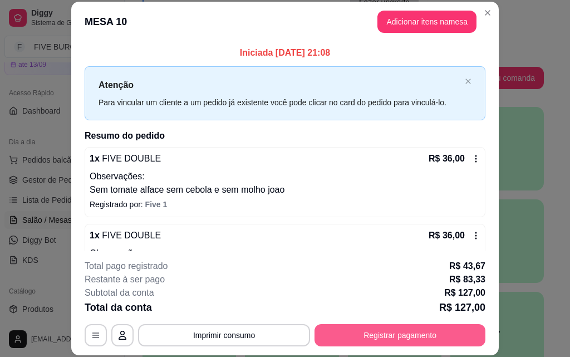
click at [364, 332] on button "Registrar pagamento" at bounding box center [399, 335] width 171 height 22
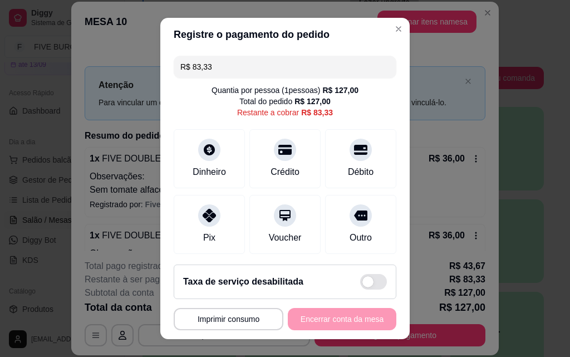
drag, startPoint x: 213, startPoint y: 70, endPoint x: 23, endPoint y: 63, distance: 189.3
click at [74, 87] on div "**********" at bounding box center [285, 178] width 570 height 357
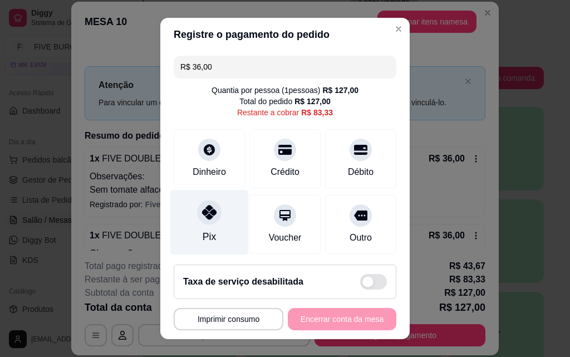
click at [222, 237] on div "Pix" at bounding box center [209, 222] width 78 height 65
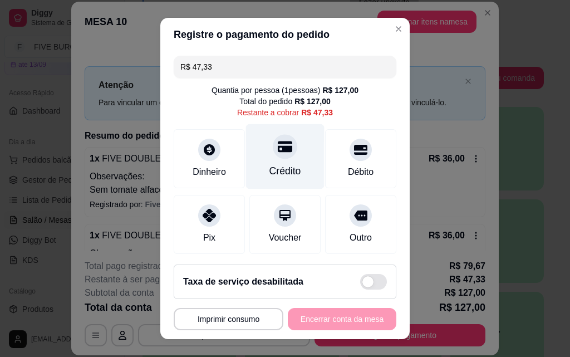
click at [269, 169] on div "Crédito" at bounding box center [285, 171] width 32 height 14
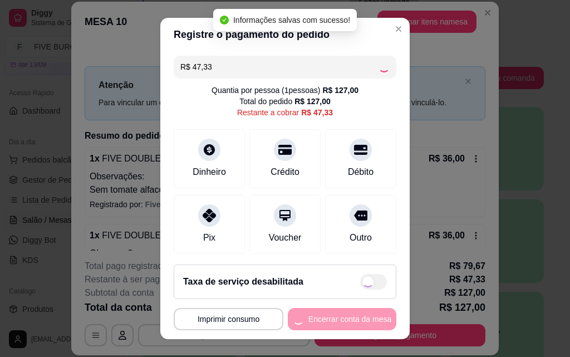
type input "R$ 0,00"
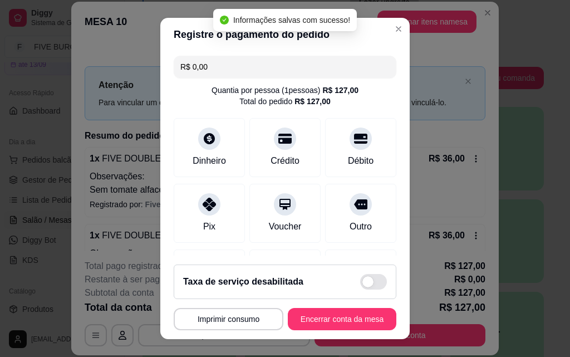
click at [351, 331] on footer "**********" at bounding box center [284, 296] width 249 height 83
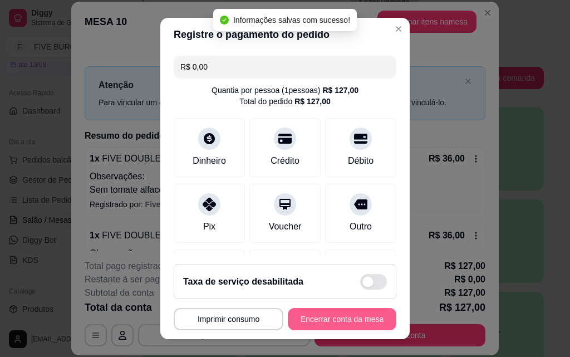
click at [351, 318] on button "Encerrar conta da mesa" at bounding box center [342, 319] width 109 height 22
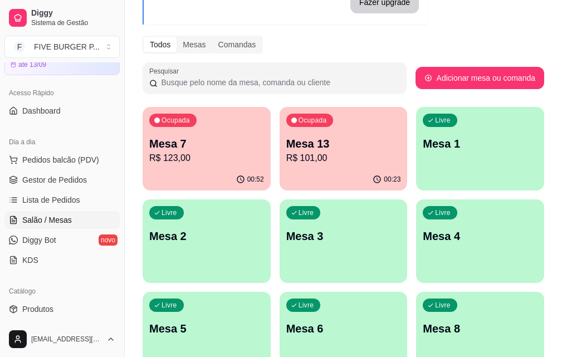
click at [212, 158] on p "R$ 123,00" at bounding box center [206, 157] width 115 height 13
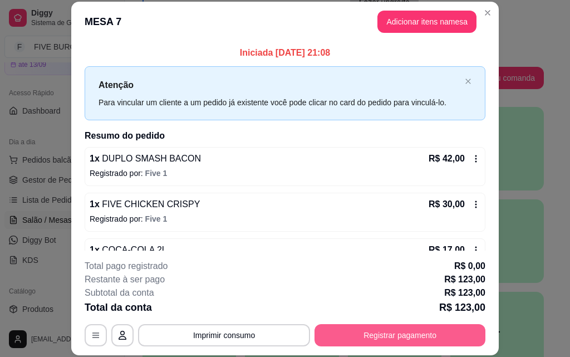
click at [410, 328] on button "Registrar pagamento" at bounding box center [399, 335] width 171 height 22
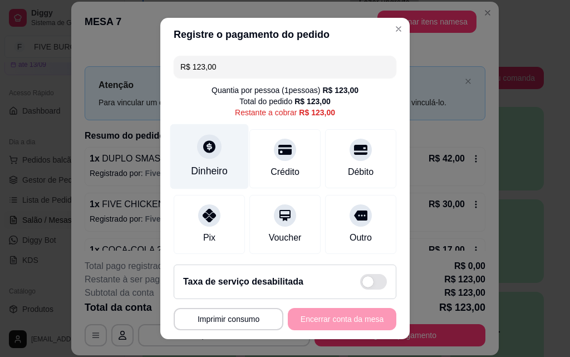
click at [210, 146] on div at bounding box center [209, 146] width 24 height 24
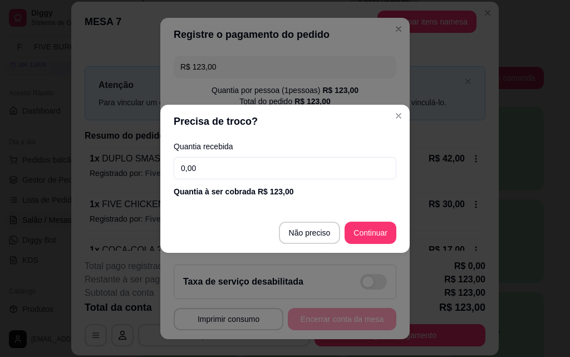
click at [220, 181] on div "Quantia recebida 0,00 Quantia à ser cobrada R$ 123,00" at bounding box center [284, 169] width 249 height 63
click at [211, 166] on input "0,00" at bounding box center [285, 168] width 223 height 22
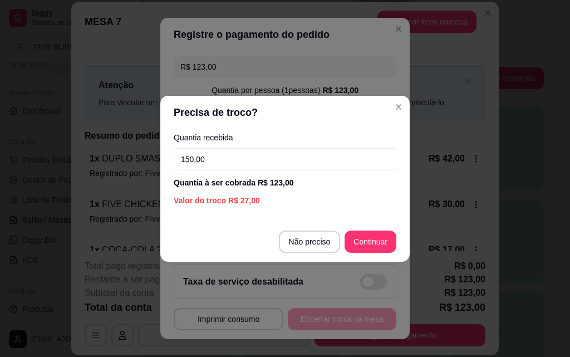
drag, startPoint x: 239, startPoint y: 153, endPoint x: 61, endPoint y: 176, distance: 180.2
click at [61, 176] on div "Precisa de troco? Quantia recebida 150,00 Quantia à ser cobrada R$ 123,00 Valor…" at bounding box center [285, 178] width 570 height 357
type input "125,00"
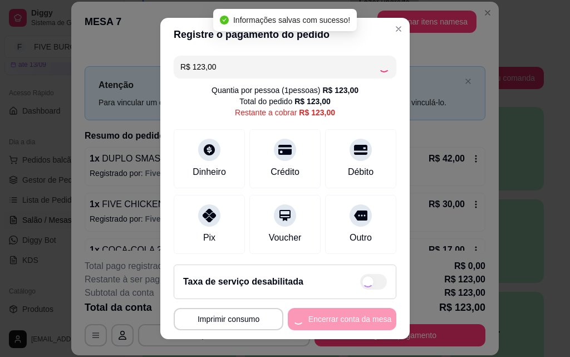
type input "R$ 0,00"
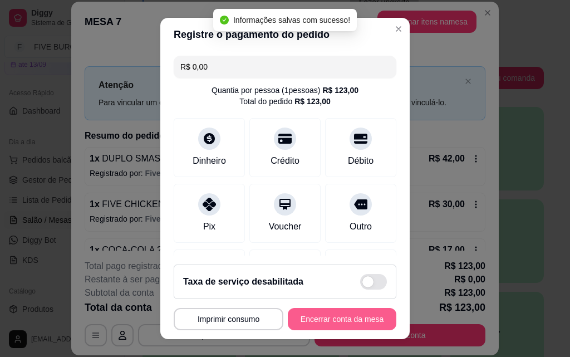
click at [343, 320] on button "Encerrar conta da mesa" at bounding box center [342, 319] width 109 height 22
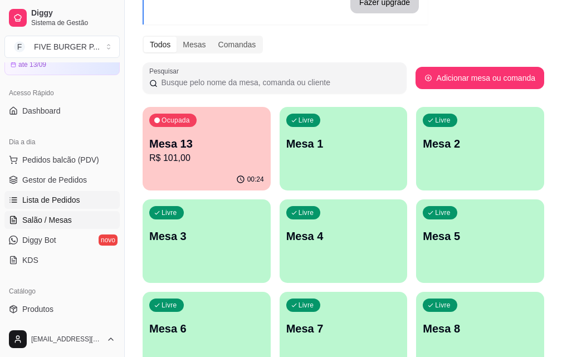
click at [71, 203] on span "Lista de Pedidos" at bounding box center [51, 199] width 58 height 11
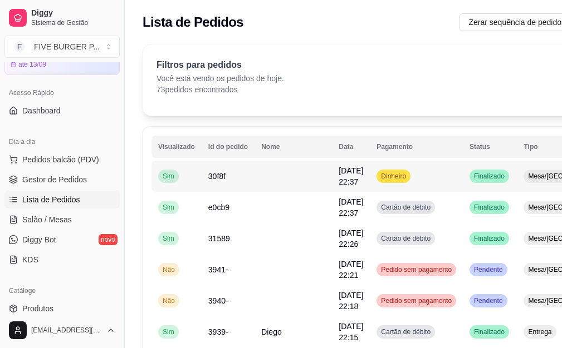
click at [407, 165] on td "Dinheiro" at bounding box center [416, 176] width 93 height 31
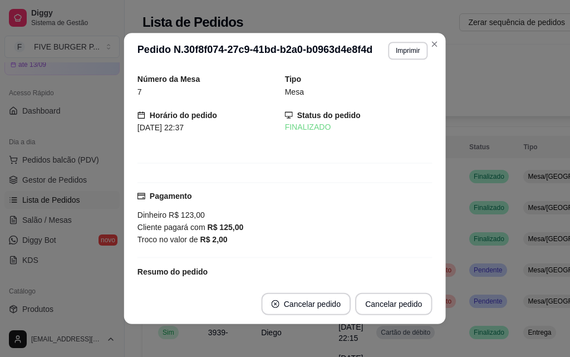
click at [410, 174] on div "Número da Mesa 7 Tipo Mesa Horário do pedido [DATE] 22:37 Status do pedido FINA…" at bounding box center [284, 176] width 295 height 206
click at [399, 47] on button "Imprimir" at bounding box center [408, 51] width 40 height 18
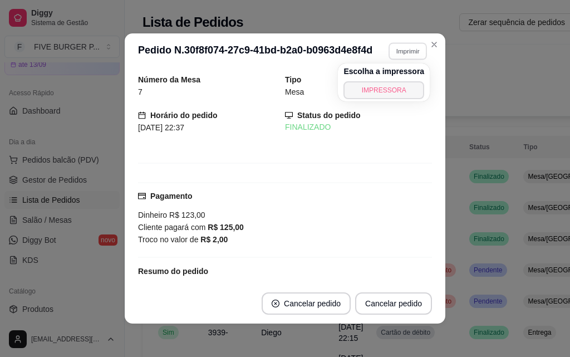
click at [397, 91] on button "IMPRESSORA" at bounding box center [383, 90] width 81 height 18
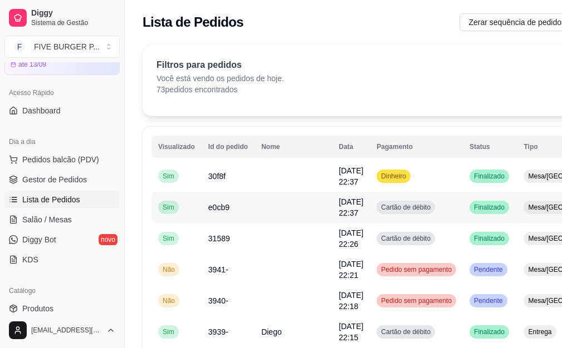
click at [414, 205] on td "Cartão de débito" at bounding box center [416, 207] width 93 height 31
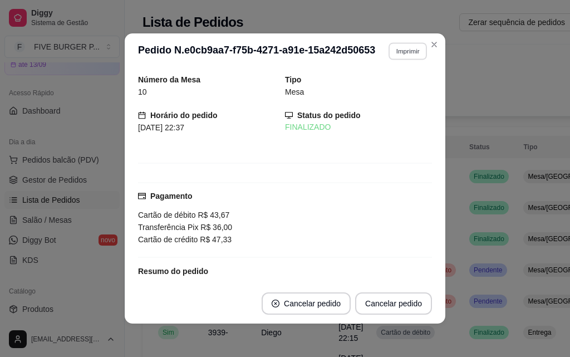
click at [406, 55] on button "Imprimir" at bounding box center [407, 50] width 38 height 17
click at [405, 87] on button "IMPRESSORA" at bounding box center [384, 89] width 78 height 17
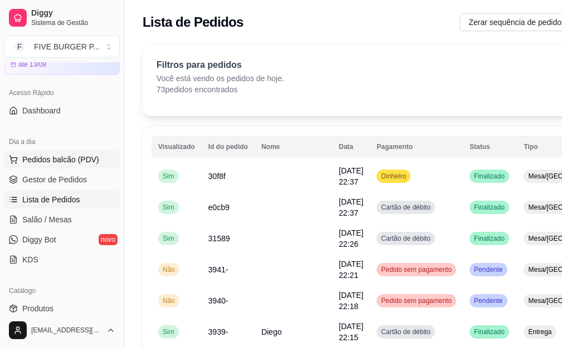
click at [56, 161] on span "Pedidos balcão (PDV)" at bounding box center [60, 159] width 77 height 11
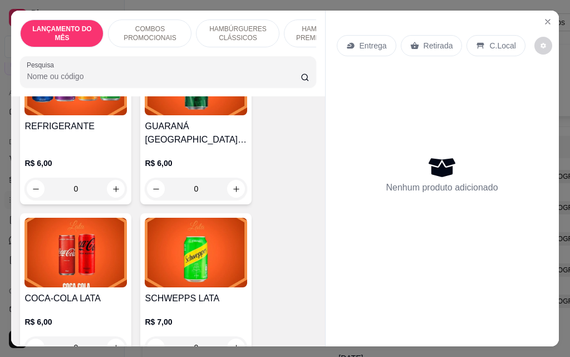
scroll to position [4286, 0]
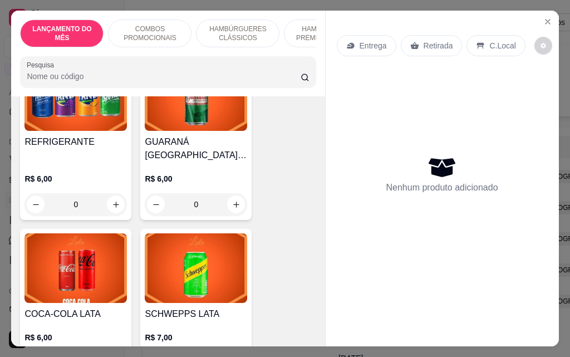
click at [228, 193] on div "0" at bounding box center [196, 204] width 102 height 22
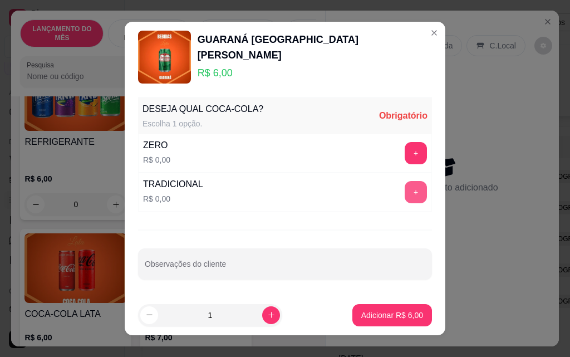
click at [409, 196] on button "+" at bounding box center [416, 192] width 22 height 22
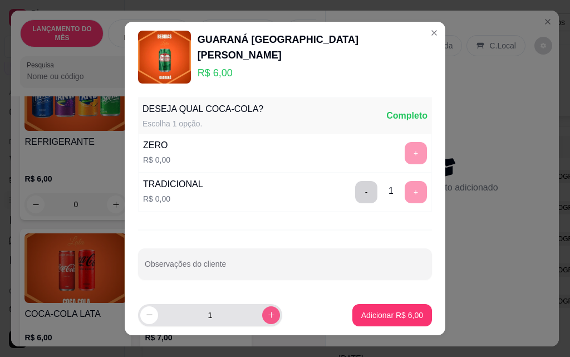
click at [268, 314] on icon "increase-product-quantity" at bounding box center [271, 315] width 6 height 6
type input "2"
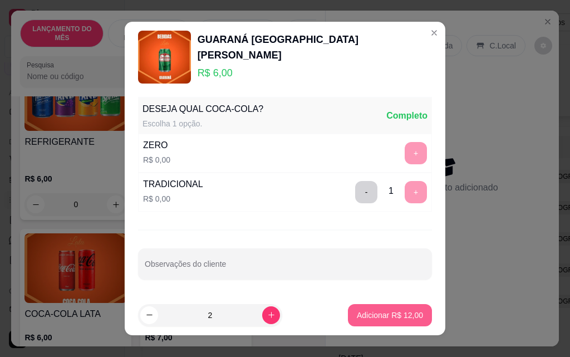
click at [377, 315] on p "Adicionar R$ 12,00" at bounding box center [390, 314] width 66 height 11
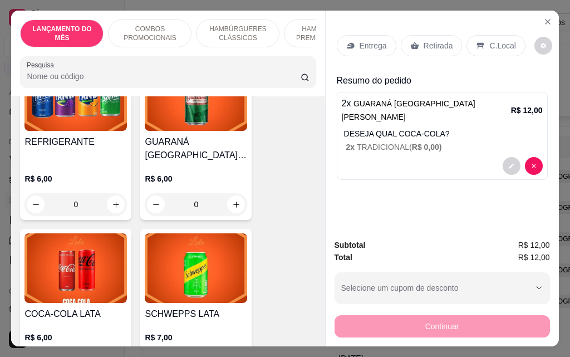
click at [424, 45] on p "Retirada" at bounding box center [438, 45] width 29 height 11
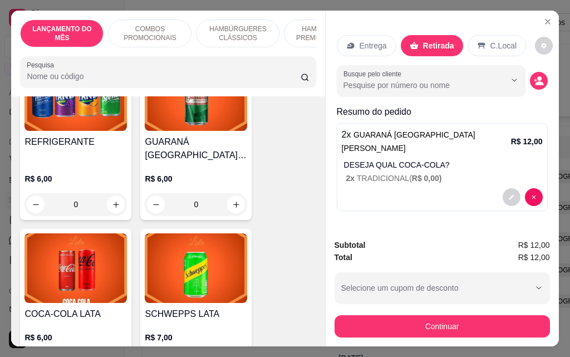
click at [402, 338] on div "Subtotal R$ 12,00 Total R$ 12,00 Selecione um cupom de desconto Selecione um cu…" at bounding box center [442, 288] width 233 height 116
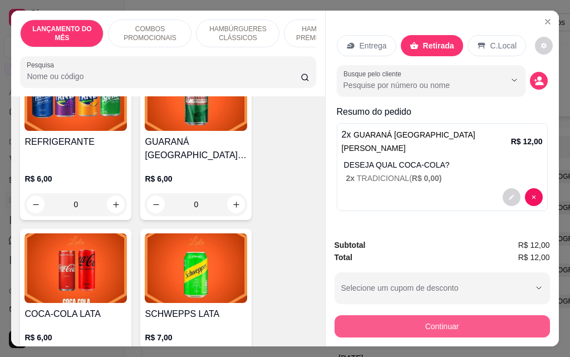
click at [402, 328] on button "Continuar" at bounding box center [441, 326] width 215 height 22
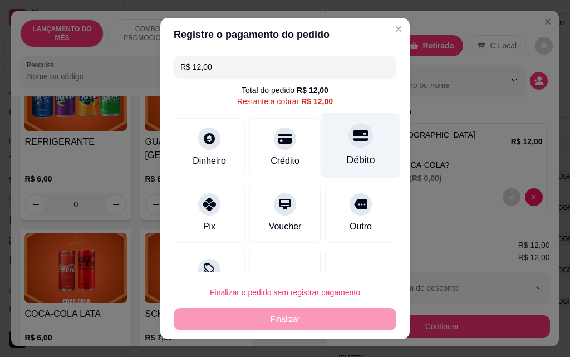
click at [347, 159] on div "Débito" at bounding box center [361, 159] width 28 height 14
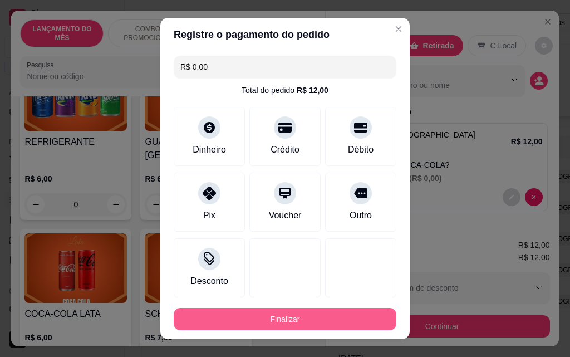
click at [340, 320] on button "Finalizar" at bounding box center [285, 319] width 223 height 22
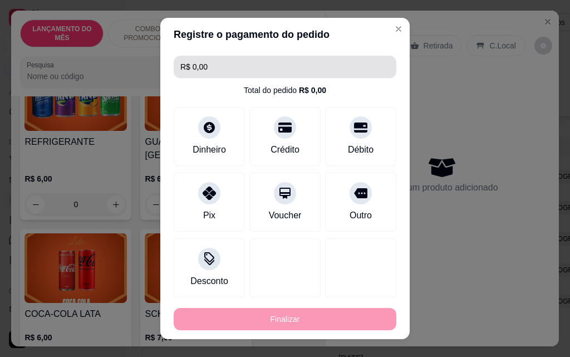
type input "-R$ 12,00"
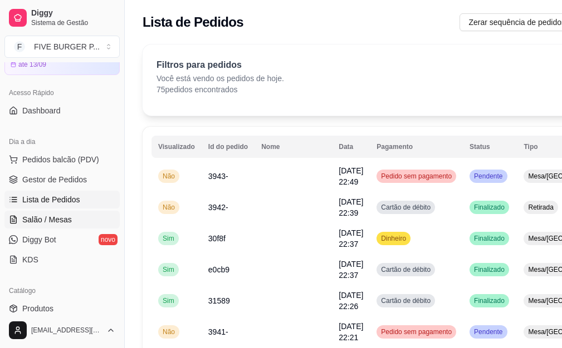
click at [86, 216] on link "Salão / Mesas" at bounding box center [61, 220] width 115 height 18
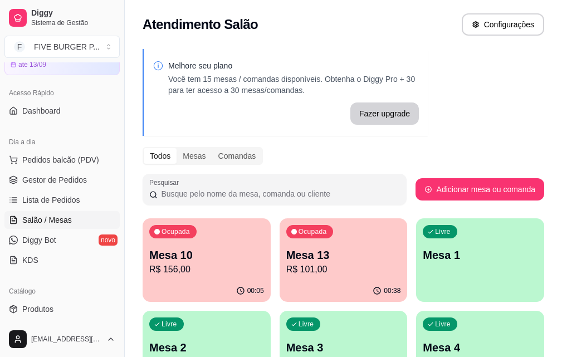
click at [302, 267] on p "R$ 101,00" at bounding box center [343, 269] width 115 height 13
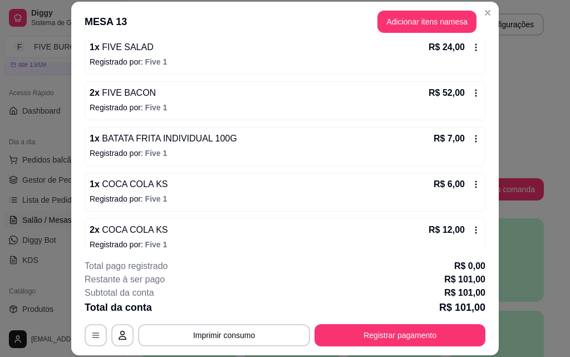
scroll to position [122, 0]
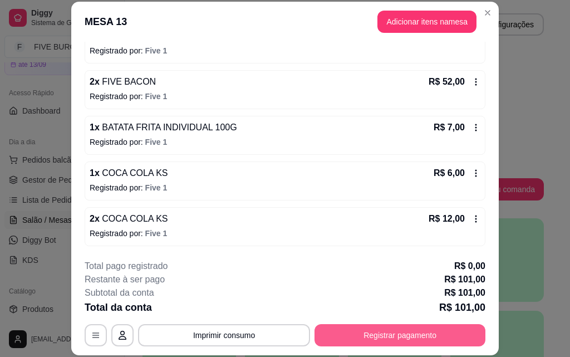
click at [378, 328] on button "Registrar pagamento" at bounding box center [399, 335] width 171 height 22
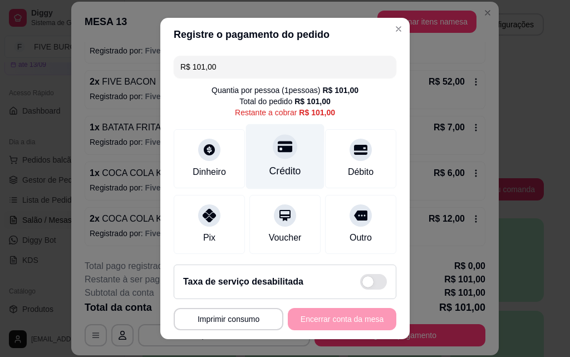
click at [282, 166] on div "Crédito" at bounding box center [285, 171] width 32 height 14
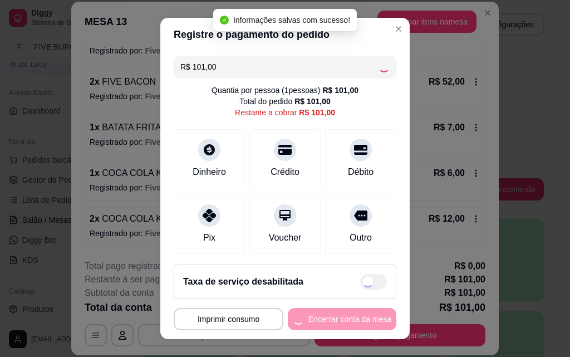
type input "R$ 0,00"
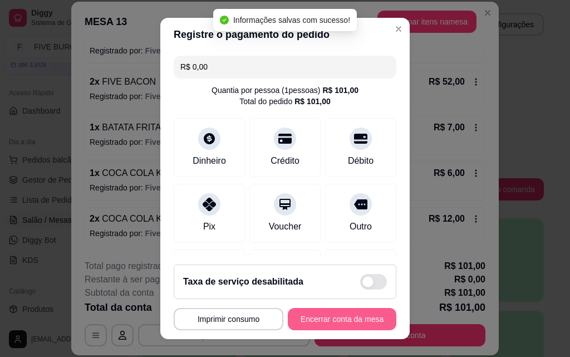
click at [335, 323] on button "Encerrar conta da mesa" at bounding box center [342, 319] width 109 height 22
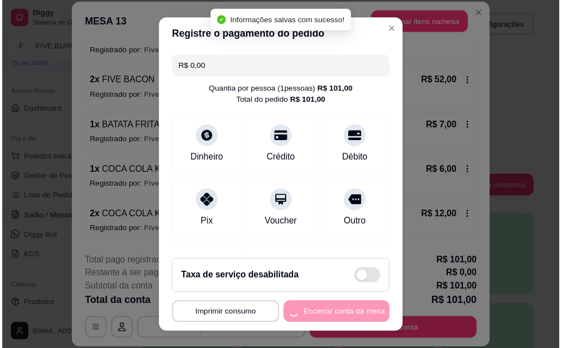
scroll to position [0, 0]
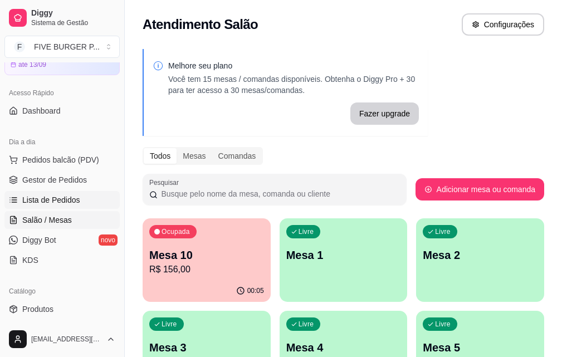
click at [59, 204] on span "Lista de Pedidos" at bounding box center [51, 199] width 58 height 11
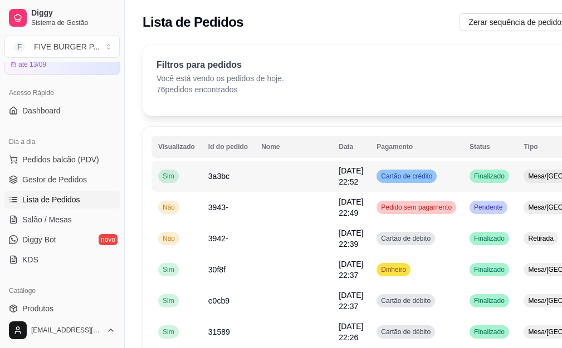
click at [269, 185] on td at bounding box center [292, 176] width 77 height 31
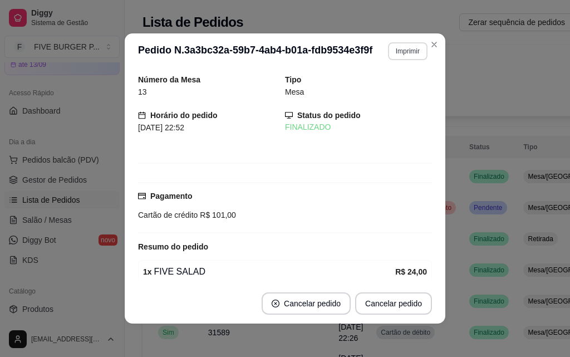
click at [410, 55] on button "Imprimir" at bounding box center [408, 51] width 40 height 18
click at [396, 94] on button "IMPRESSORA" at bounding box center [383, 90] width 81 height 18
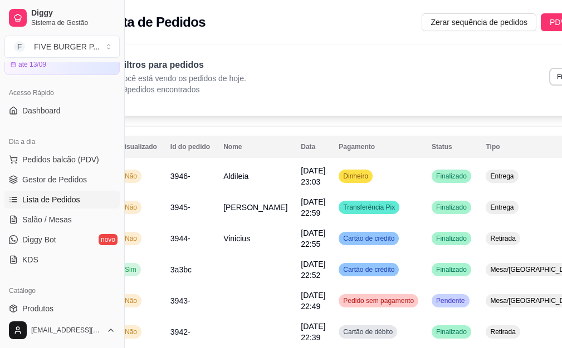
scroll to position [0, 40]
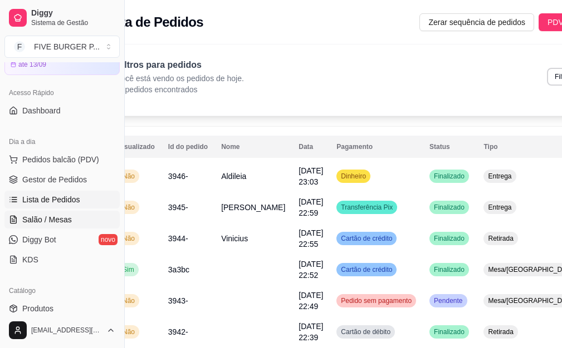
click at [61, 224] on span "Salão / Mesas" at bounding box center [47, 219] width 50 height 11
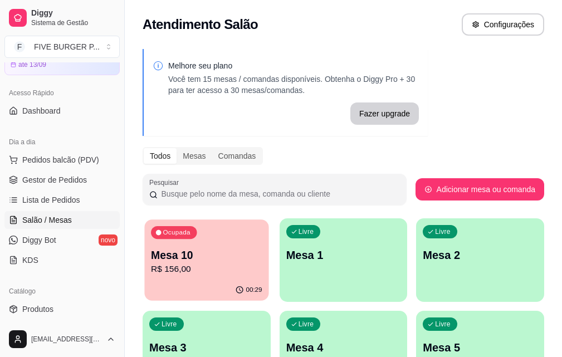
click at [175, 277] on div "Ocupada Mesa 10 R$ 156,00" at bounding box center [206, 249] width 124 height 60
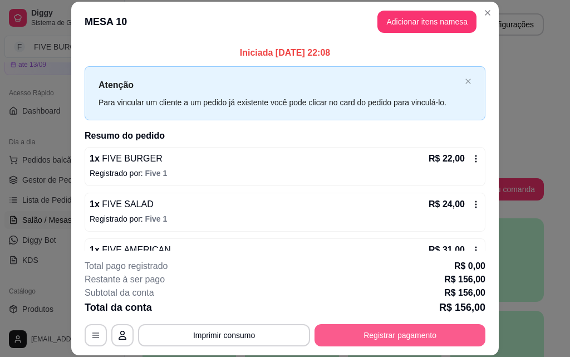
click at [343, 332] on button "Registrar pagamento" at bounding box center [399, 335] width 171 height 22
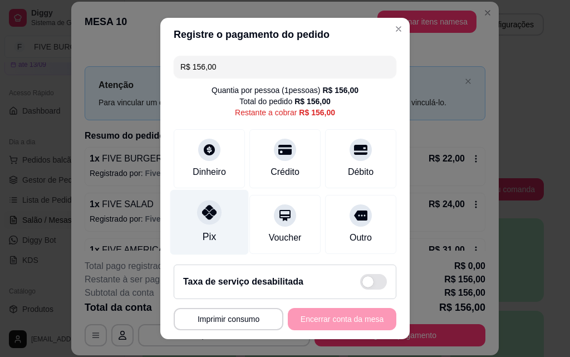
click at [220, 230] on div "Pix" at bounding box center [209, 222] width 78 height 65
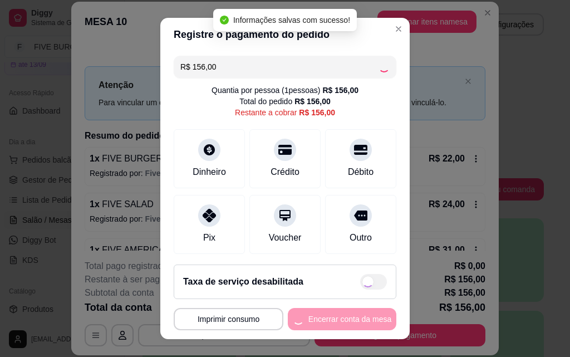
type input "R$ 0,00"
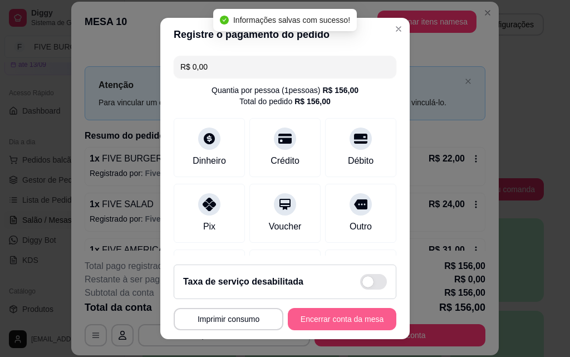
click at [342, 320] on button "Encerrar conta da mesa" at bounding box center [342, 319] width 109 height 22
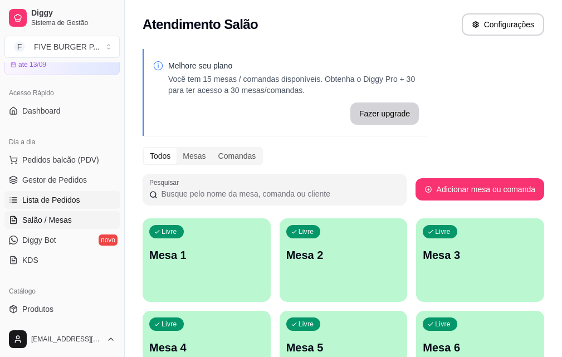
click at [60, 205] on span "Lista de Pedidos" at bounding box center [51, 199] width 58 height 11
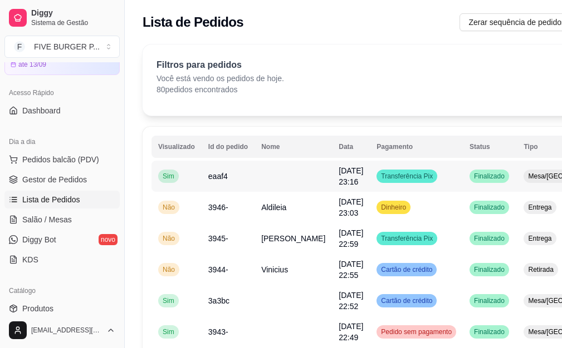
click at [378, 176] on span "Transferência Pix" at bounding box center [406, 176] width 56 height 9
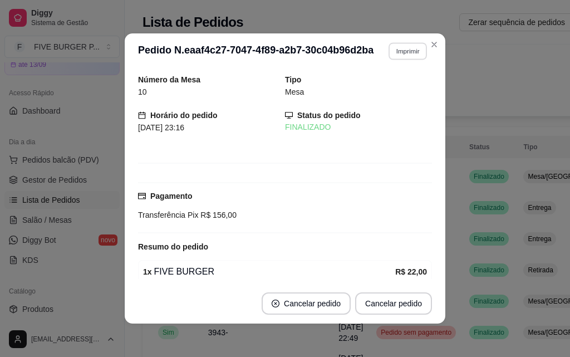
click at [388, 51] on button "Imprimir" at bounding box center [407, 50] width 38 height 17
click at [380, 87] on button "IMPRESSORA" at bounding box center [384, 89] width 78 height 17
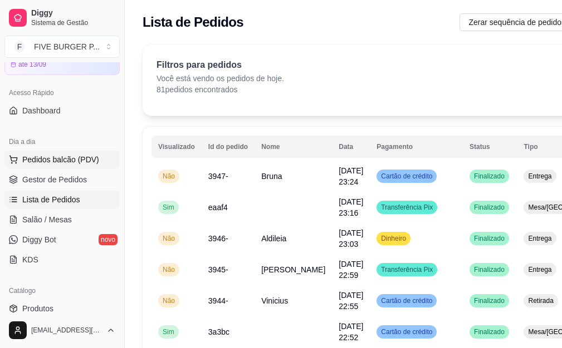
click at [90, 163] on span "Pedidos balcão (PDV)" at bounding box center [60, 159] width 77 height 11
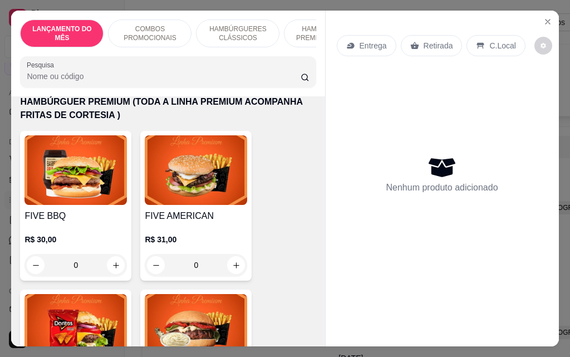
scroll to position [1113, 0]
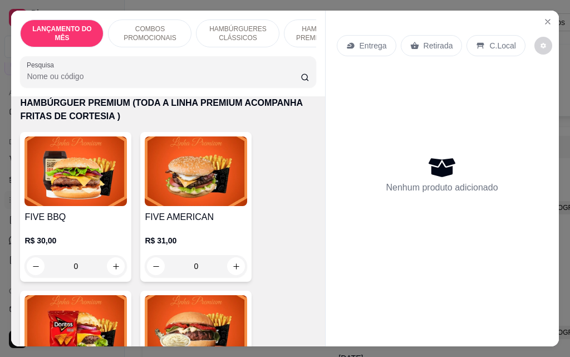
click at [238, 255] on div "0" at bounding box center [196, 266] width 102 height 22
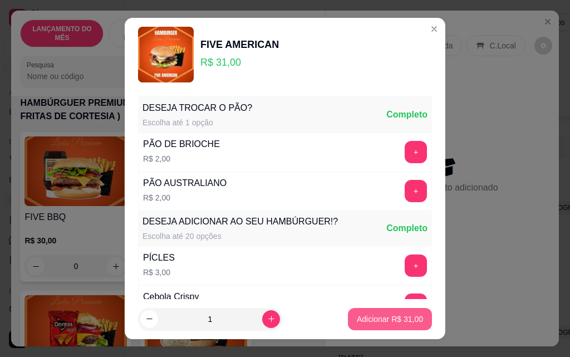
click at [400, 319] on p "Adicionar R$ 31,00" at bounding box center [390, 318] width 66 height 11
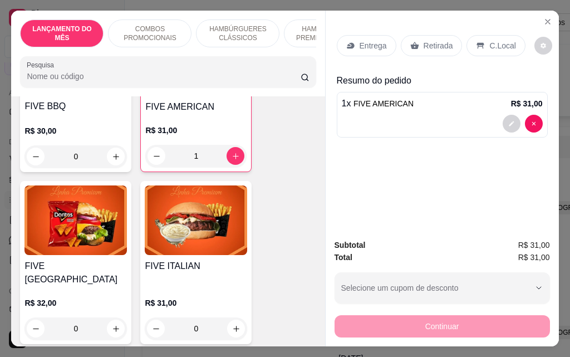
scroll to position [1224, 0]
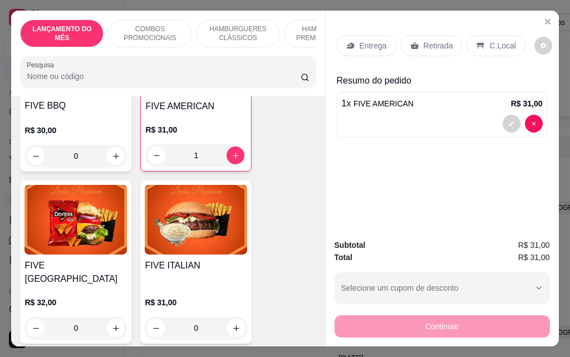
click at [228, 144] on div "1" at bounding box center [195, 155] width 101 height 22
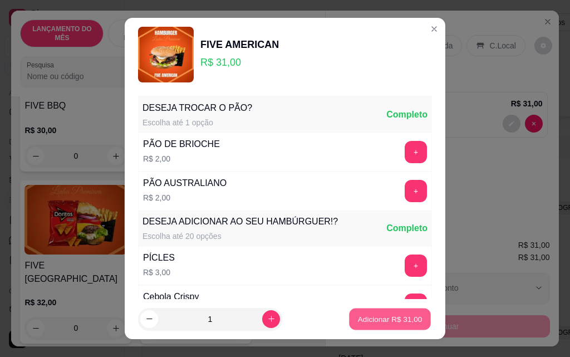
click at [367, 316] on p "Adicionar R$ 31,00" at bounding box center [390, 318] width 65 height 11
type input "2"
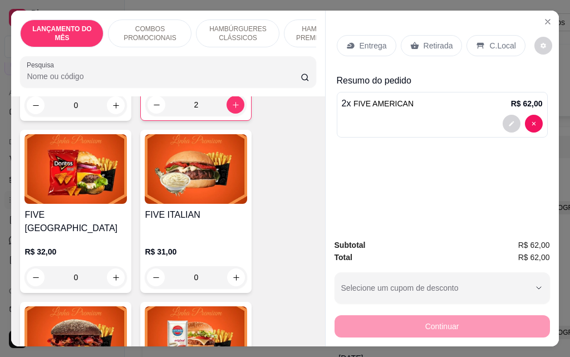
scroll to position [1391, 0]
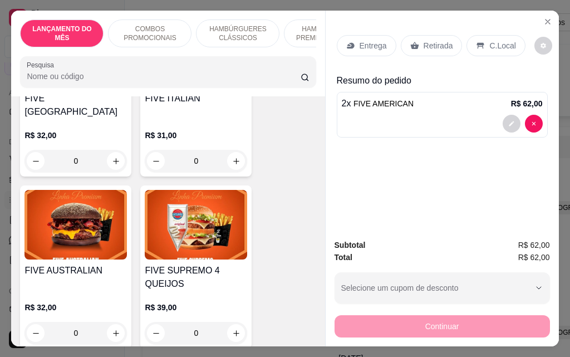
click at [114, 322] on div "0" at bounding box center [75, 333] width 102 height 22
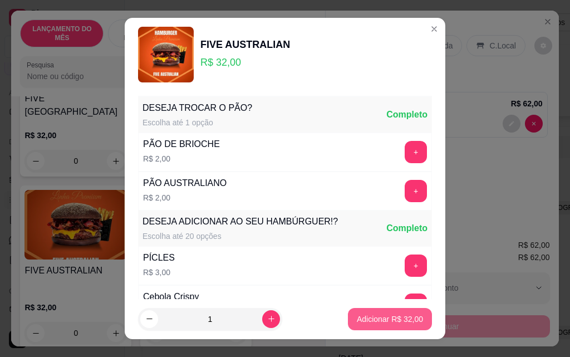
click at [361, 316] on p "Adicionar R$ 32,00" at bounding box center [390, 318] width 66 height 11
type input "1"
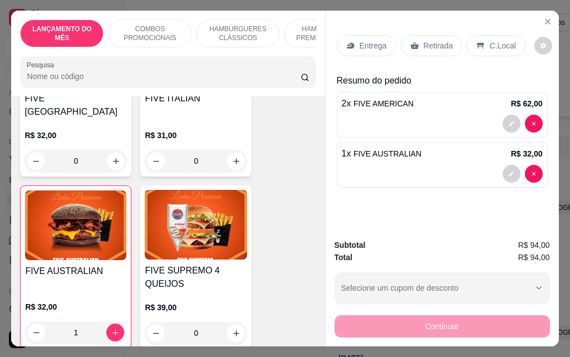
click at [439, 46] on p "Retirada" at bounding box center [438, 45] width 29 height 11
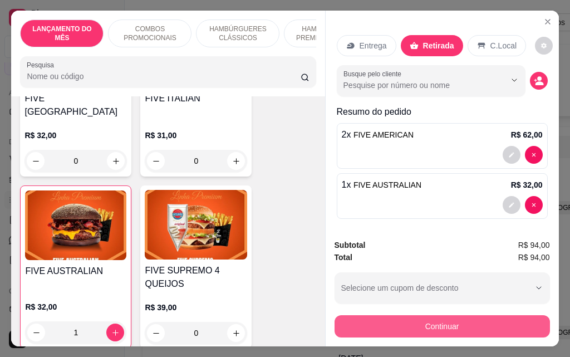
click at [463, 319] on button "Continuar" at bounding box center [441, 326] width 215 height 22
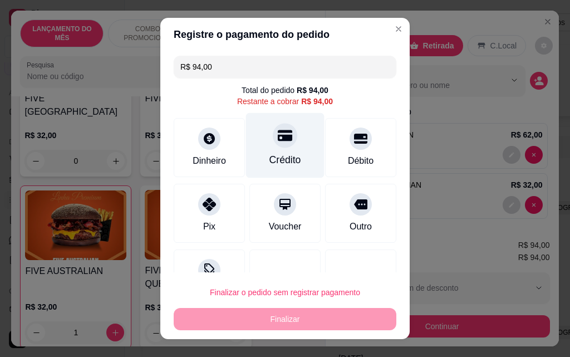
click at [284, 151] on div "Crédito" at bounding box center [285, 145] width 78 height 65
type input "R$ 0,00"
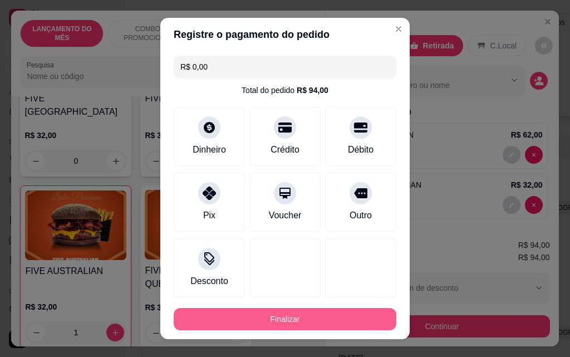
click at [307, 322] on button "Finalizar" at bounding box center [285, 319] width 223 height 22
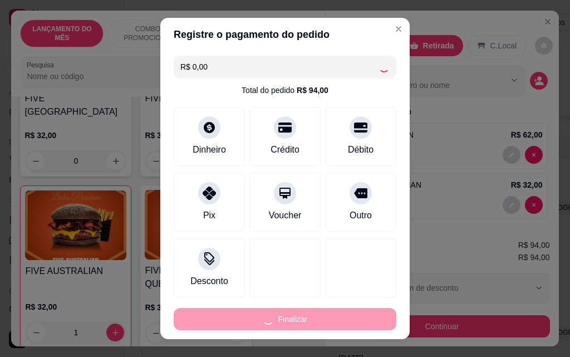
type input "0"
type input "-R$ 94,00"
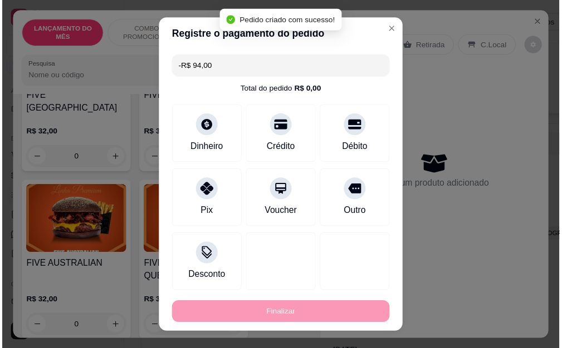
scroll to position [1390, 0]
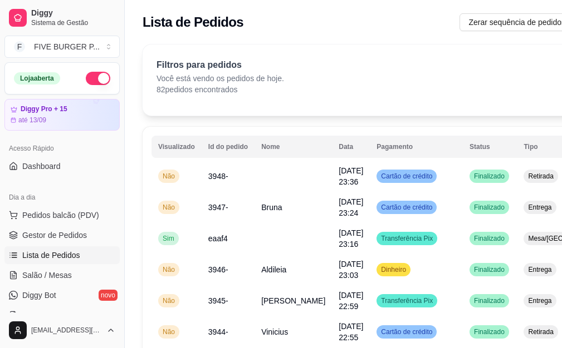
click at [86, 77] on button "button" at bounding box center [98, 78] width 24 height 13
